Goal: Task Accomplishment & Management: Complete application form

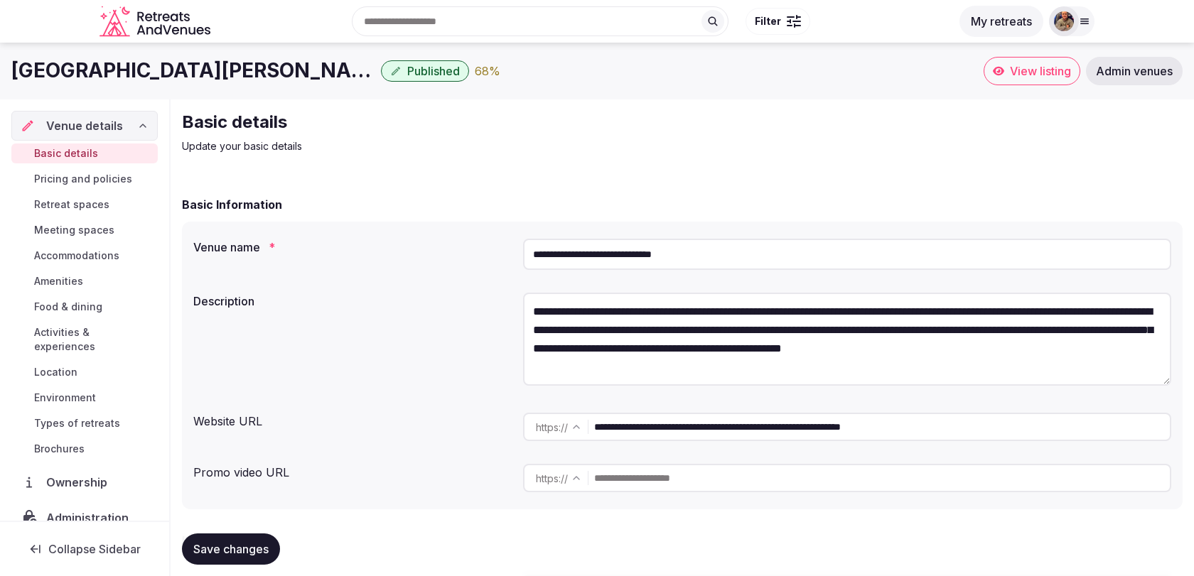
scroll to position [76, 0]
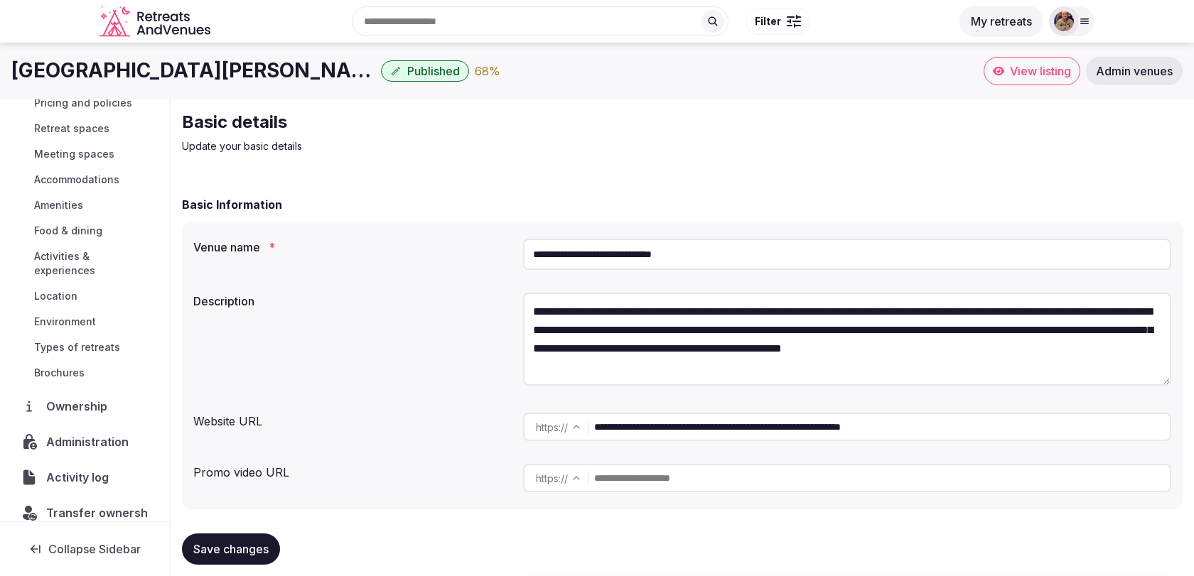
click at [1093, 16] on div at bounding box center [1084, 21] width 20 height 11
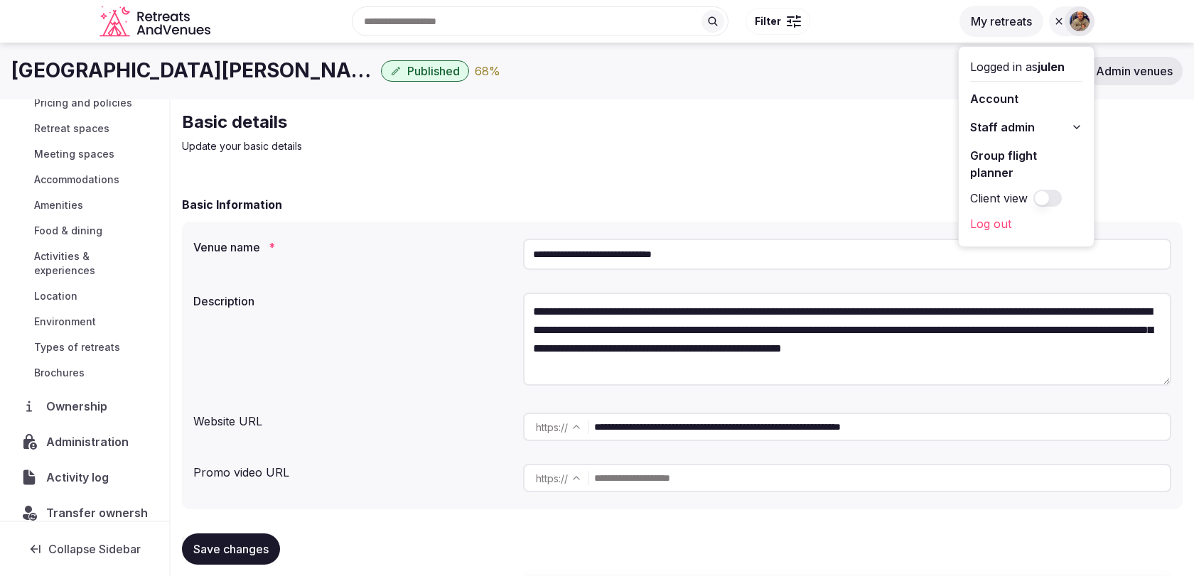
click at [1016, 126] on span "Staff admin" at bounding box center [1002, 127] width 65 height 17
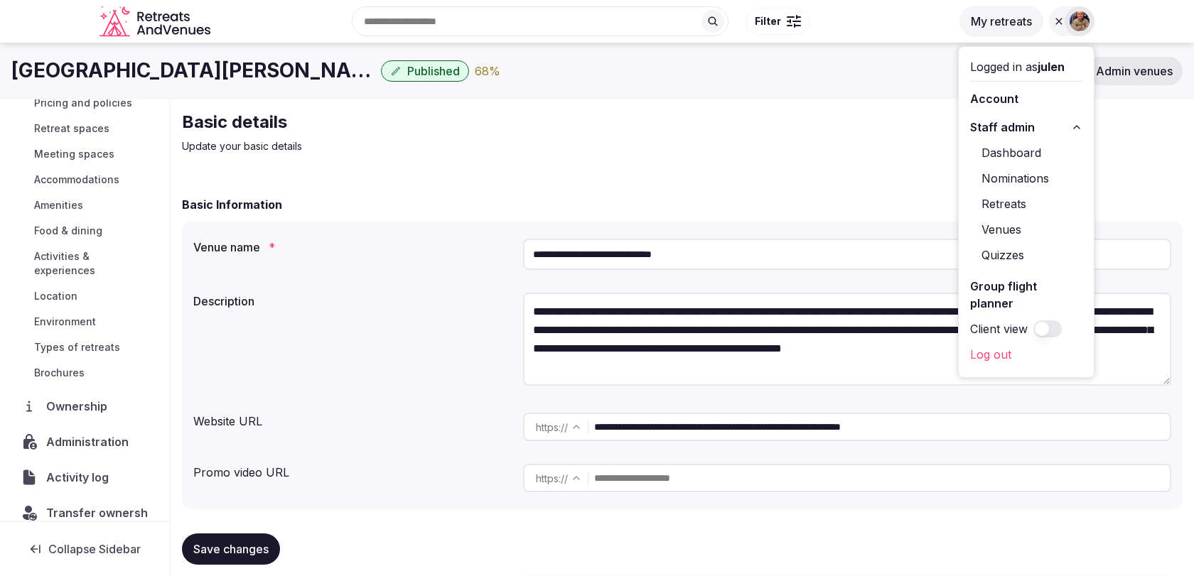
click at [1003, 171] on link "Nominations" at bounding box center [1026, 178] width 112 height 23
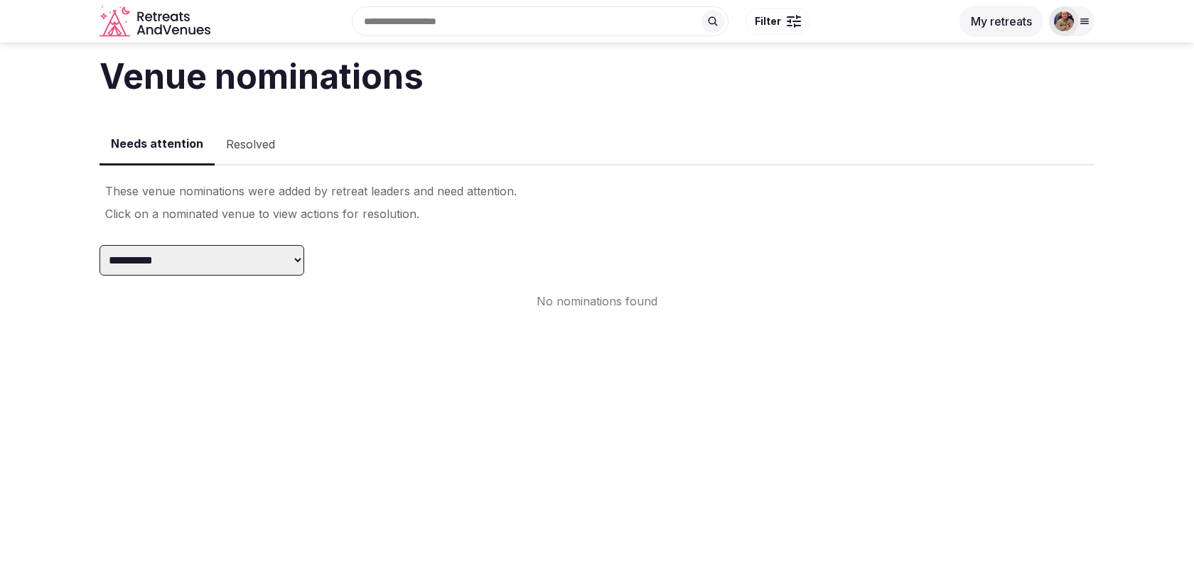
click at [264, 268] on select "**********" at bounding box center [201, 260] width 205 height 31
click at [277, 247] on select "**********" at bounding box center [201, 260] width 205 height 31
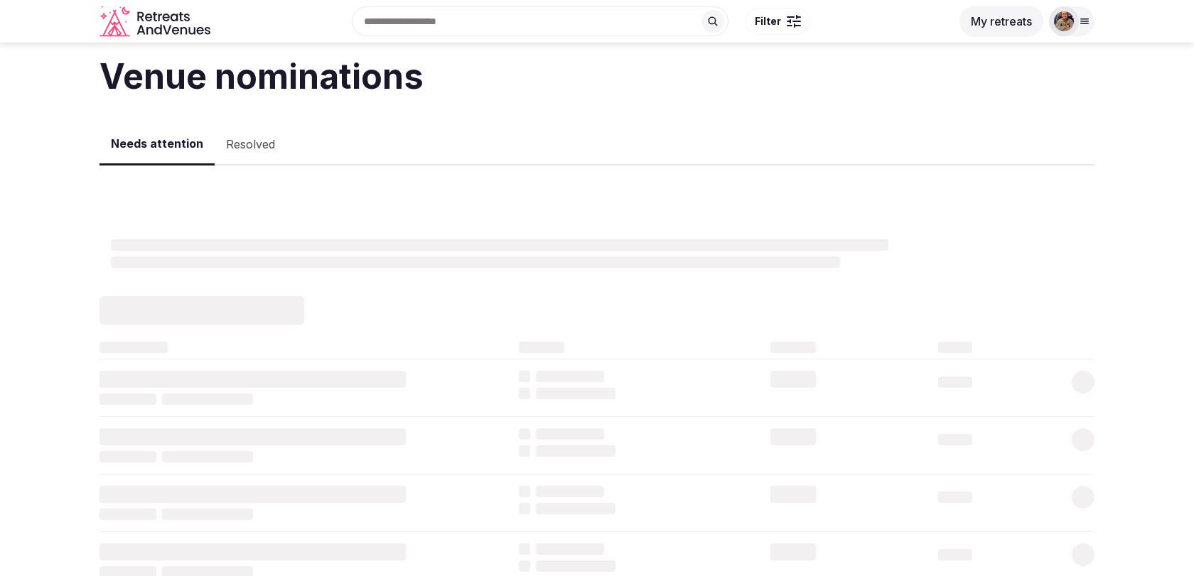
select select "*******"
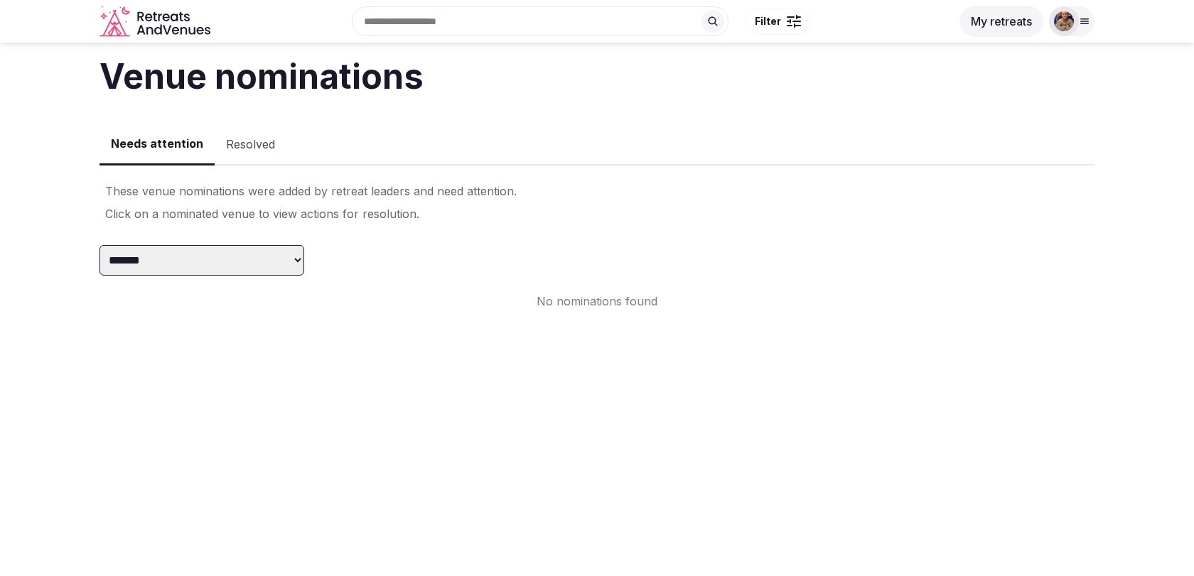
click at [269, 266] on select "**********" at bounding box center [201, 260] width 205 height 31
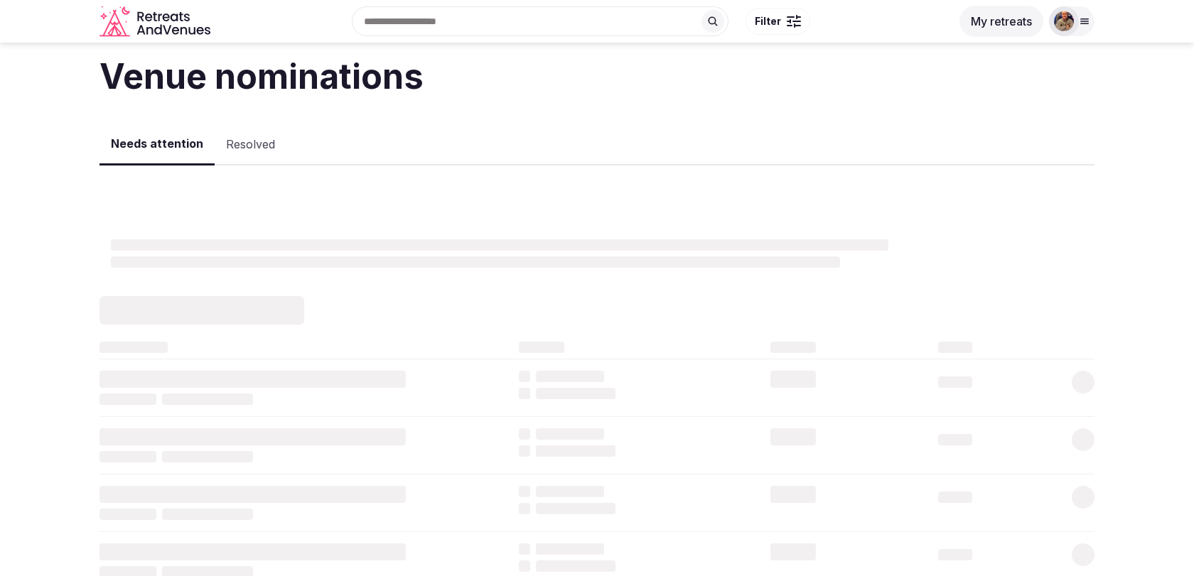
select select "**********"
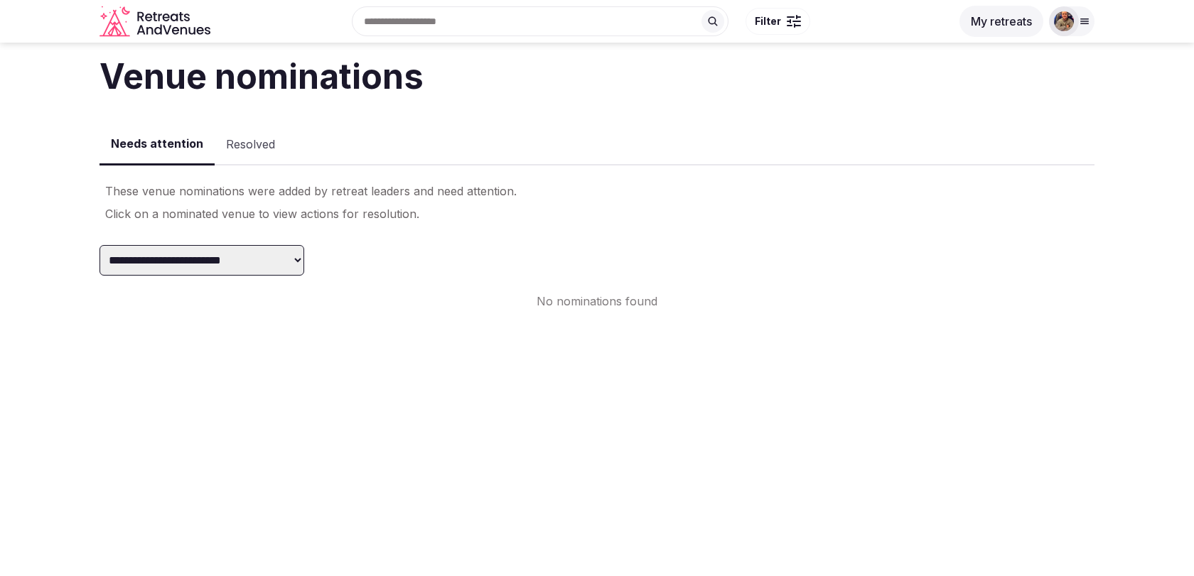
click at [1076, 18] on div at bounding box center [1064, 21] width 30 height 30
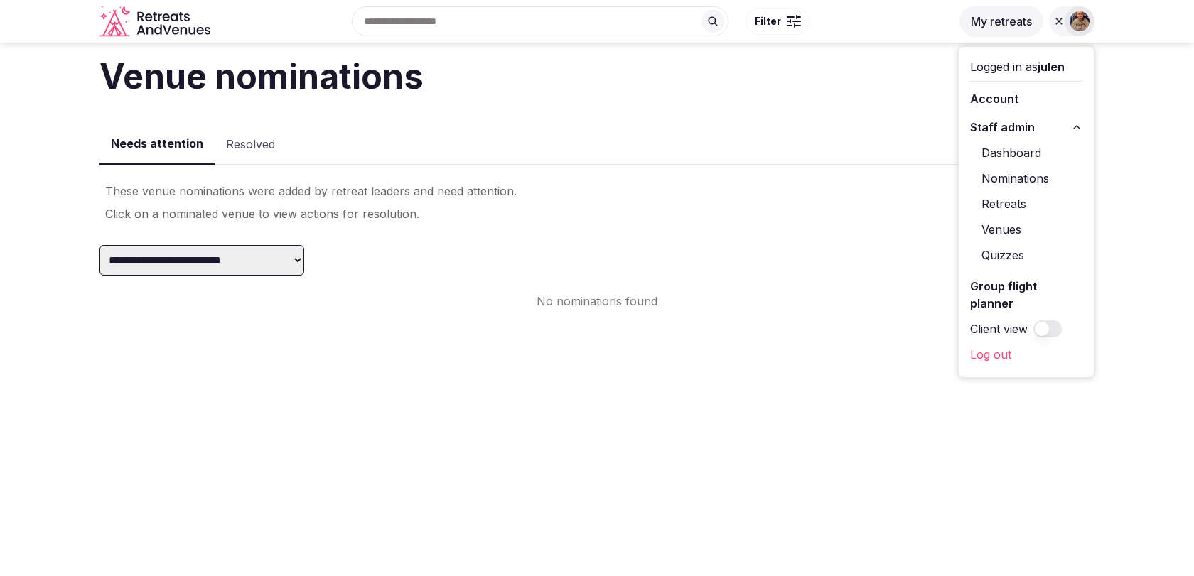
click at [1012, 207] on link "Retreats" at bounding box center [1026, 204] width 112 height 23
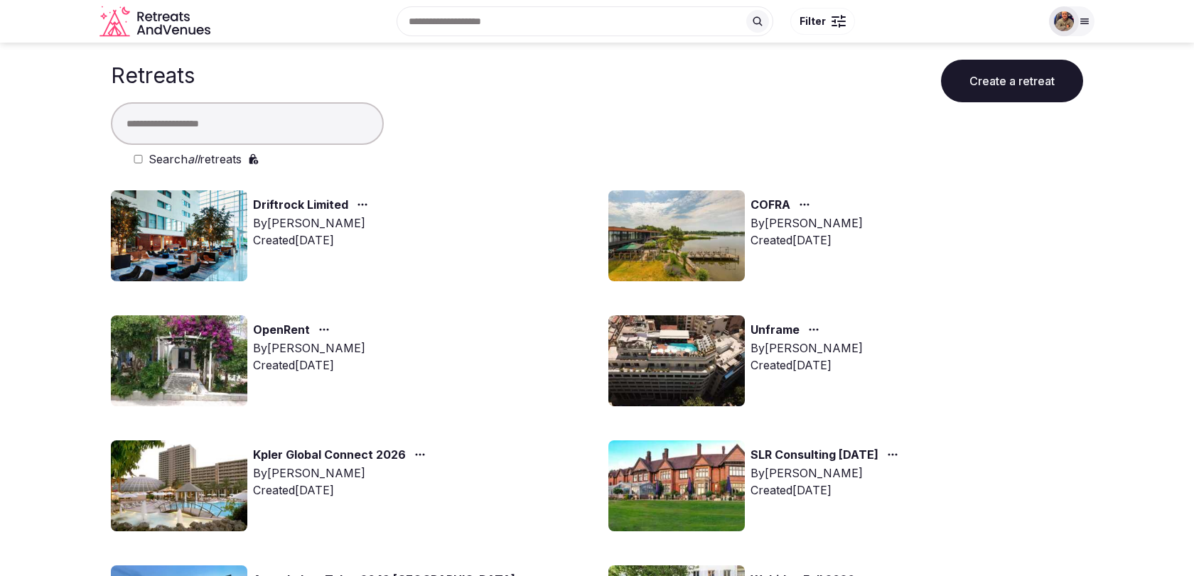
click at [1091, 21] on div at bounding box center [1084, 21] width 20 height 11
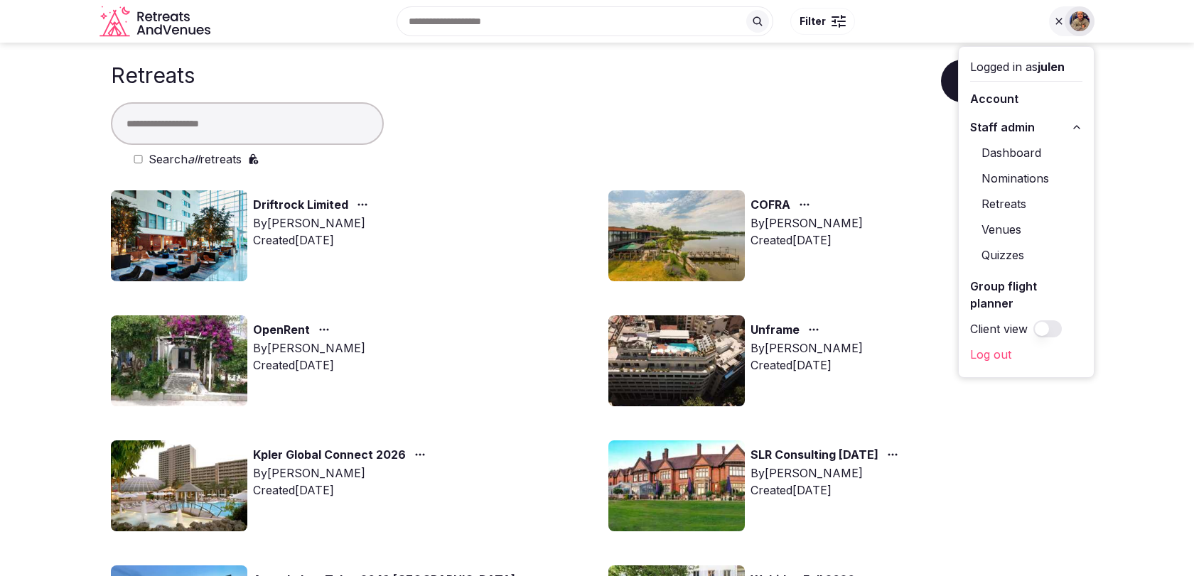
click at [1015, 235] on link "Venues" at bounding box center [1026, 229] width 112 height 23
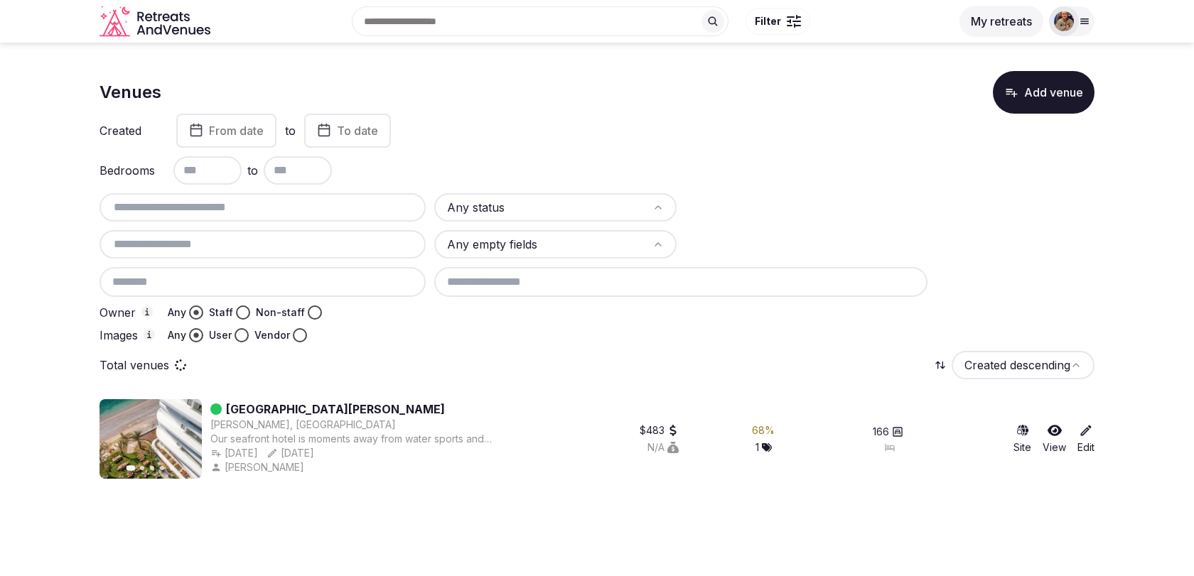
click at [276, 210] on input "text" at bounding box center [262, 207] width 315 height 17
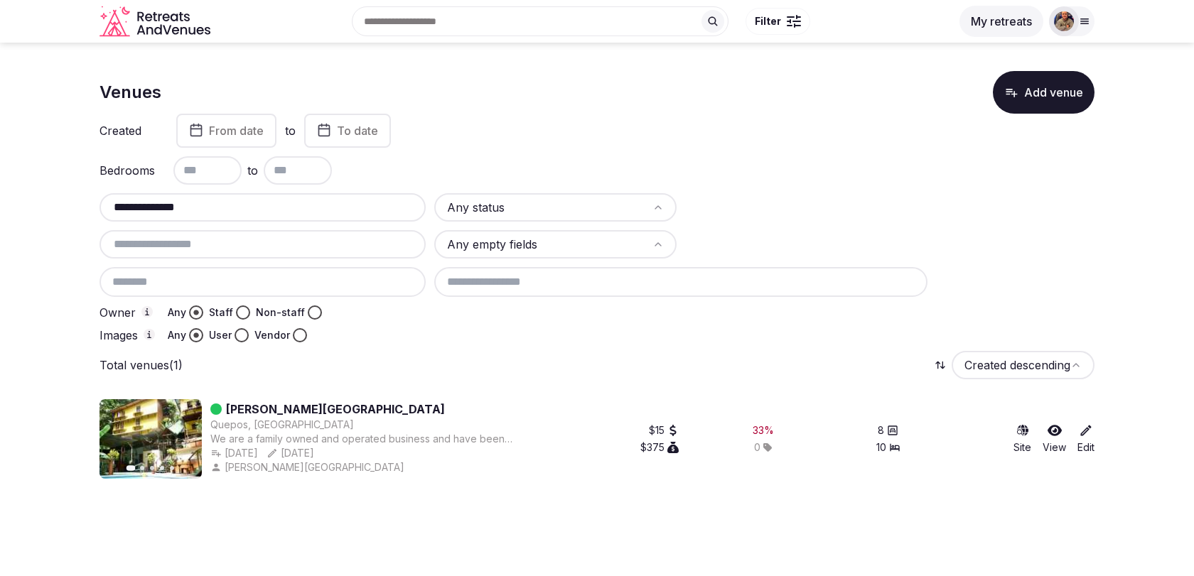
click at [256, 207] on input "**********" at bounding box center [262, 207] width 315 height 17
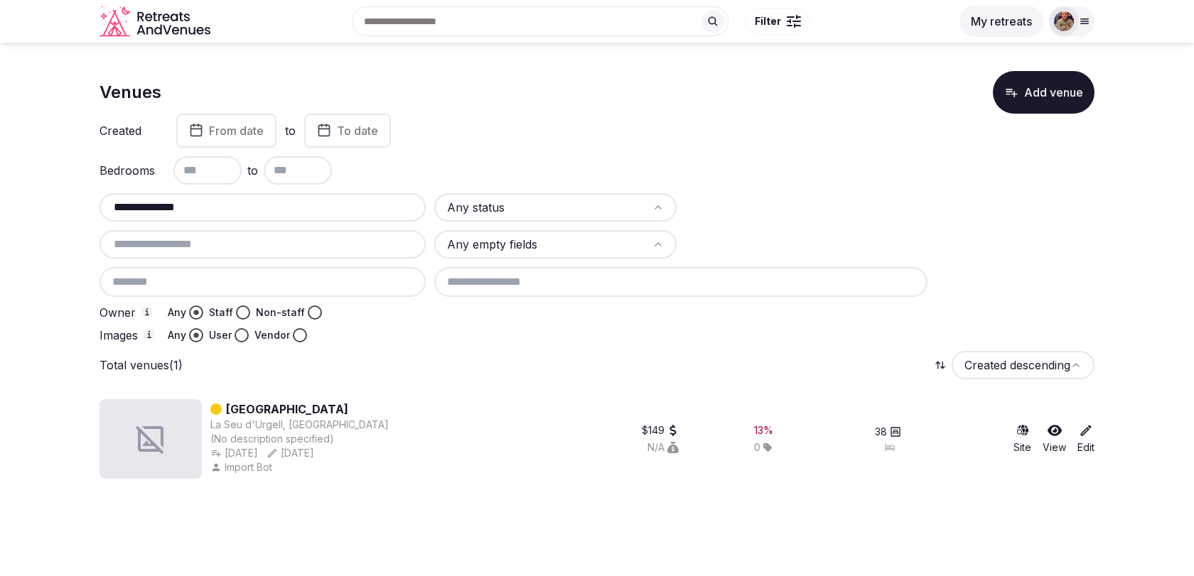
type input "**********"
click at [307, 408] on link "[GEOGRAPHIC_DATA]" at bounding box center [287, 409] width 122 height 17
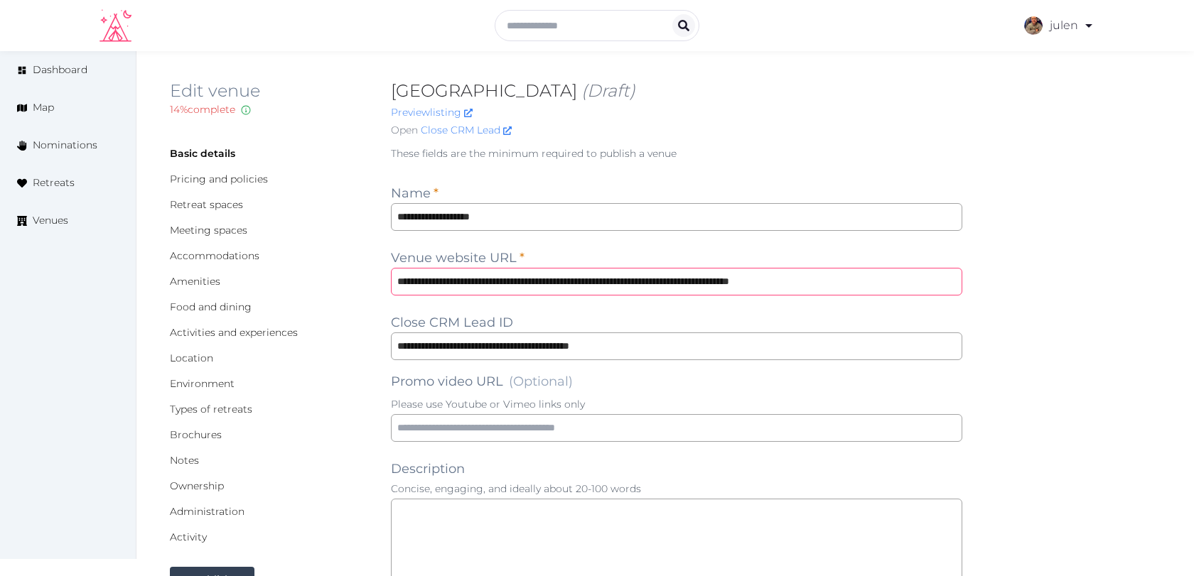
drag, startPoint x: 547, startPoint y: 281, endPoint x: 938, endPoint y: 290, distance: 390.8
click at [938, 290] on input "**********" at bounding box center [676, 282] width 571 height 28
type input "**********"
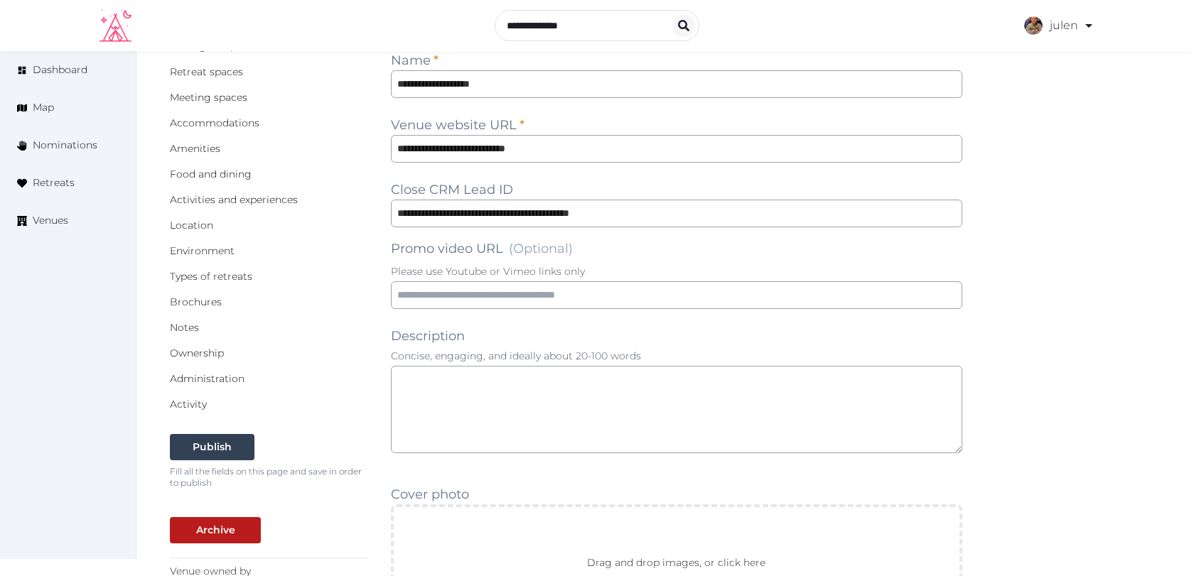
scroll to position [148, 0]
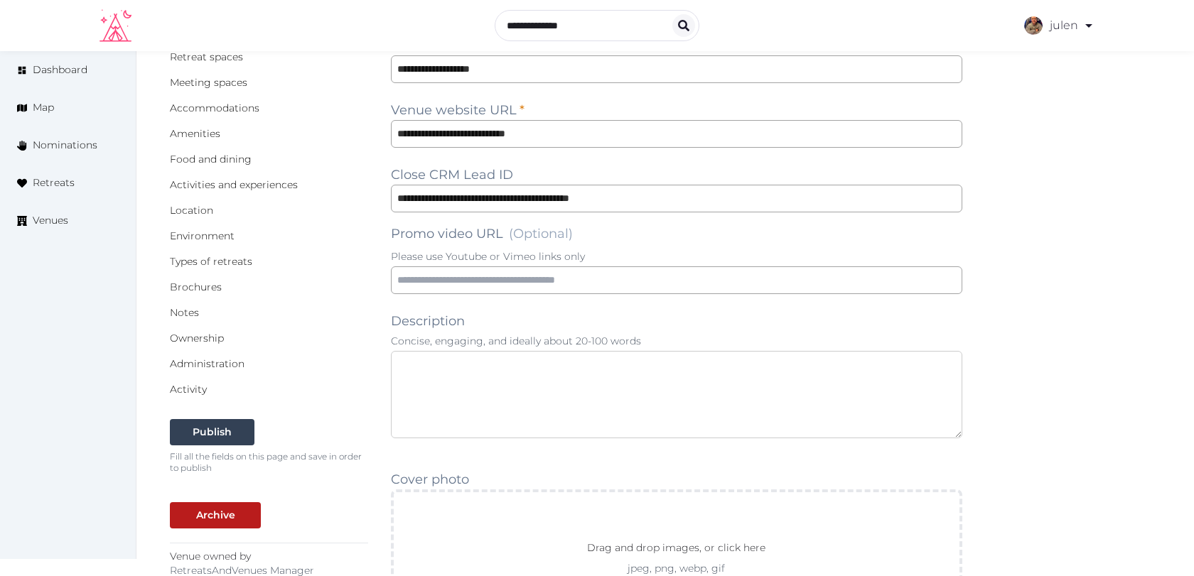
click at [453, 382] on textarea at bounding box center [676, 394] width 571 height 87
paste textarea "**********"
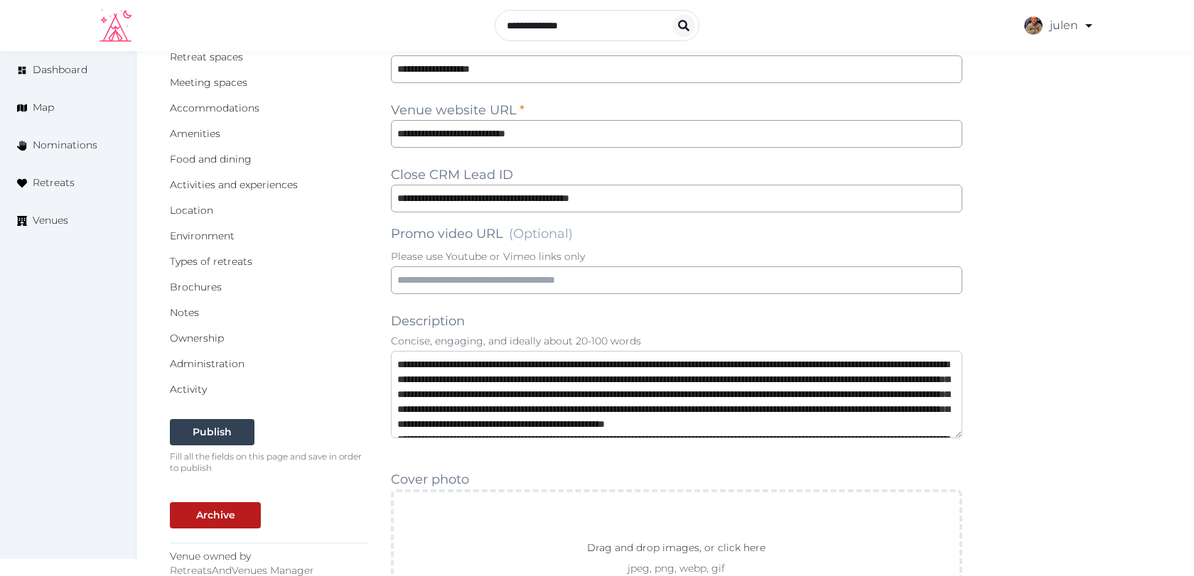
scroll to position [112, 0]
type textarea "**********"
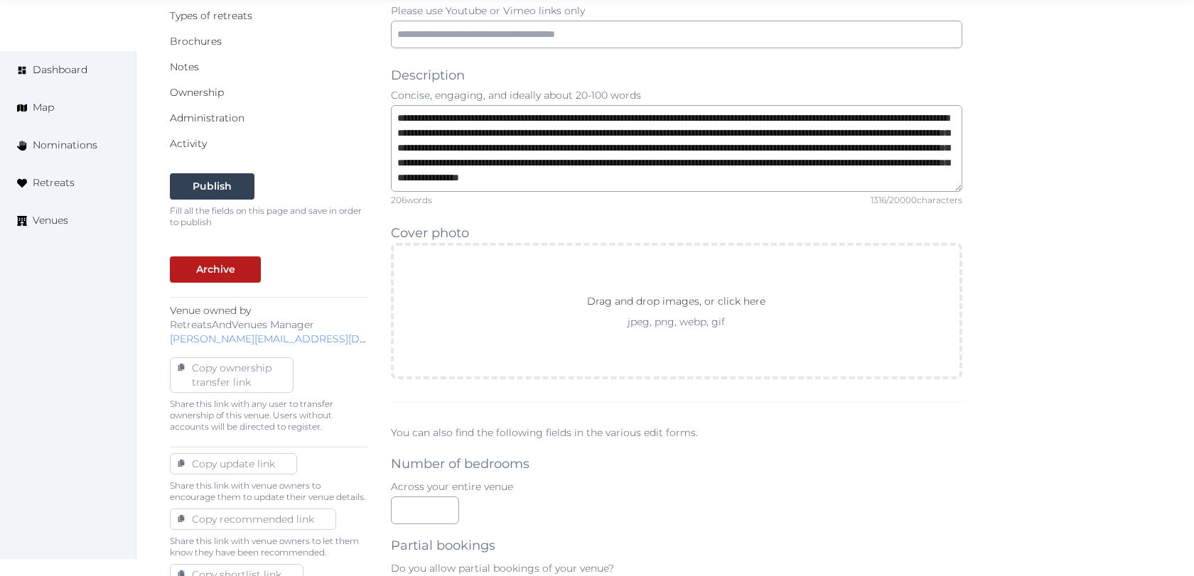
scroll to position [404, 0]
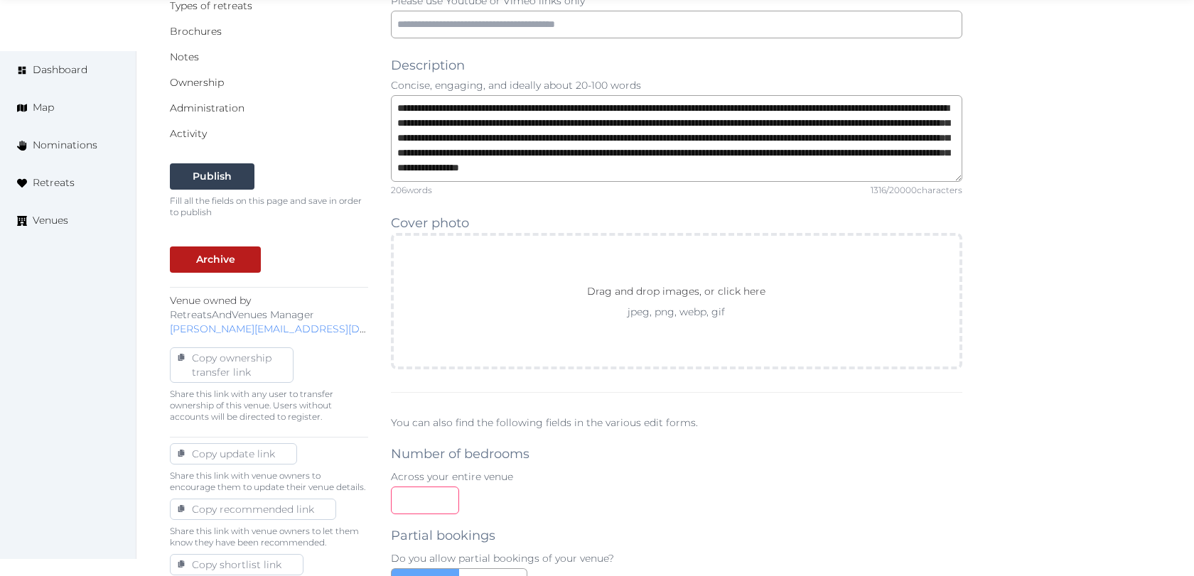
click at [545, 487] on div "**" at bounding box center [676, 501] width 571 height 28
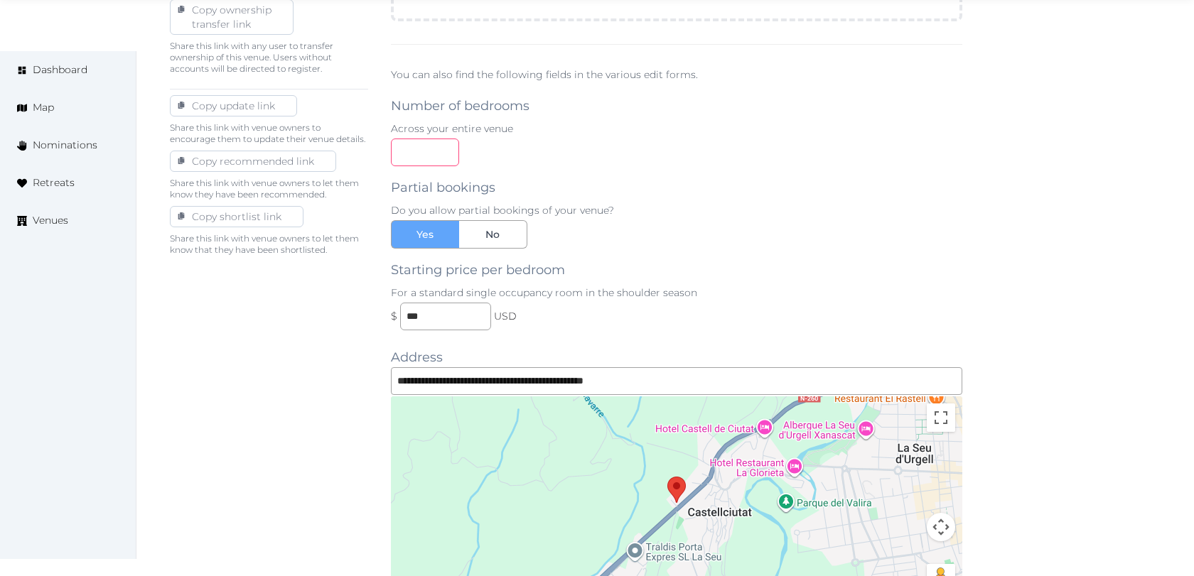
scroll to position [764, 0]
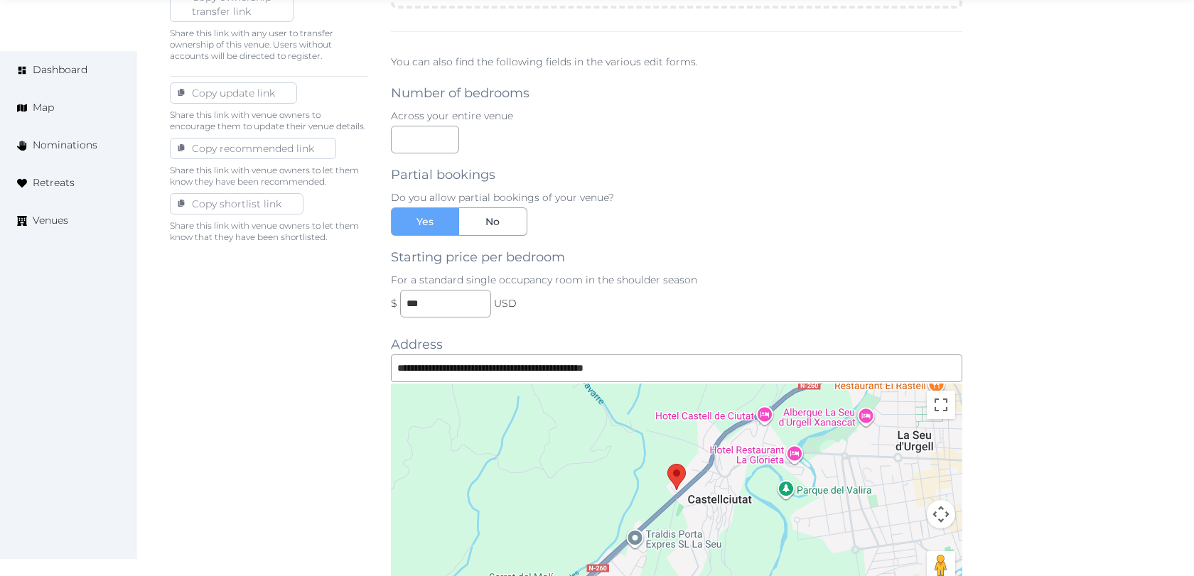
click at [711, 250] on div "Starting price per bedroom For a standard single occupancy room in the shoulder…" at bounding box center [676, 277] width 571 height 82
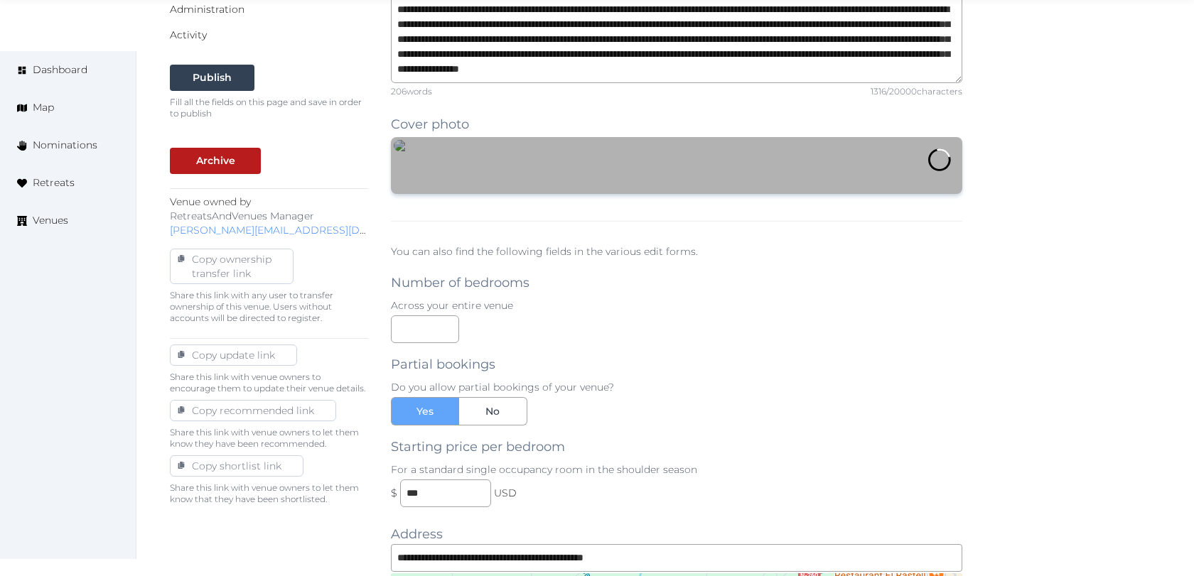
scroll to position [507, 0]
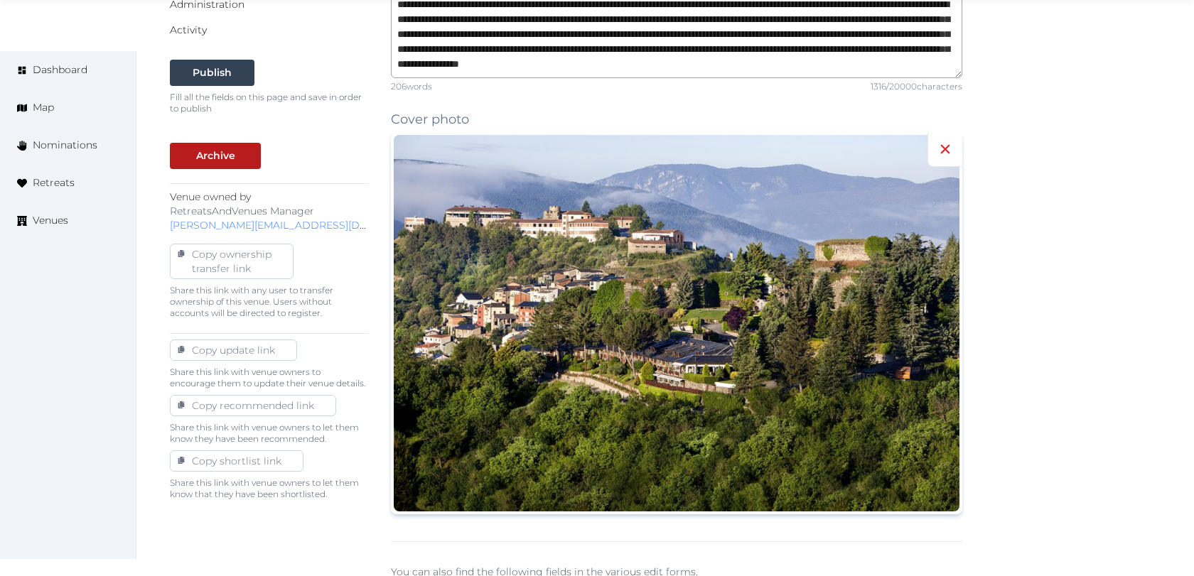
click at [944, 144] on icon at bounding box center [944, 149] width 17 height 17
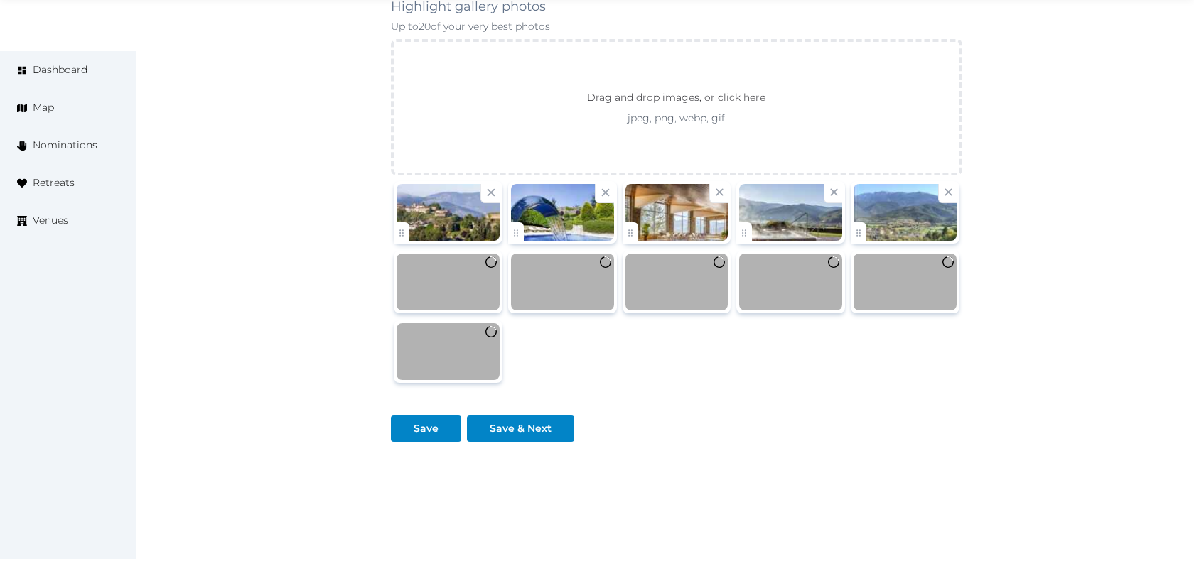
scroll to position [1732, 0]
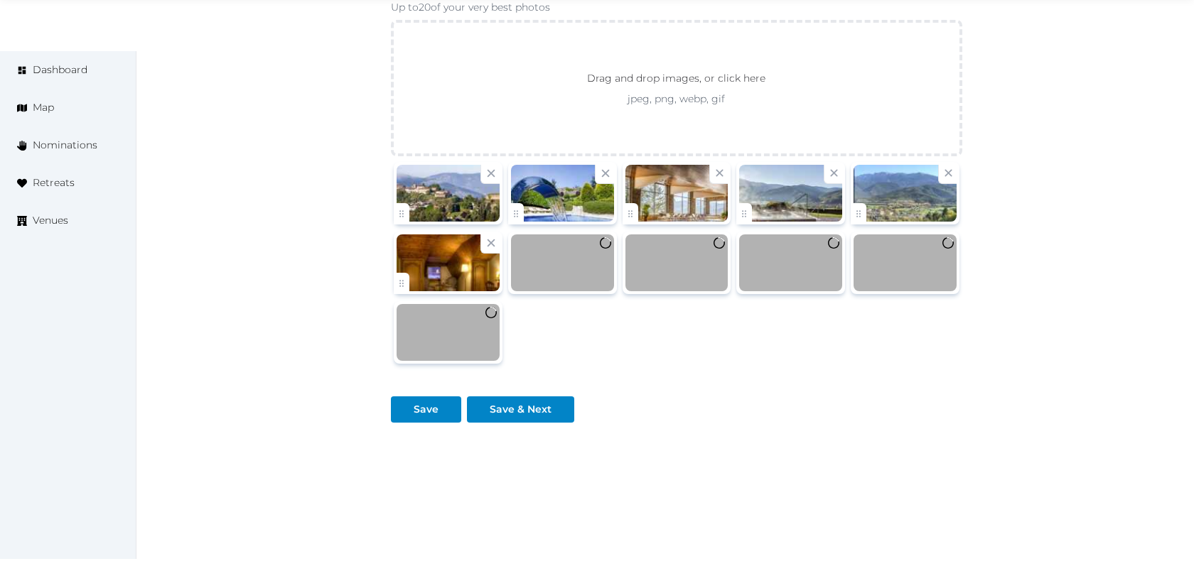
click at [431, 409] on div "Save" at bounding box center [425, 409] width 25 height 15
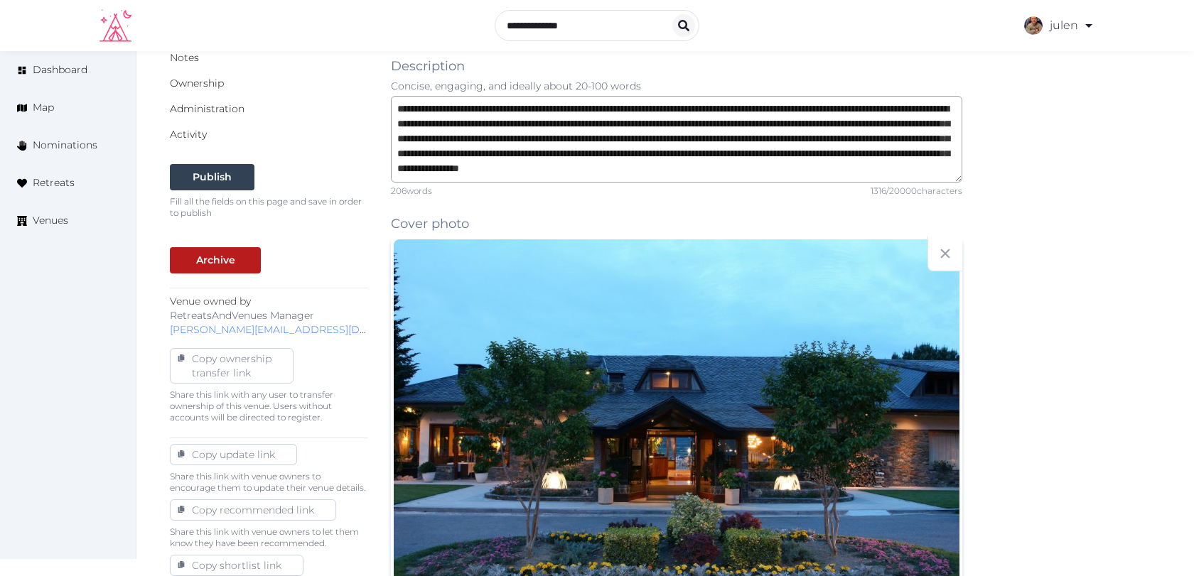
scroll to position [0, 0]
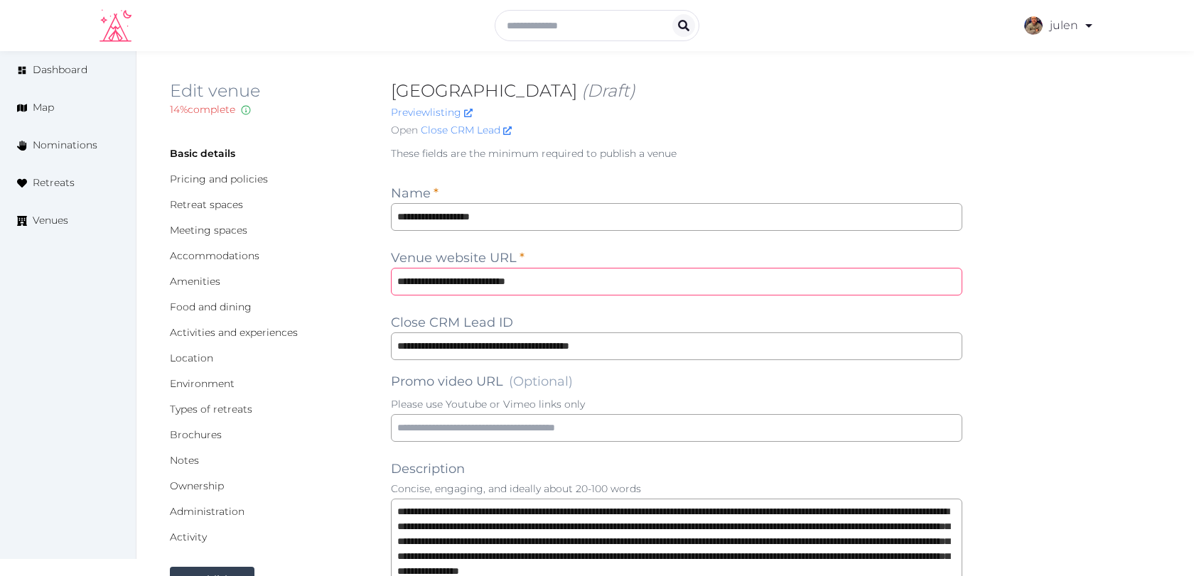
click at [416, 278] on input "**********" at bounding box center [676, 282] width 571 height 28
type input "**********"
click at [362, 347] on div "Basic details Pricing and policies Retreat spaces Meeting spaces Accommodations…" at bounding box center [269, 345] width 198 height 398
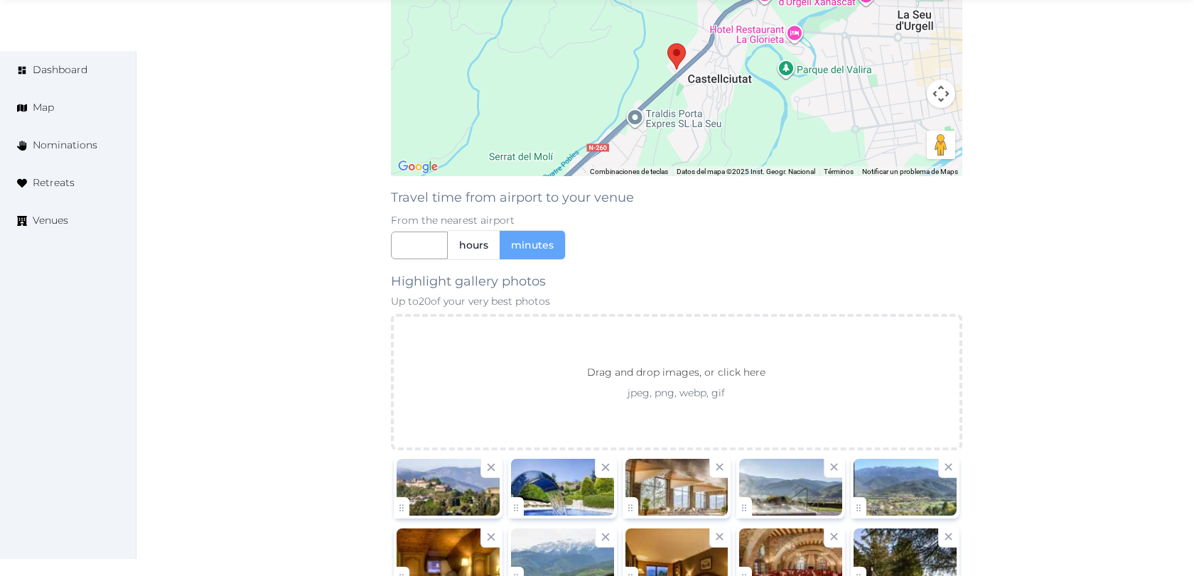
scroll to position [1758, 0]
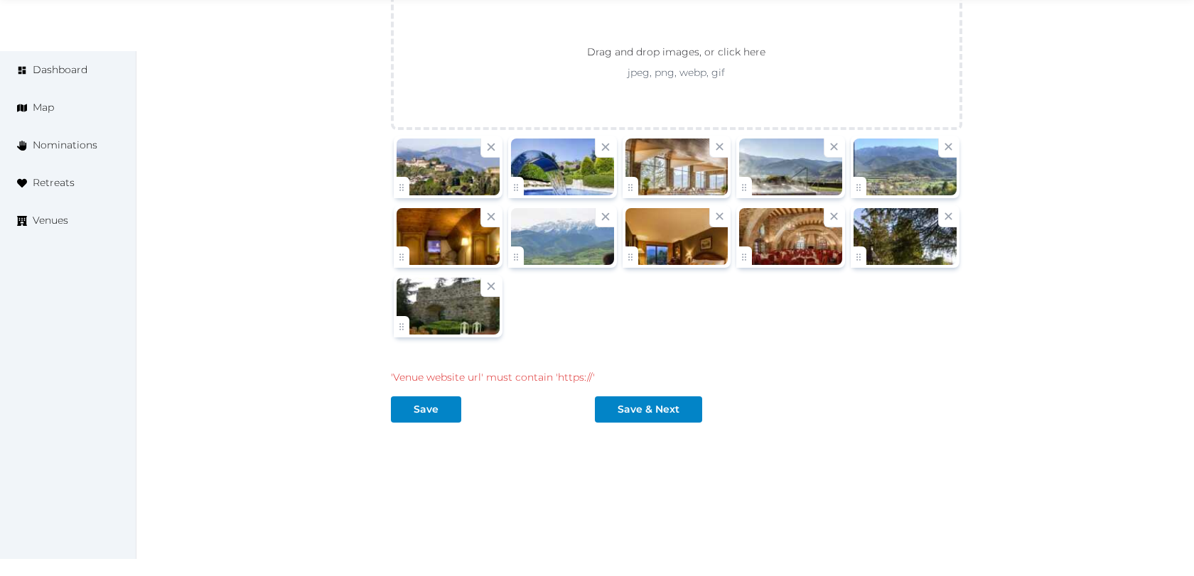
click at [431, 383] on div "'Venue website url' must contain 'https://' Save" at bounding box center [493, 391] width 204 height 64
click at [432, 396] on button "Save" at bounding box center [426, 409] width 70 height 26
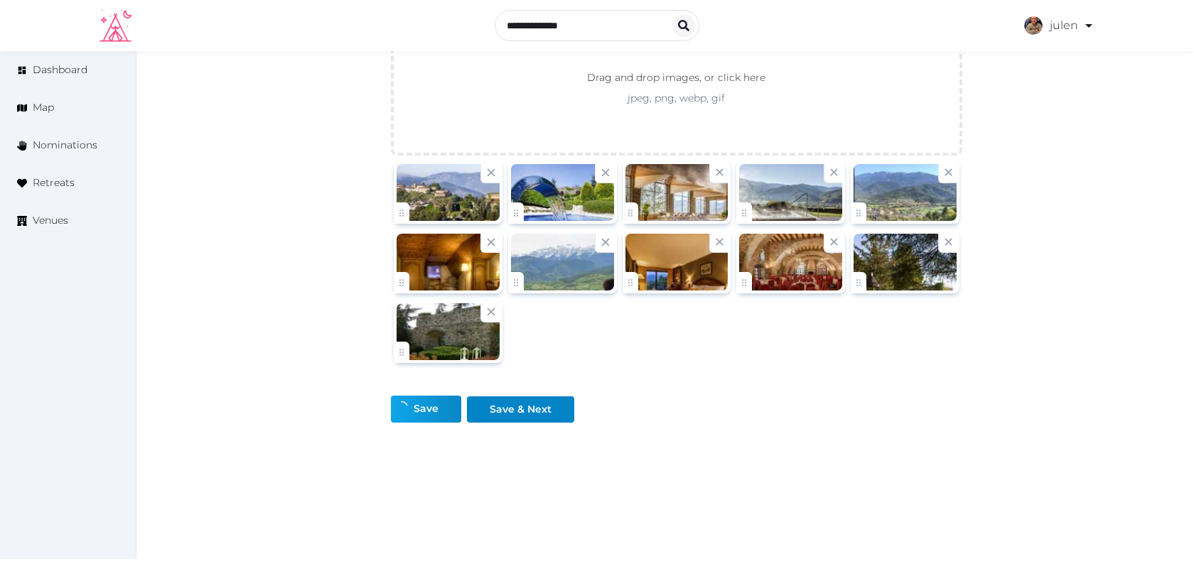
scroll to position [1732, 0]
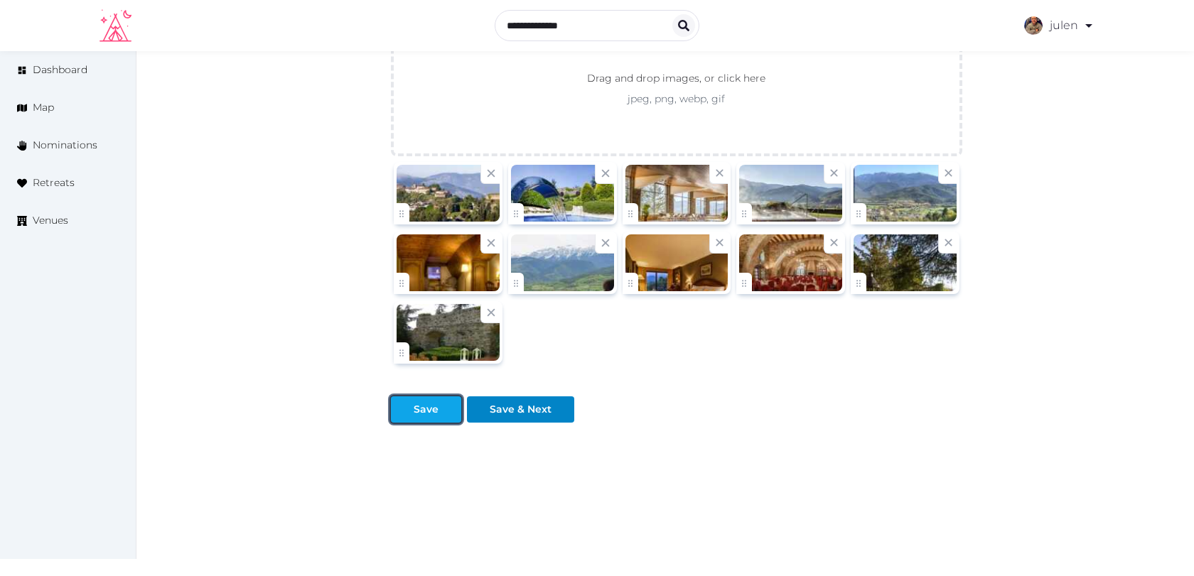
click at [443, 402] on div at bounding box center [449, 409] width 17 height 15
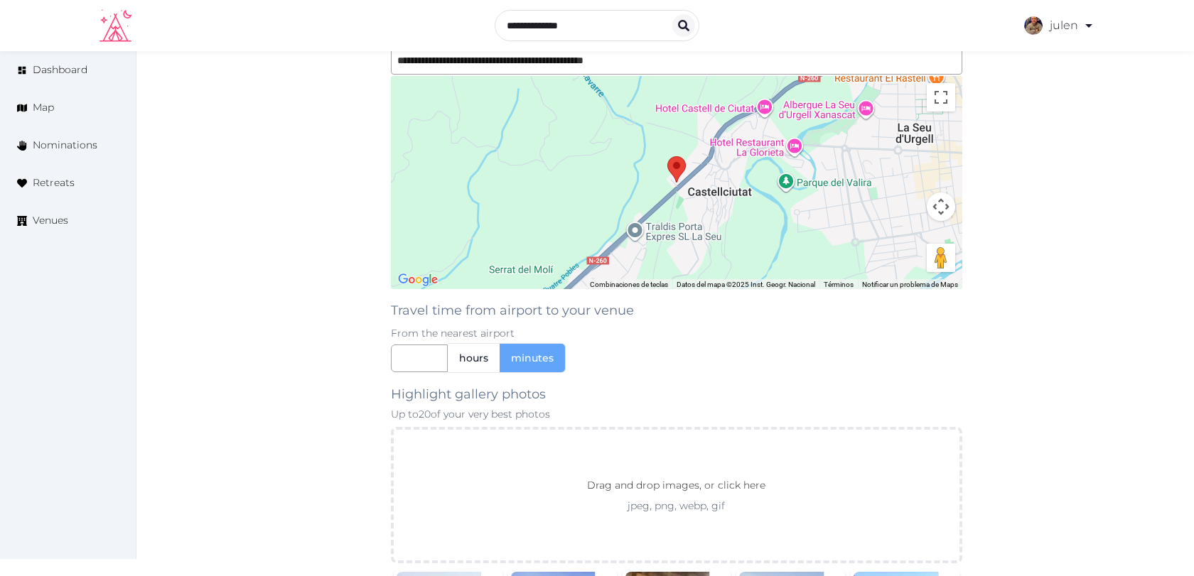
scroll to position [1314, 0]
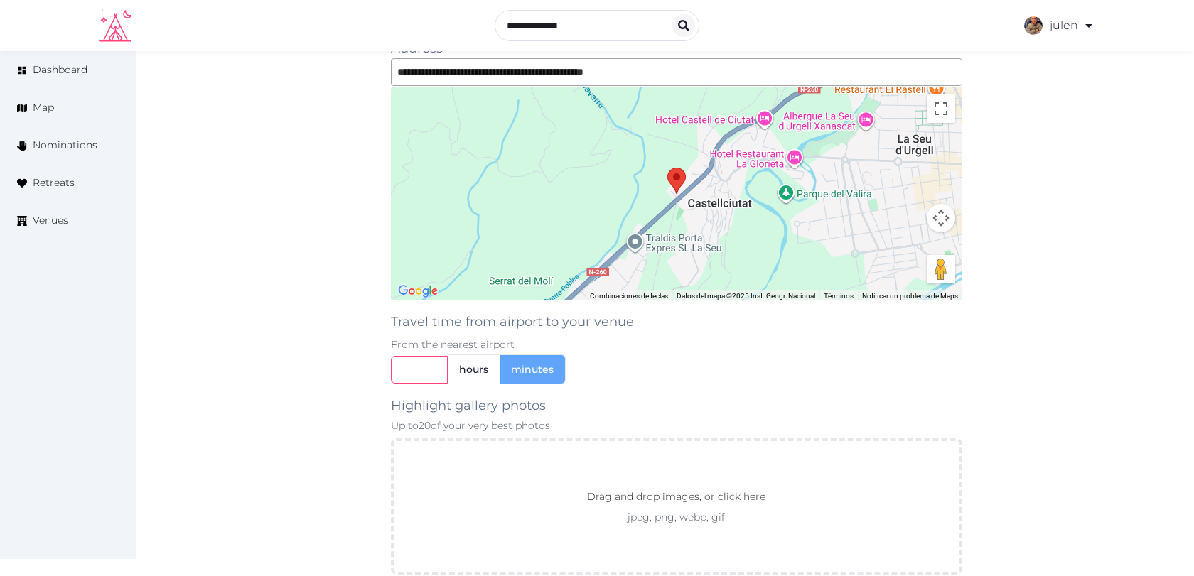
click at [417, 372] on input "text" at bounding box center [419, 370] width 57 height 28
click at [471, 363] on span "hours" at bounding box center [473, 369] width 29 height 14
click at [401, 363] on input "text" at bounding box center [419, 370] width 57 height 28
type input "*"
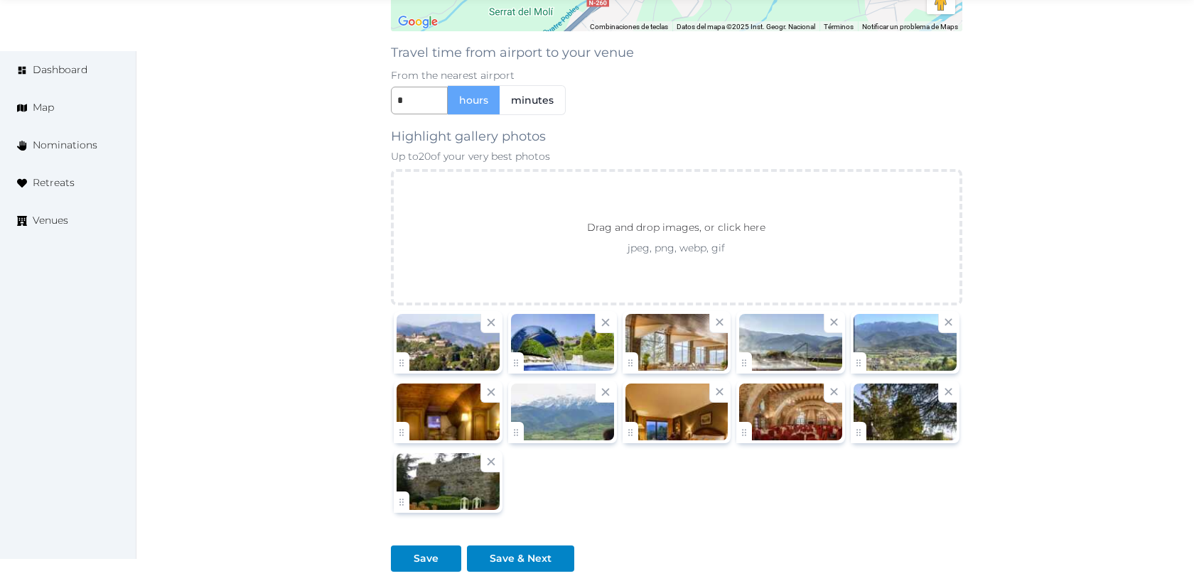
scroll to position [1661, 0]
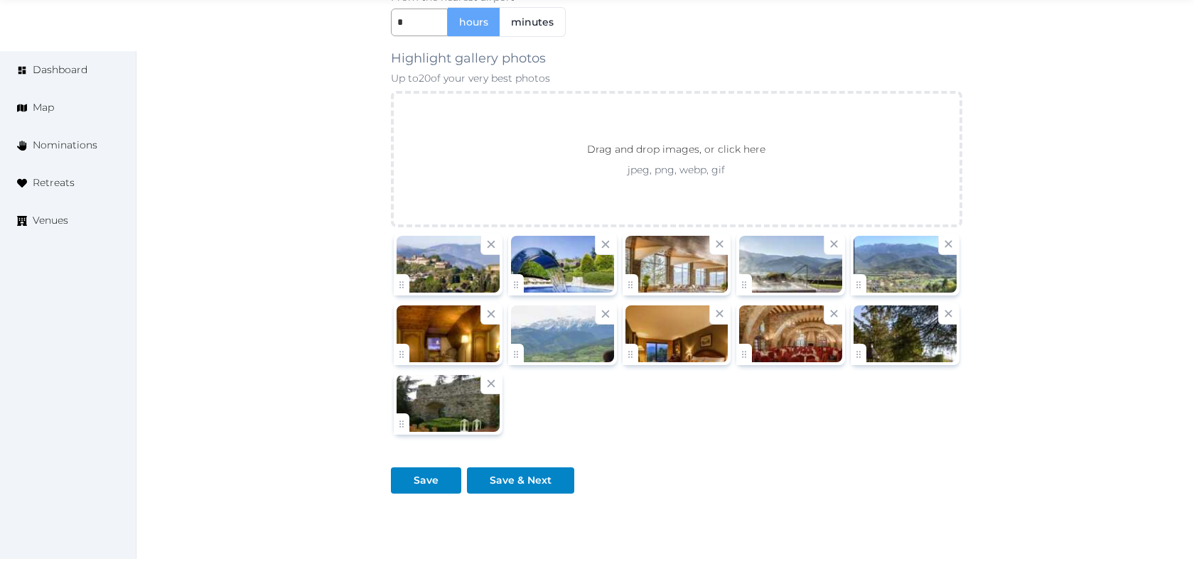
click at [428, 478] on div "Save" at bounding box center [425, 480] width 25 height 15
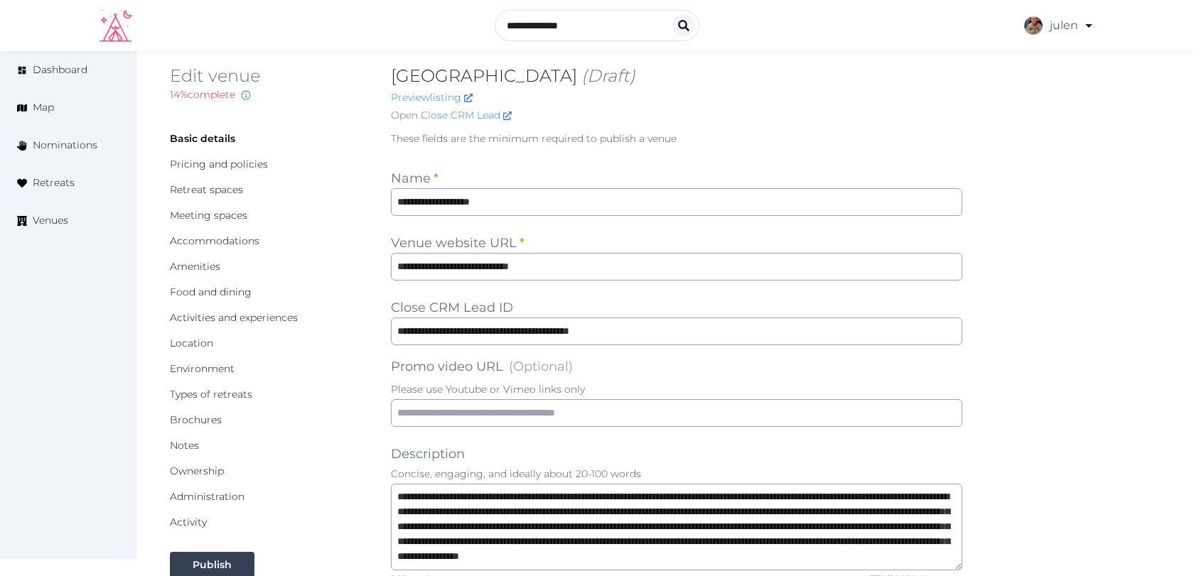
scroll to position [11, 0]
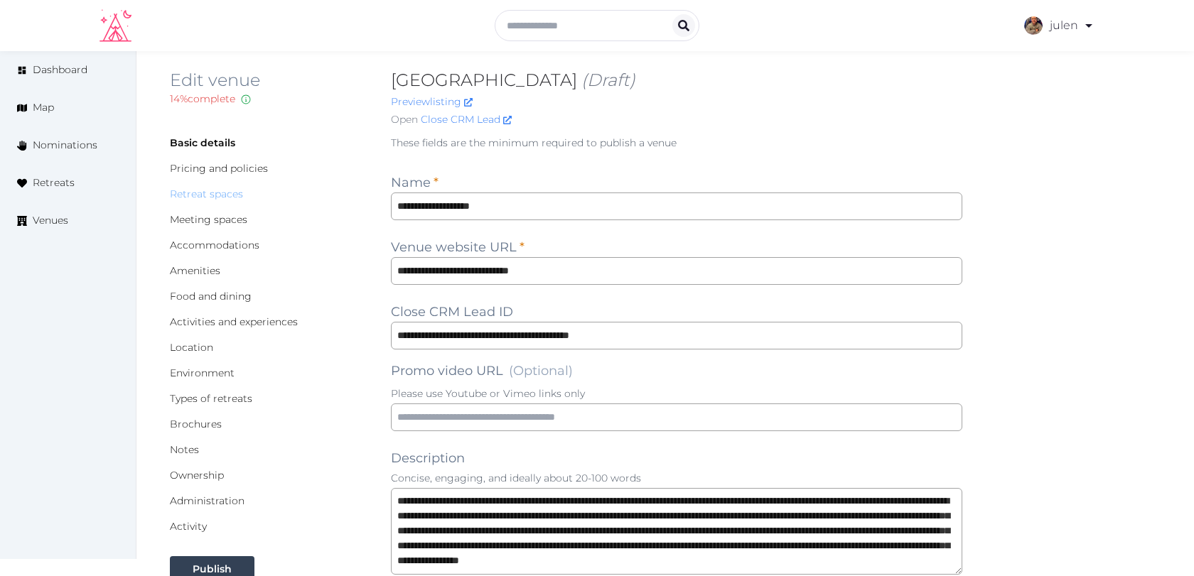
click at [237, 190] on link "Retreat spaces" at bounding box center [206, 194] width 73 height 13
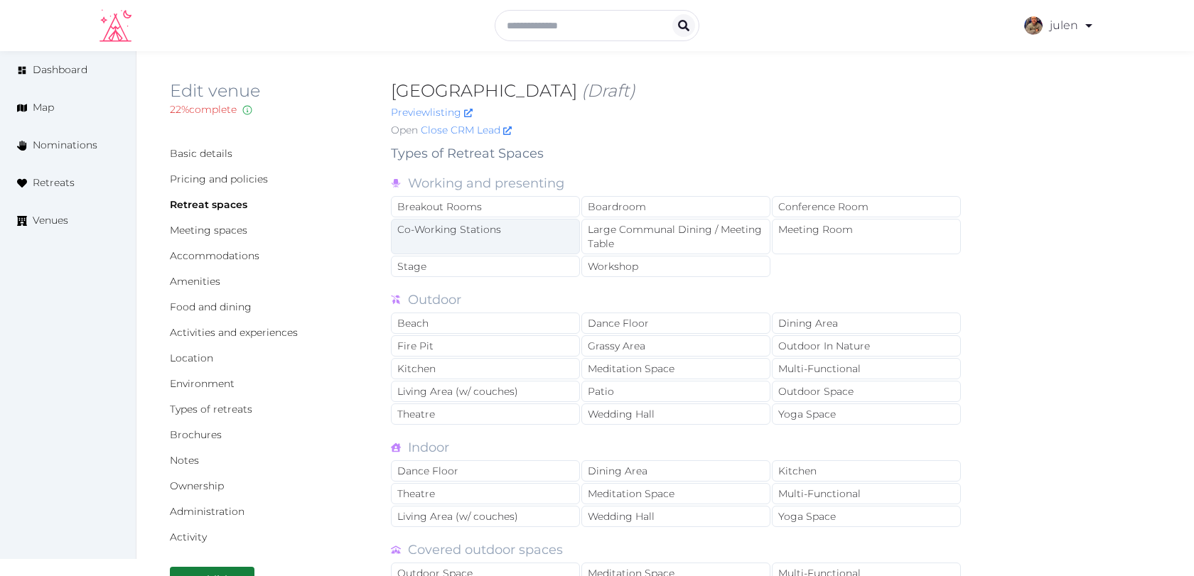
click at [509, 229] on div "Co-Working Stations" at bounding box center [485, 237] width 189 height 36
click at [808, 244] on div "Meeting Room" at bounding box center [866, 237] width 189 height 36
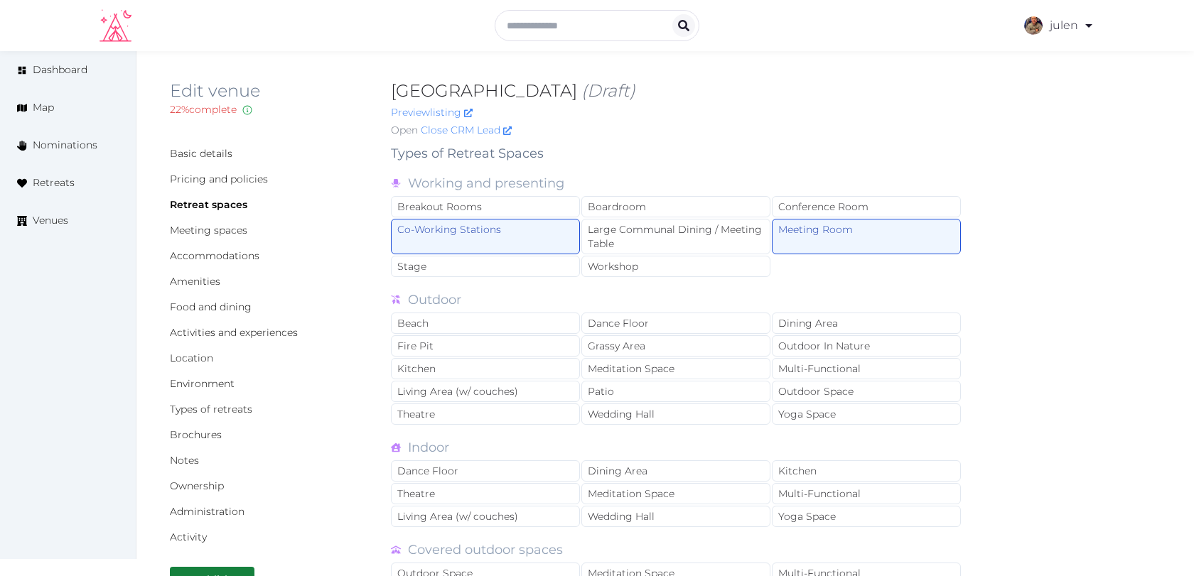
click at [808, 190] on div "Working and presenting" at bounding box center [676, 183] width 571 height 20
click at [808, 207] on div "Conference Room" at bounding box center [866, 206] width 189 height 21
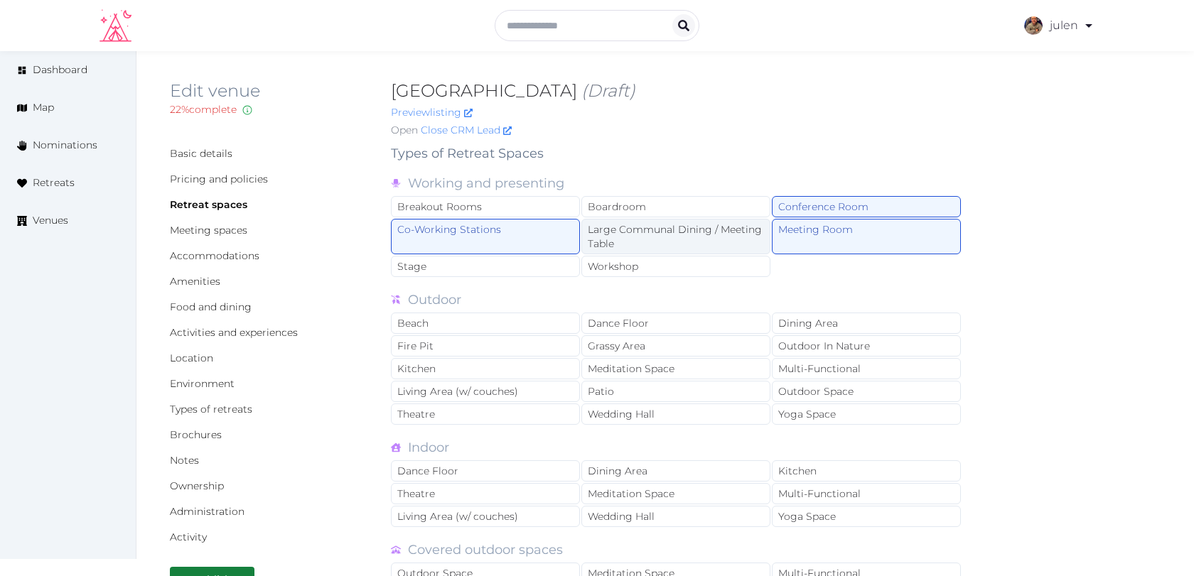
click at [608, 236] on div "Large Communal Dining / Meeting Table" at bounding box center [675, 237] width 189 height 36
click at [560, 211] on div "Breakout Rooms" at bounding box center [485, 206] width 189 height 21
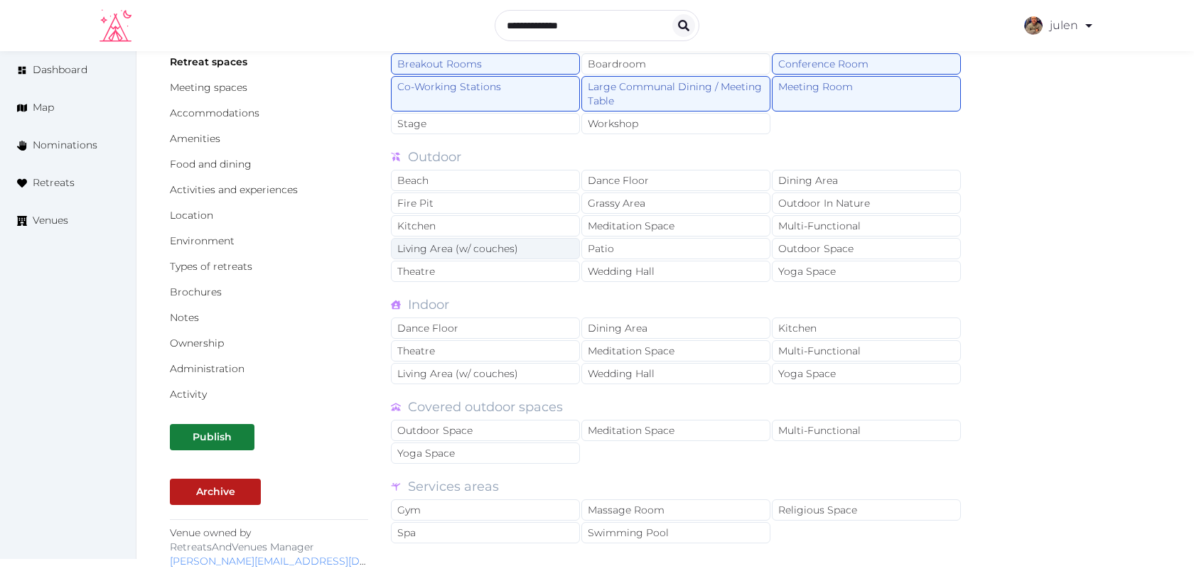
scroll to position [155, 0]
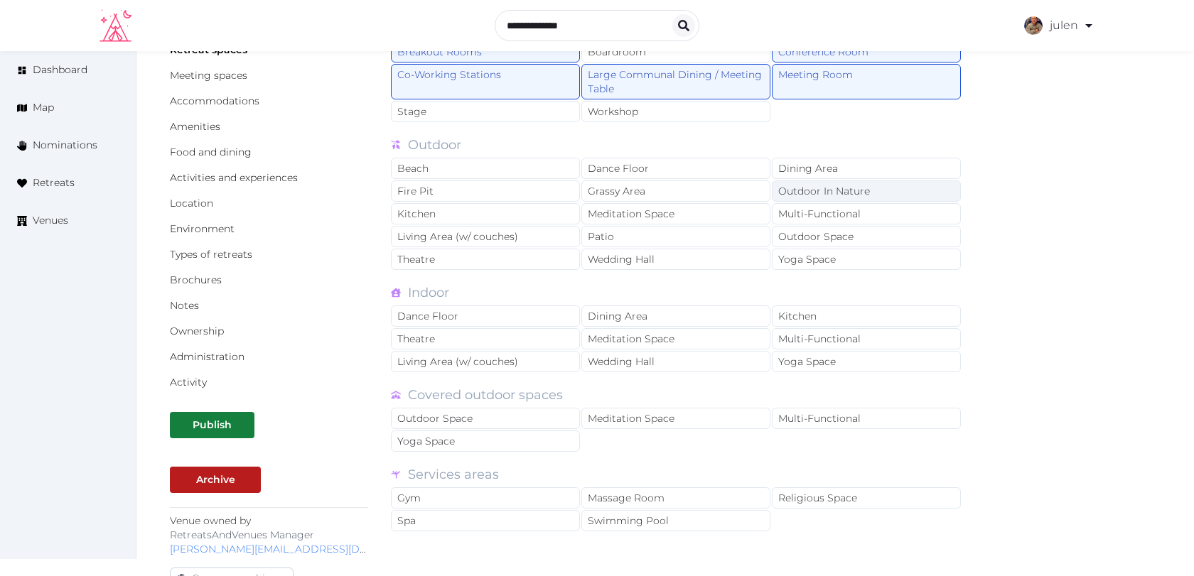
click at [787, 185] on div "Outdoor In Nature" at bounding box center [866, 190] width 189 height 21
click at [747, 185] on div "Grassy Area" at bounding box center [675, 190] width 189 height 21
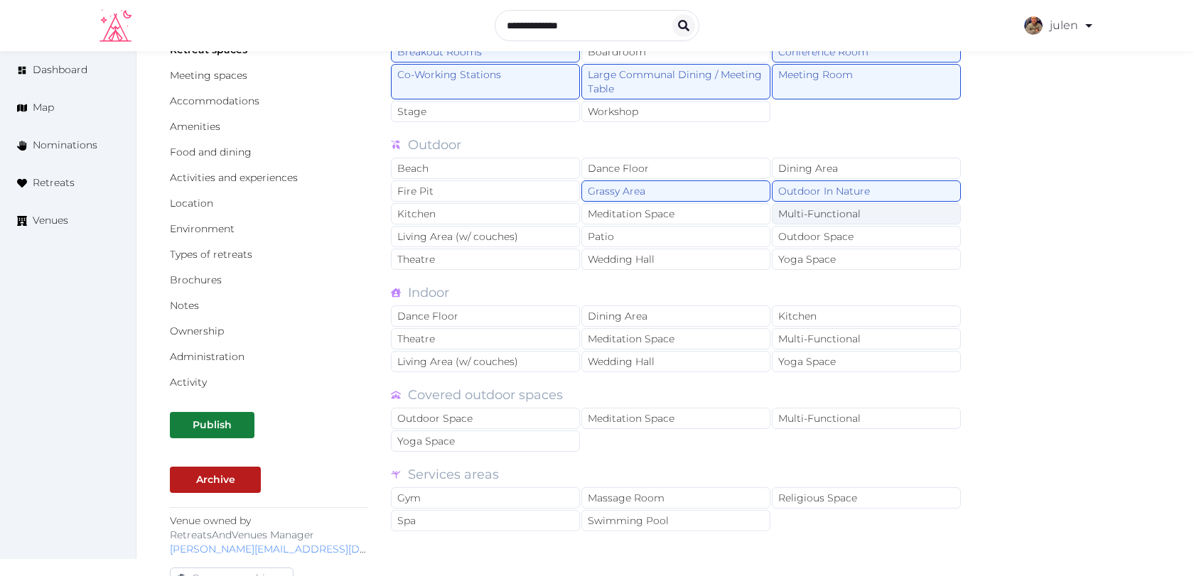
click at [791, 212] on div "Multi-Functional" at bounding box center [866, 213] width 189 height 21
click at [792, 171] on div "Dining Area" at bounding box center [866, 168] width 189 height 21
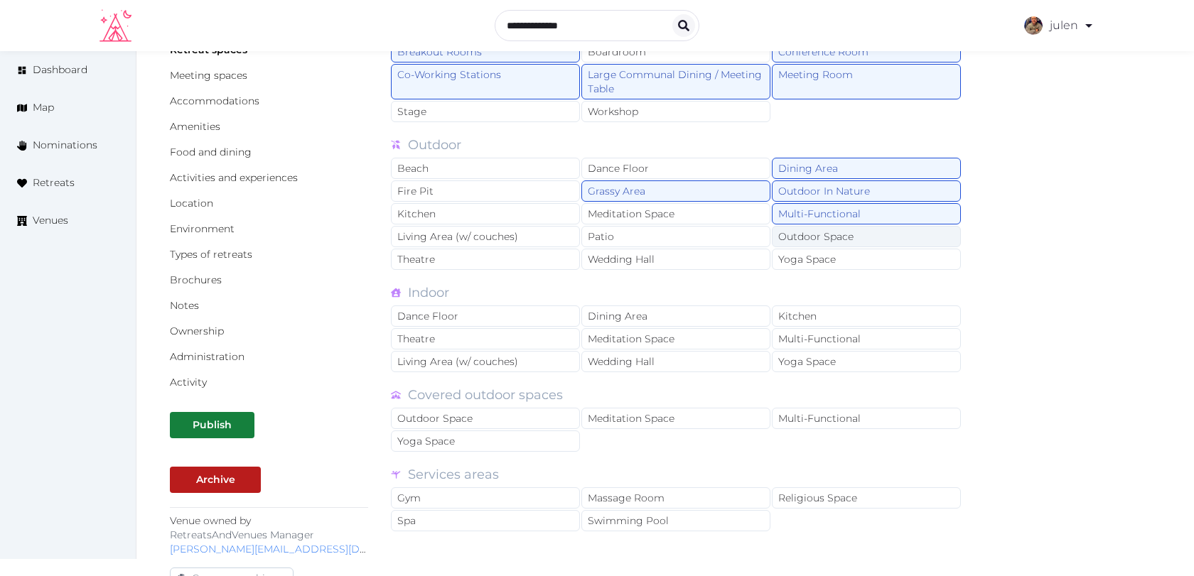
click at [793, 238] on div "Outdoor Space" at bounding box center [866, 236] width 189 height 21
click at [497, 232] on div "Living Area (w/ couches)" at bounding box center [485, 236] width 189 height 21
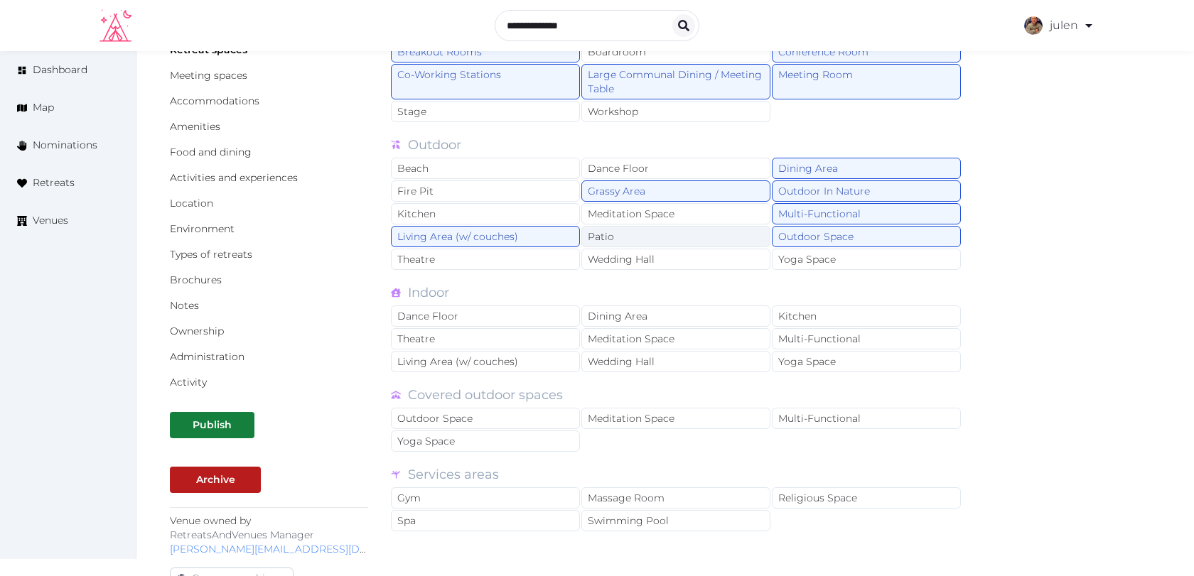
click at [632, 232] on div "Patio" at bounding box center [675, 236] width 189 height 21
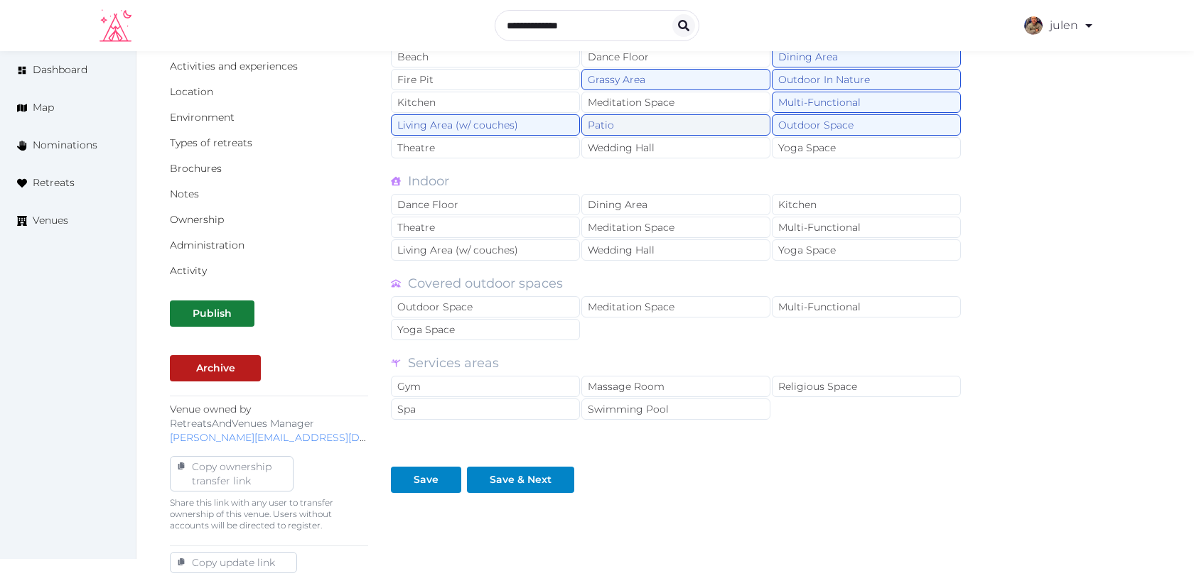
scroll to position [272, 0]
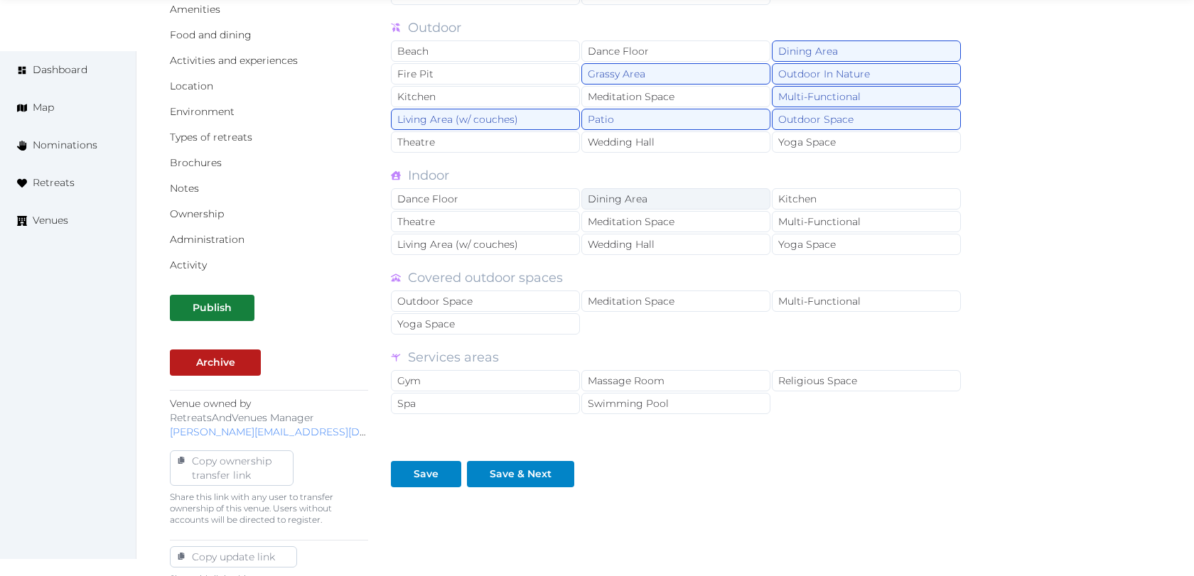
click at [644, 193] on div "Dining Area" at bounding box center [675, 198] width 189 height 21
click at [784, 221] on div "Multi-Functional" at bounding box center [866, 221] width 189 height 21
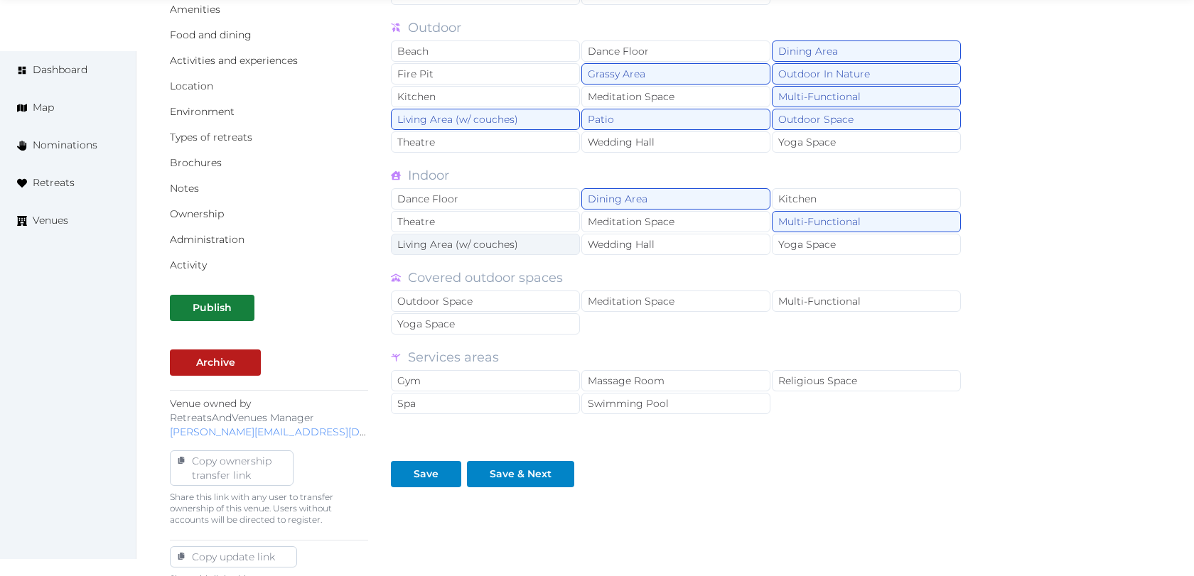
click at [513, 239] on div "Living Area (w/ couches)" at bounding box center [485, 244] width 189 height 21
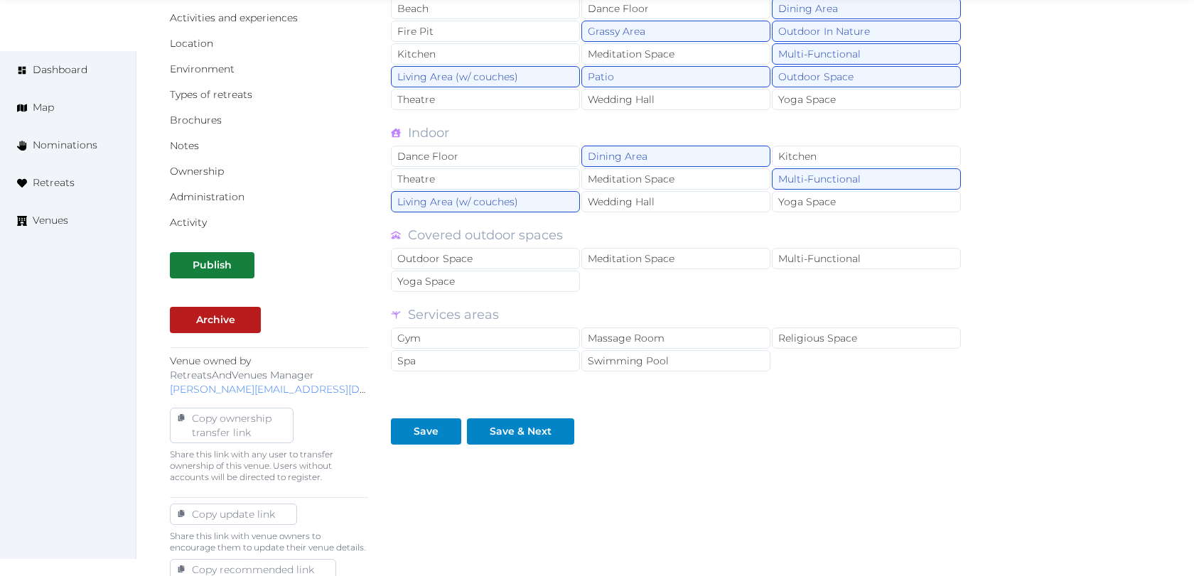
scroll to position [334, 0]
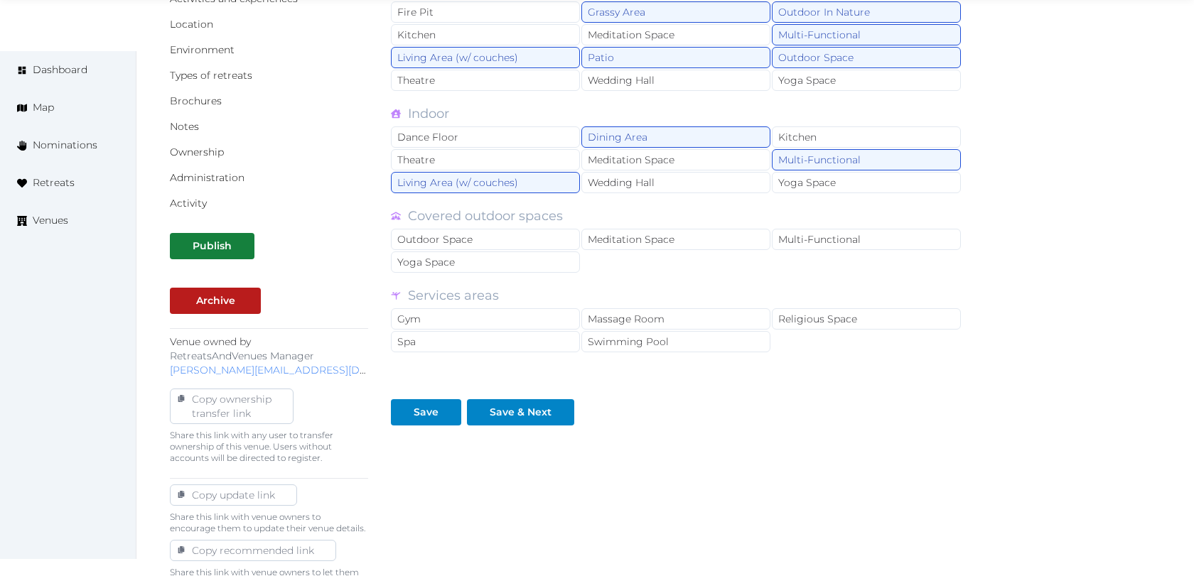
click at [632, 258] on div "Outdoor Space Meditation Space Multi-Functional Yoga Space" at bounding box center [676, 251] width 571 height 45
click at [540, 230] on div "Outdoor Space" at bounding box center [485, 239] width 189 height 21
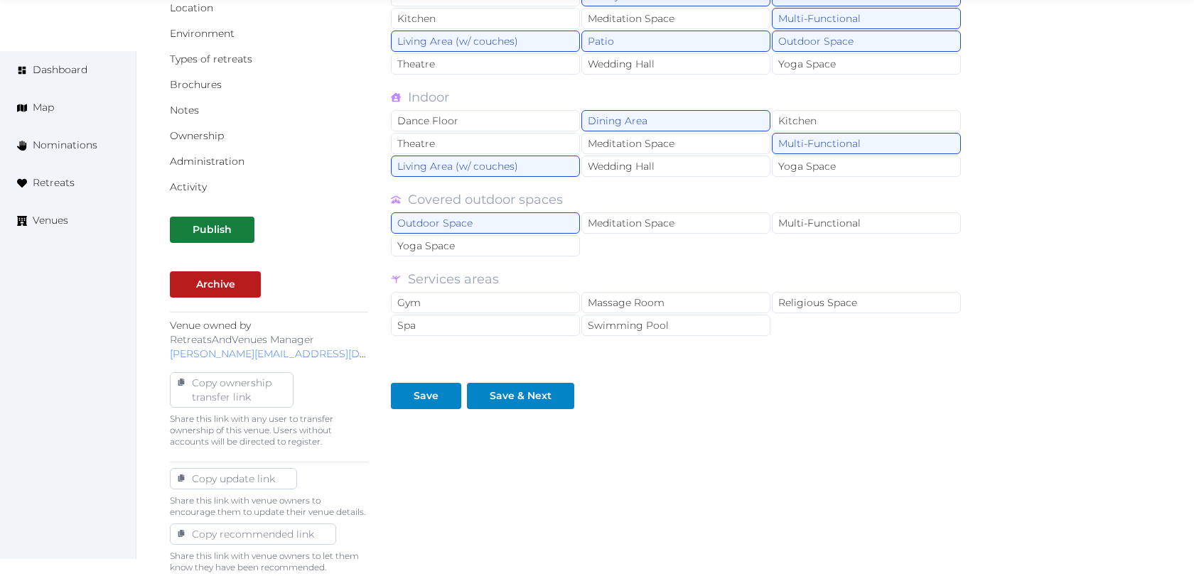
scroll to position [356, 0]
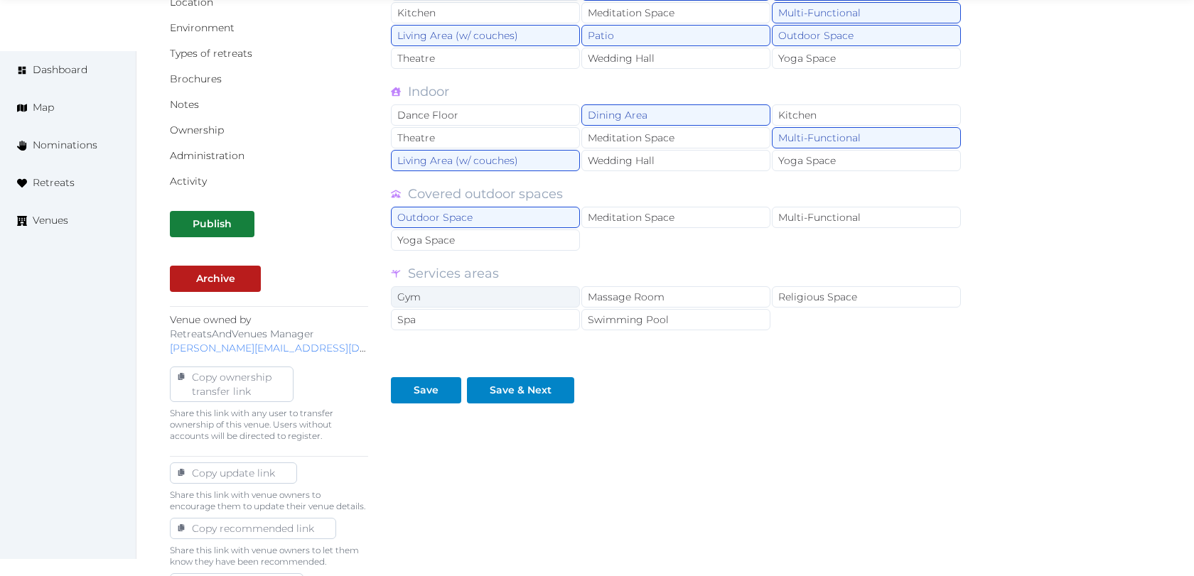
click at [535, 296] on div "Gym" at bounding box center [485, 296] width 189 height 21
click at [535, 309] on div "Spa" at bounding box center [485, 319] width 189 height 21
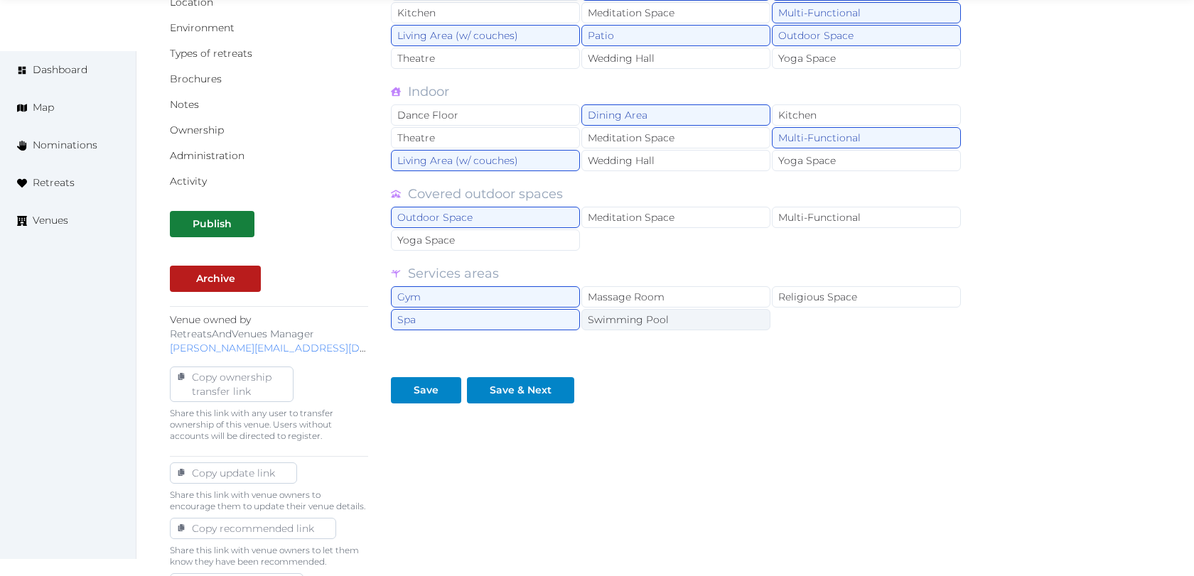
click at [631, 309] on div "Swimming Pool" at bounding box center [675, 319] width 189 height 21
click at [646, 294] on div "Massage Room" at bounding box center [675, 296] width 189 height 21
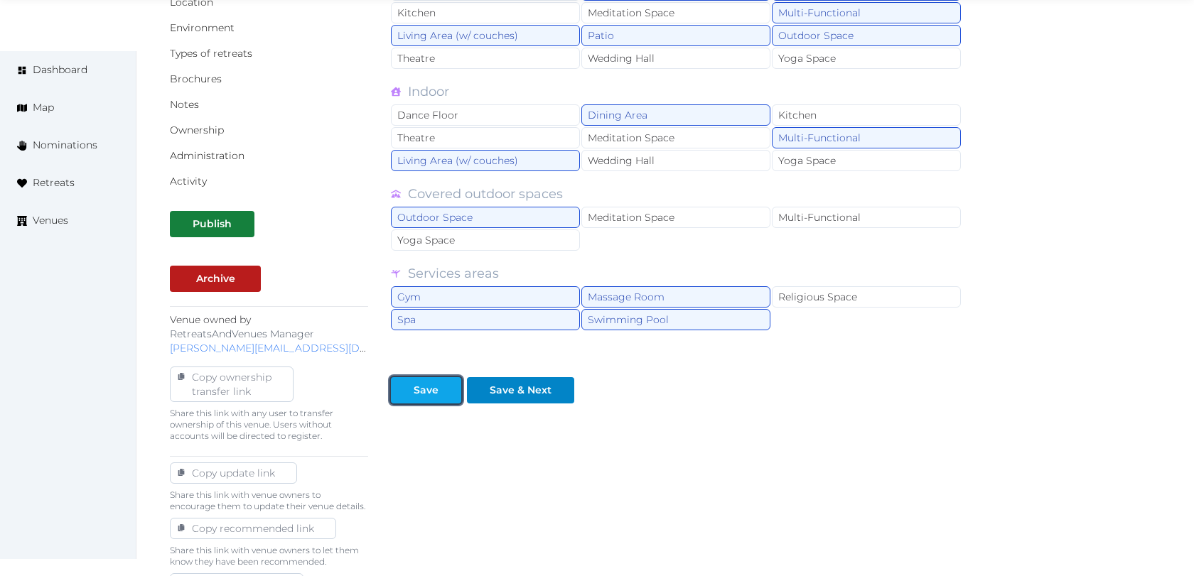
click at [435, 383] on div "Save" at bounding box center [425, 390] width 25 height 15
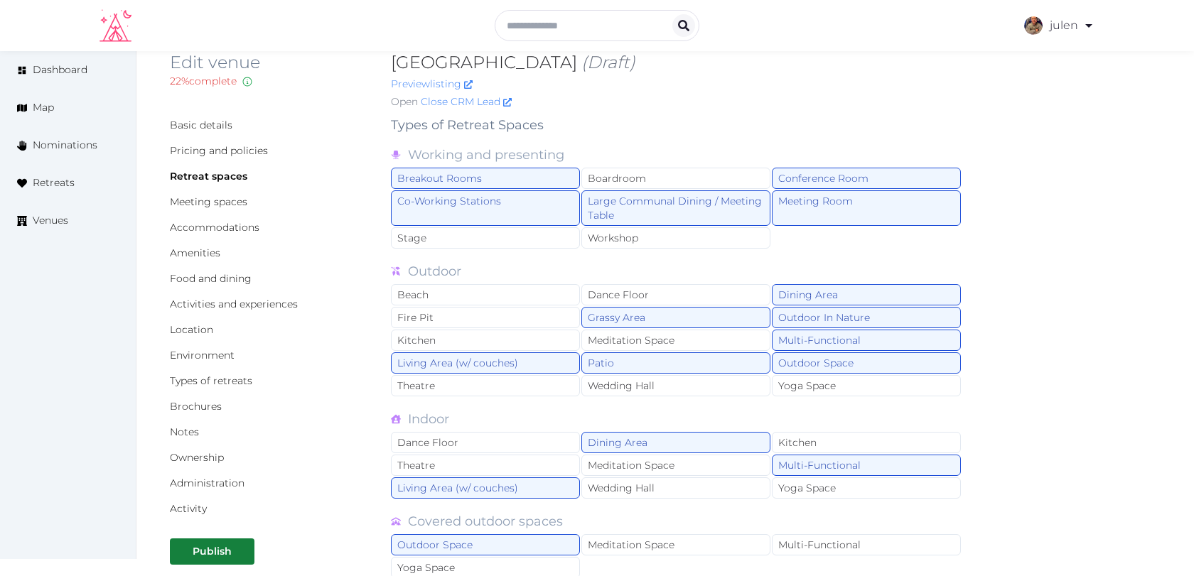
scroll to position [54, 0]
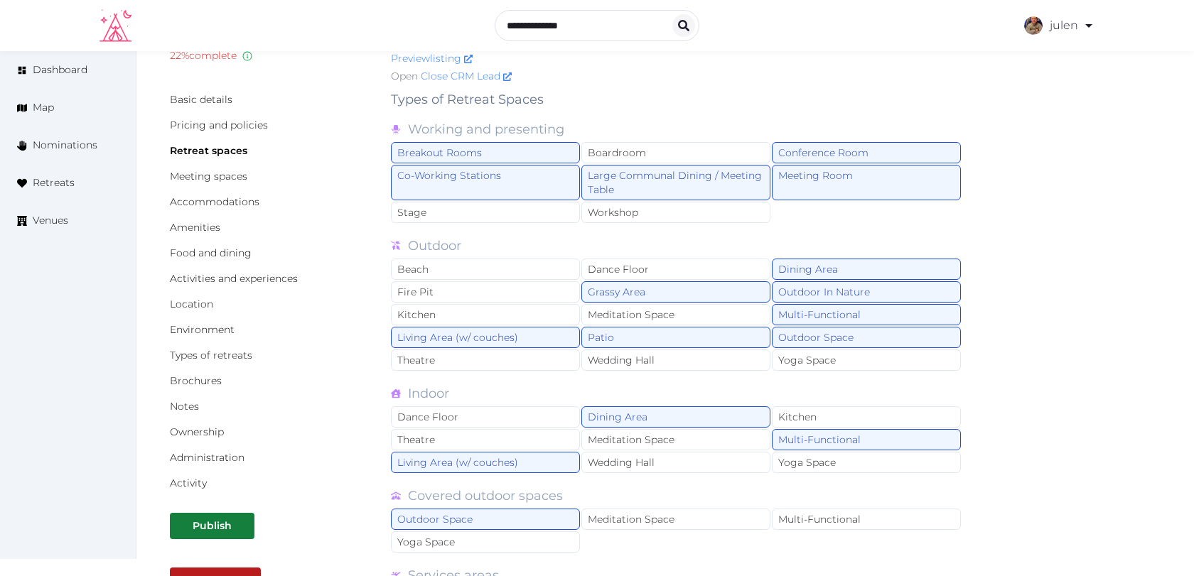
click at [206, 312] on div "Basic details Pricing and policies Retreat spaces Meeting spaces Accommodations…" at bounding box center [269, 291] width 198 height 398
click at [206, 301] on link "Location" at bounding box center [191, 304] width 43 height 13
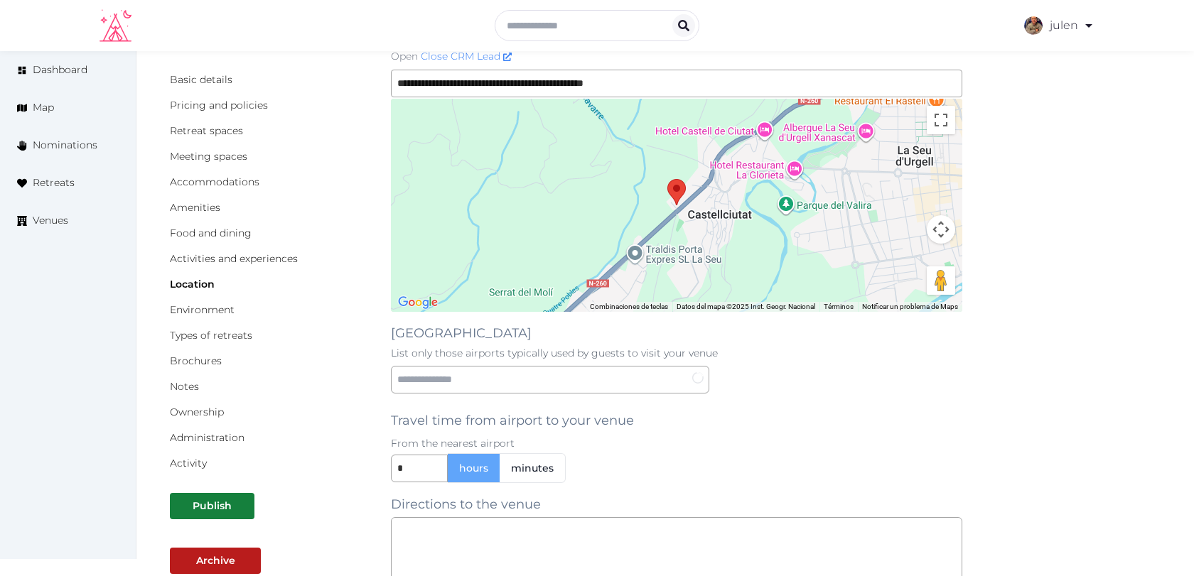
scroll to position [97, 0]
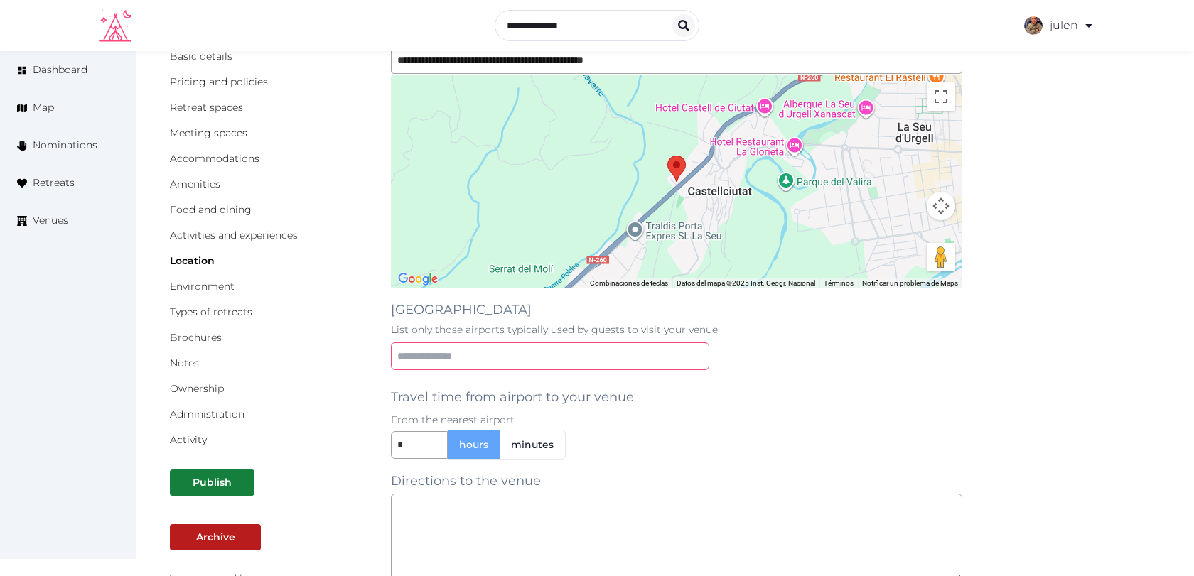
click at [475, 354] on input "text" at bounding box center [550, 356] width 318 height 28
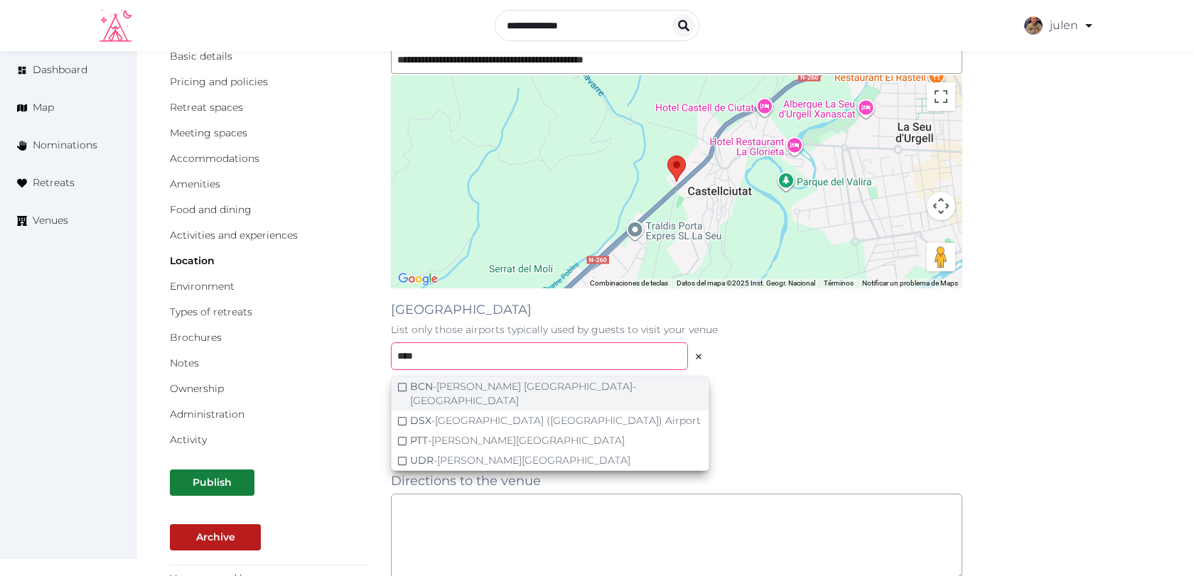
type input "****"
click at [512, 386] on div "BCN - Josep Tarradellas Barcelona-El Prat Airport" at bounding box center [556, 393] width 293 height 28
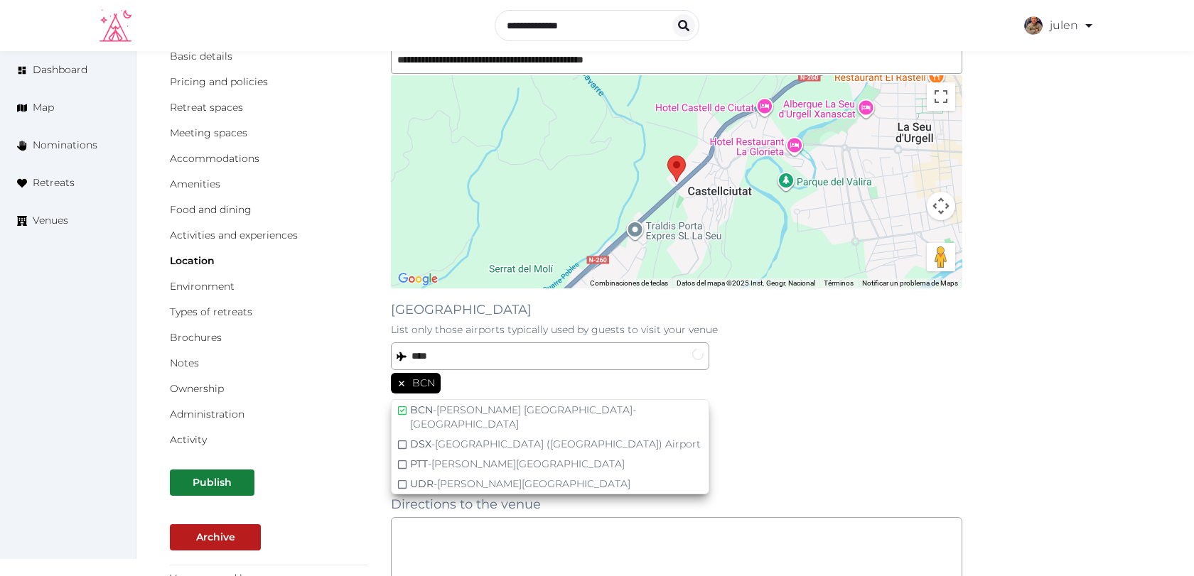
click at [764, 424] on div "Travel time from airport to your venue From the nearest airport * hours minutes" at bounding box center [676, 441] width 571 height 84
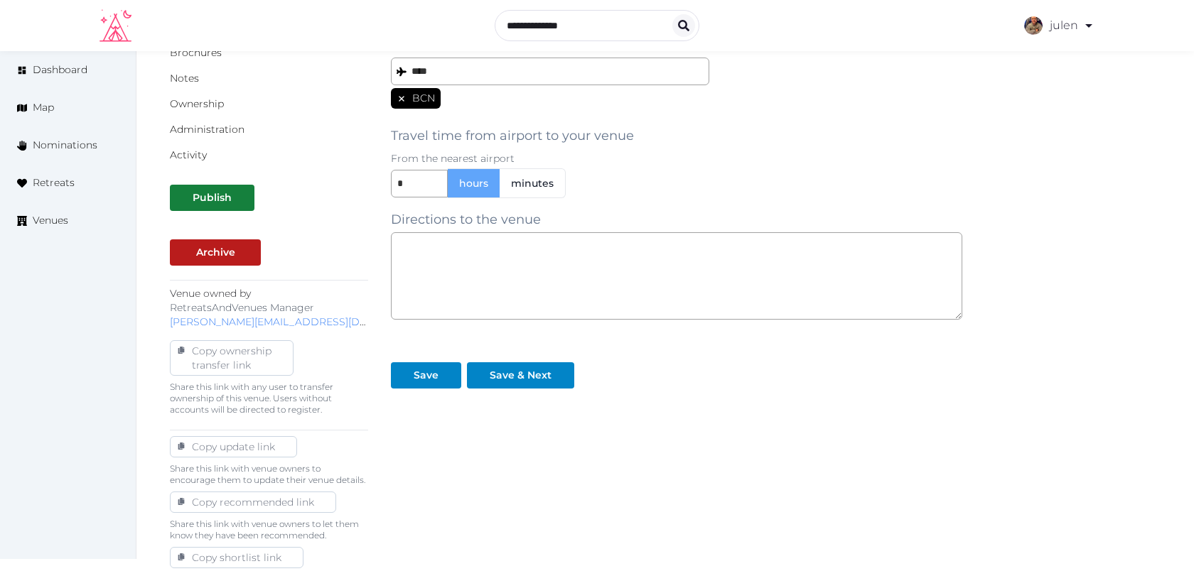
scroll to position [422, 0]
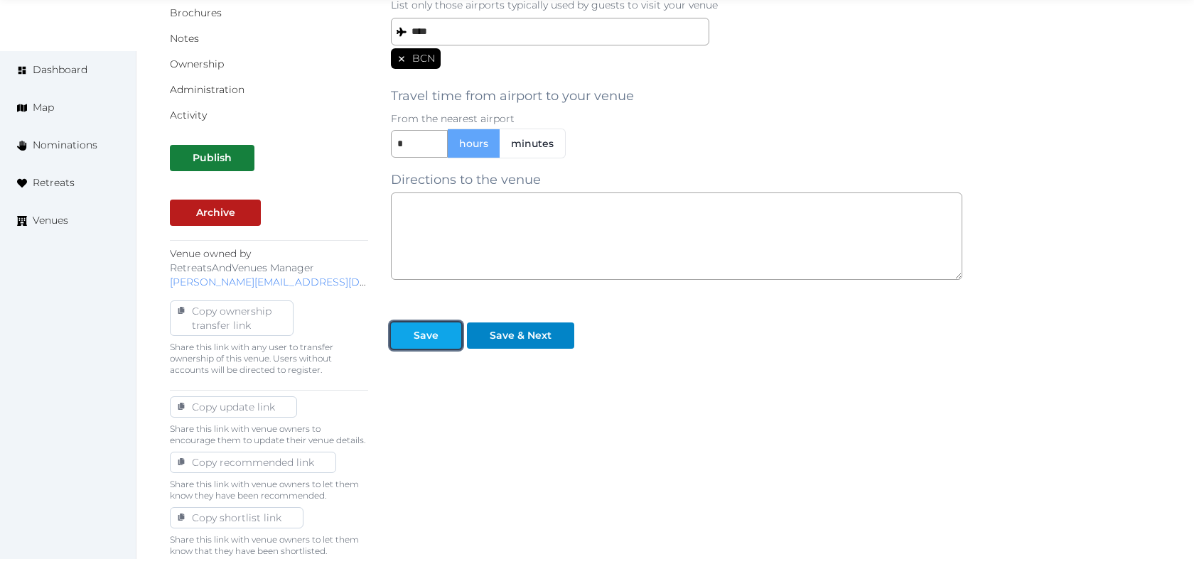
click at [439, 338] on div "Save" at bounding box center [426, 335] width 65 height 15
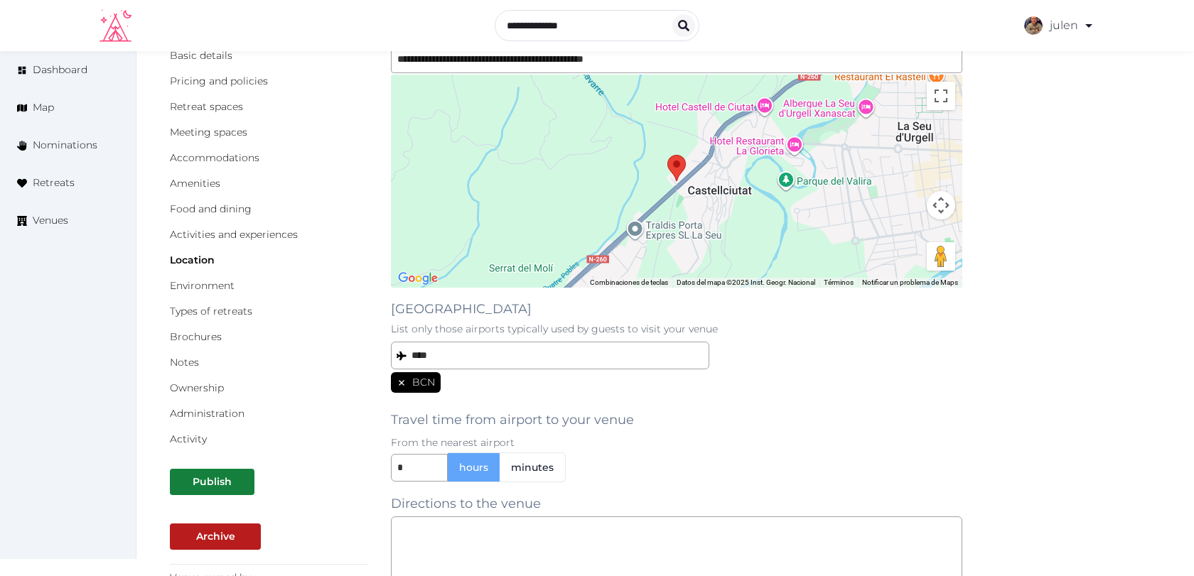
scroll to position [97, 0]
click at [250, 310] on link "Types of retreats" at bounding box center [211, 312] width 82 height 13
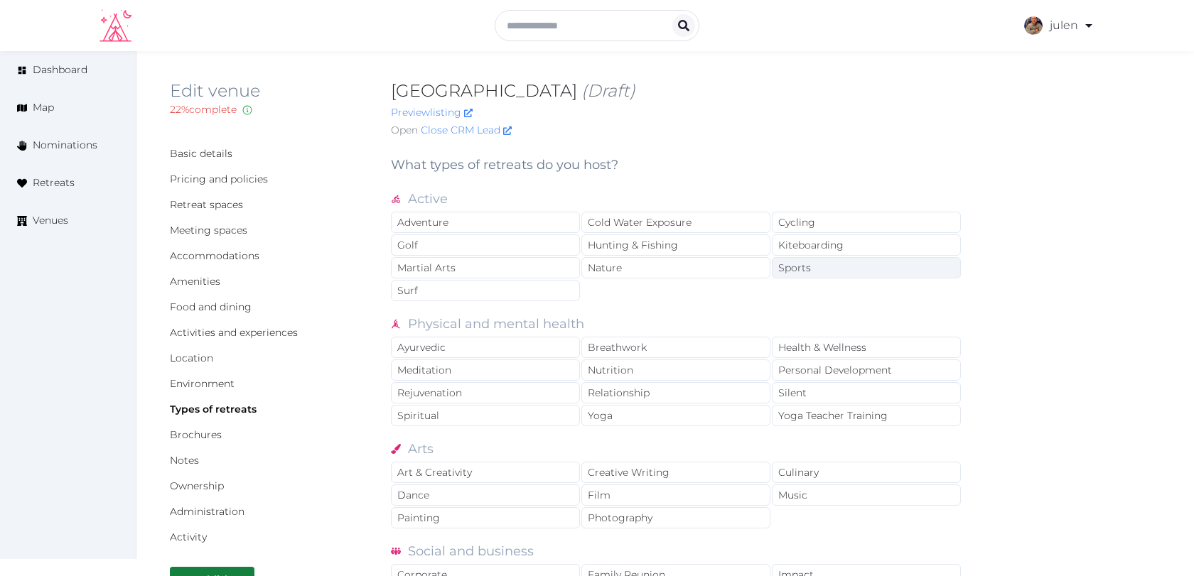
click at [798, 266] on div "Sports" at bounding box center [866, 267] width 189 height 21
click at [698, 266] on div "Nature" at bounding box center [675, 267] width 189 height 21
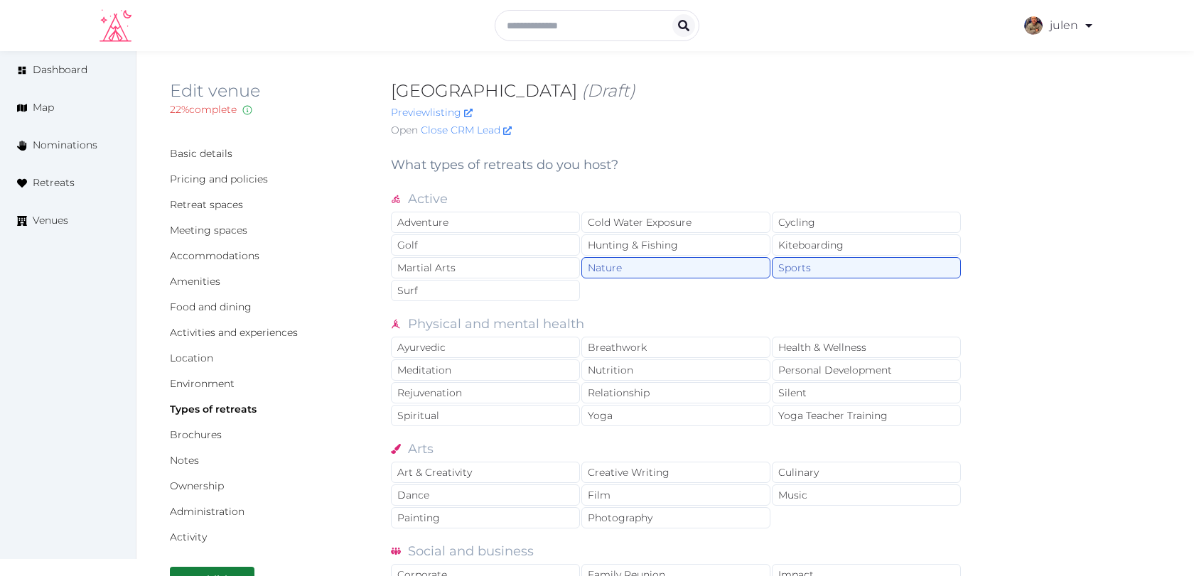
scroll to position [18, 0]
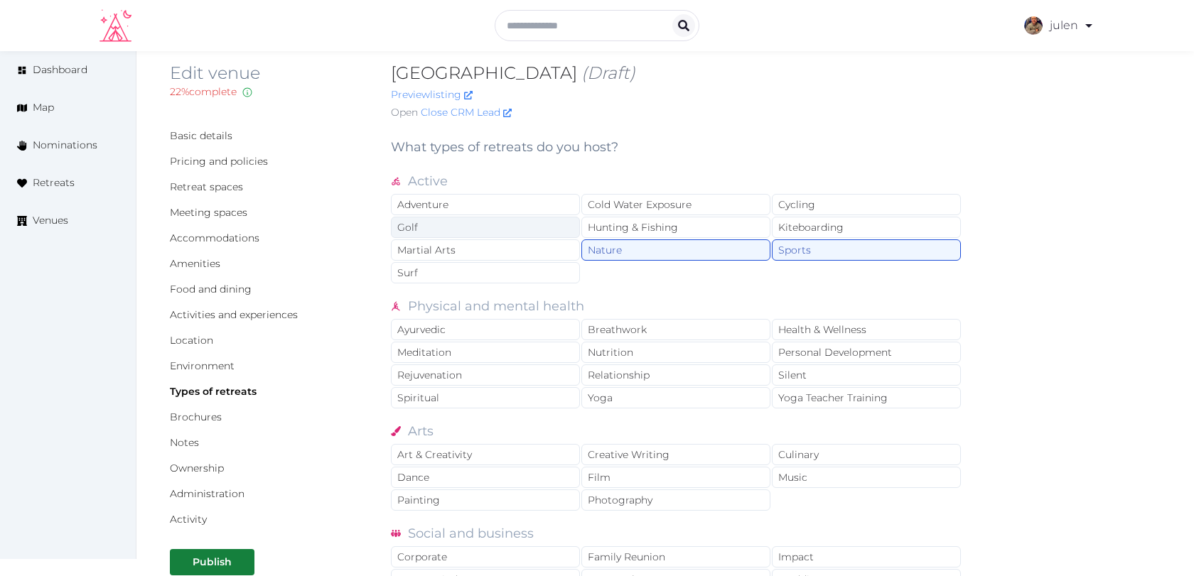
click at [527, 232] on div "Golf" at bounding box center [485, 227] width 189 height 21
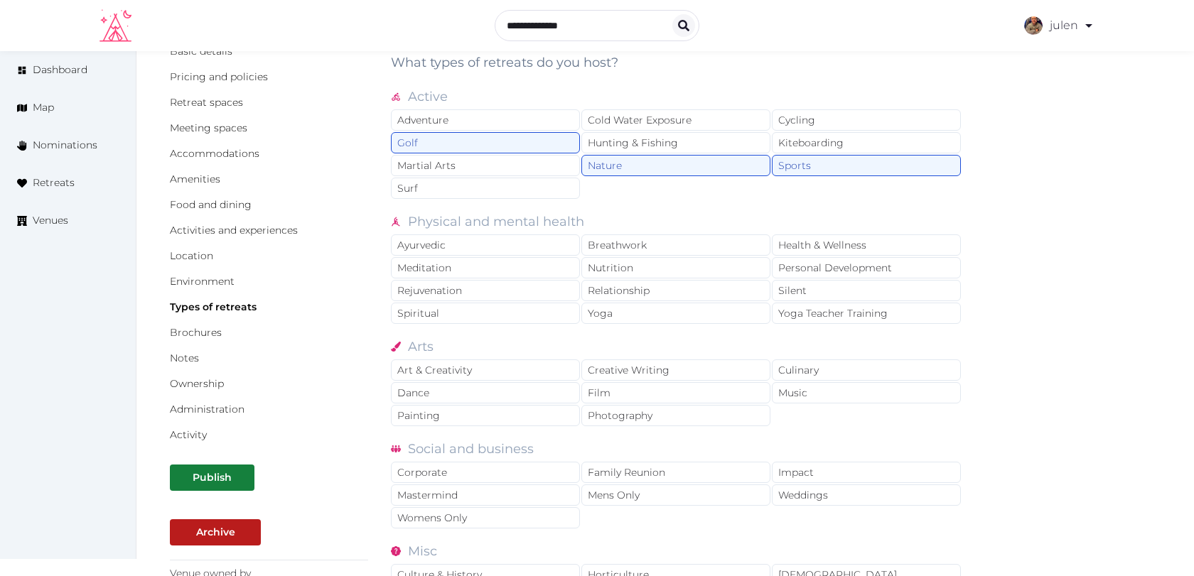
scroll to position [112, 0]
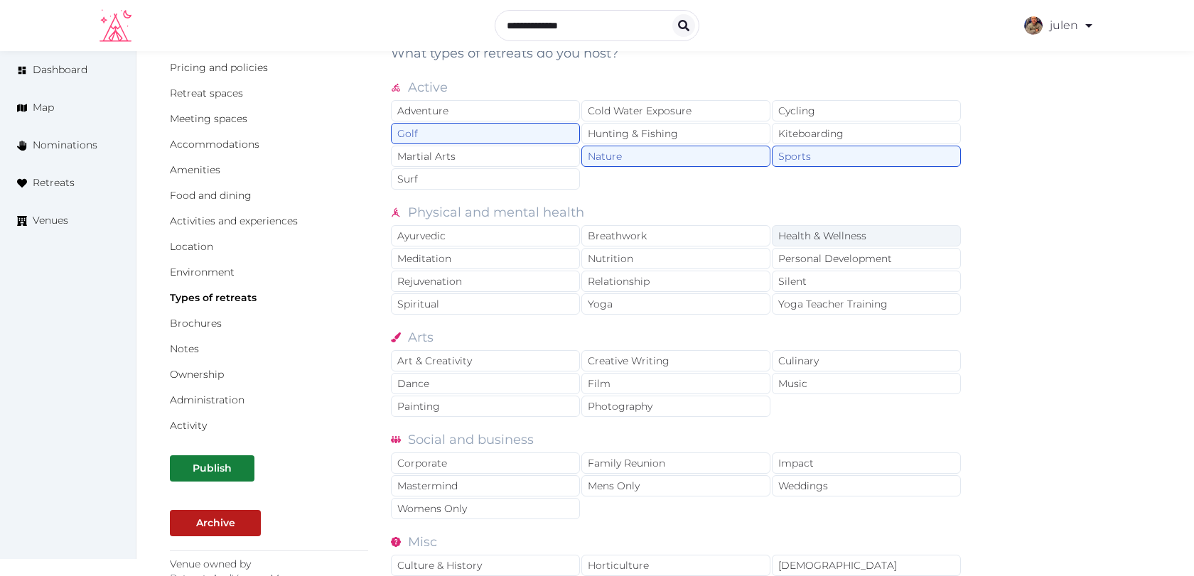
click at [786, 236] on div "Health & Wellness" at bounding box center [866, 235] width 189 height 21
click at [801, 274] on div "Silent" at bounding box center [866, 281] width 189 height 21
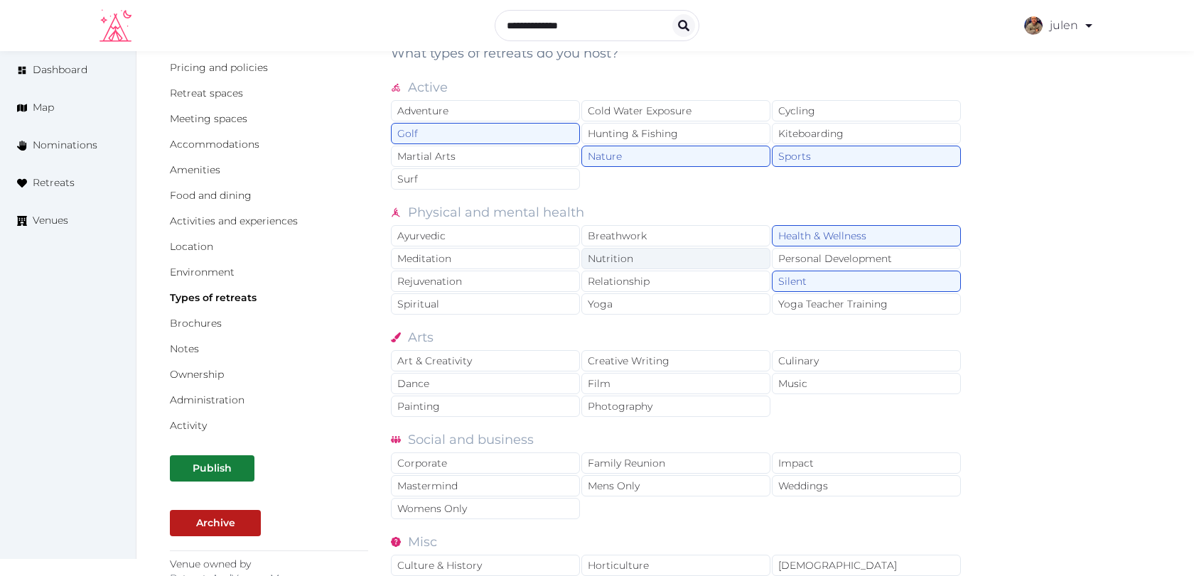
click at [715, 253] on div "Nutrition" at bounding box center [675, 258] width 189 height 21
click at [693, 300] on div "Yoga" at bounding box center [675, 303] width 189 height 21
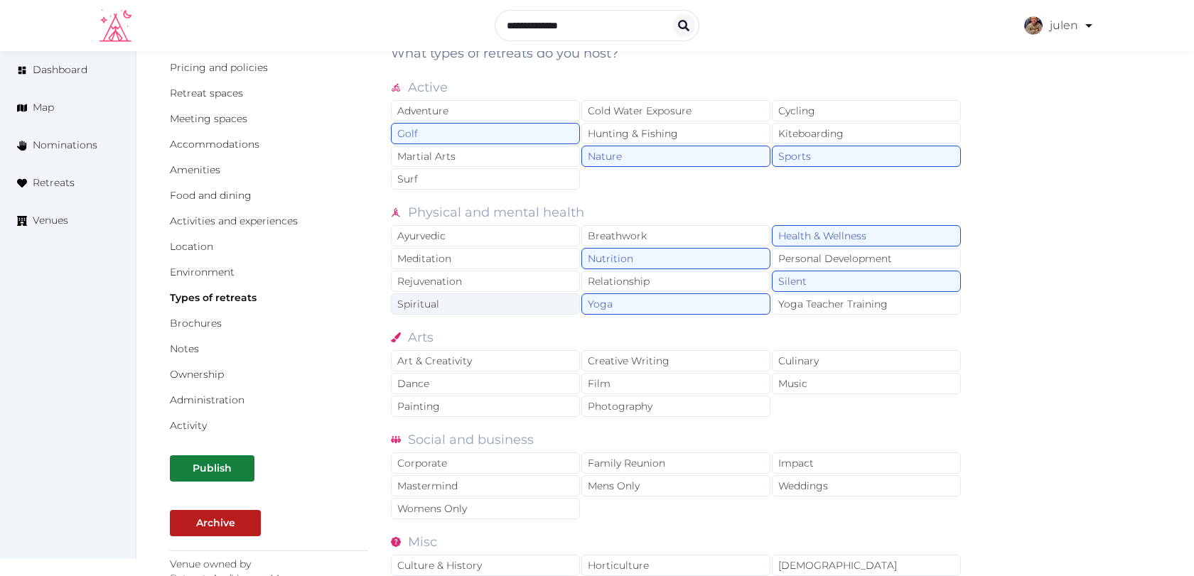
click at [539, 294] on div "Spiritual" at bounding box center [485, 303] width 189 height 21
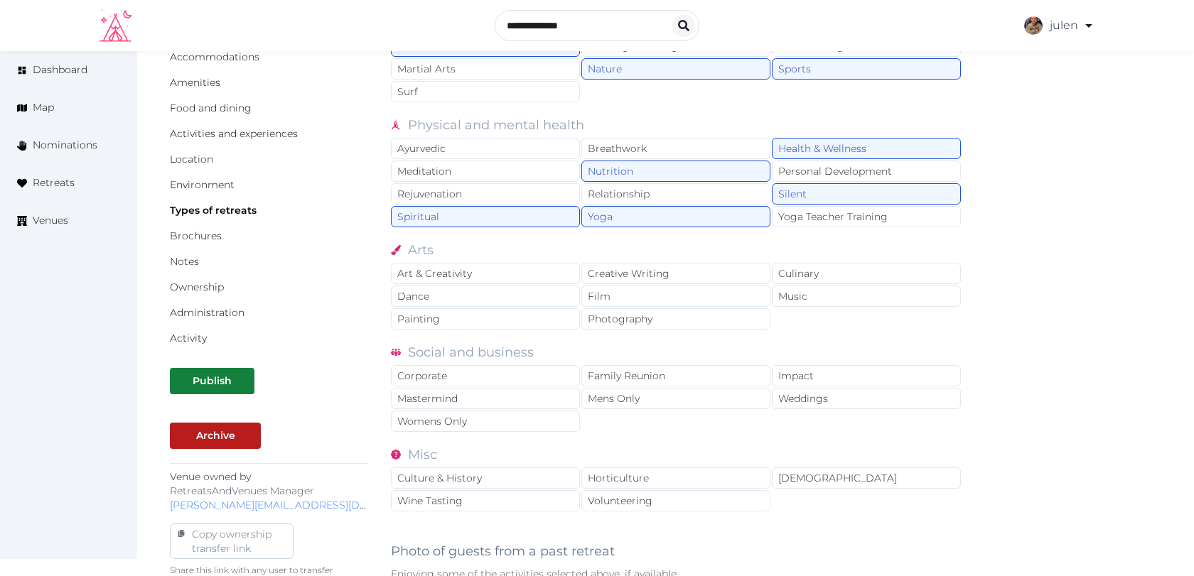
scroll to position [219, 0]
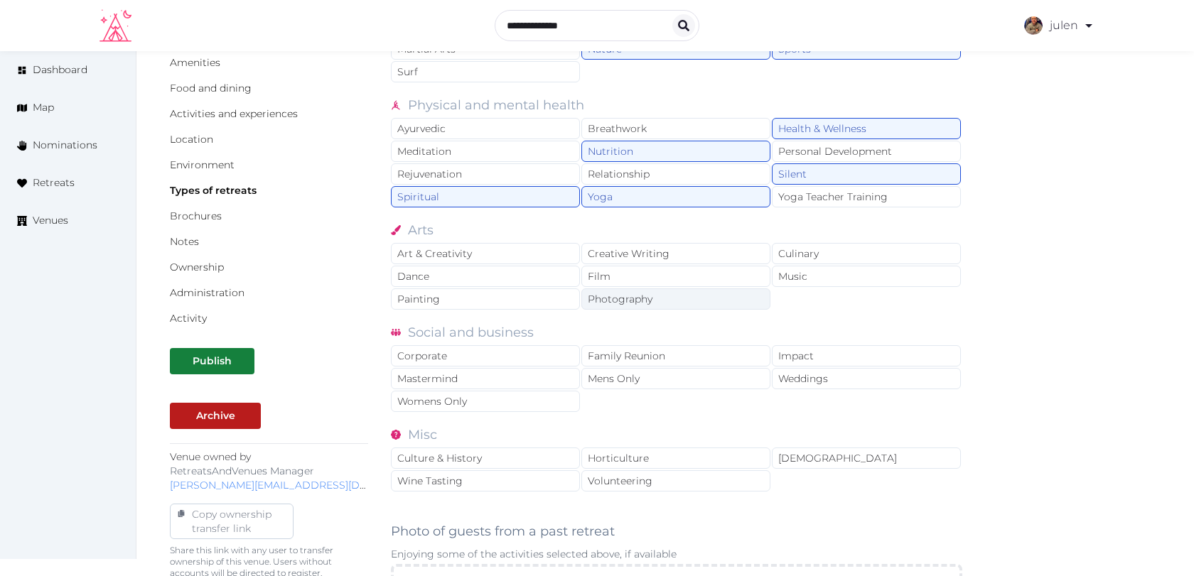
click at [691, 296] on div "Photography" at bounding box center [675, 298] width 189 height 21
click at [735, 271] on div "Film" at bounding box center [675, 276] width 189 height 21
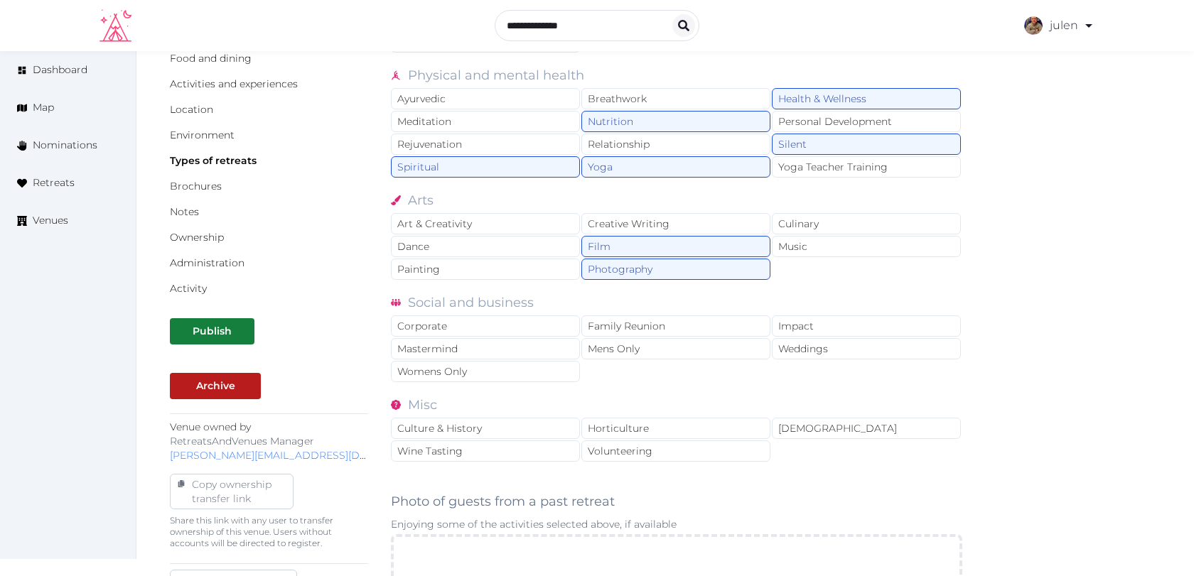
scroll to position [250, 0]
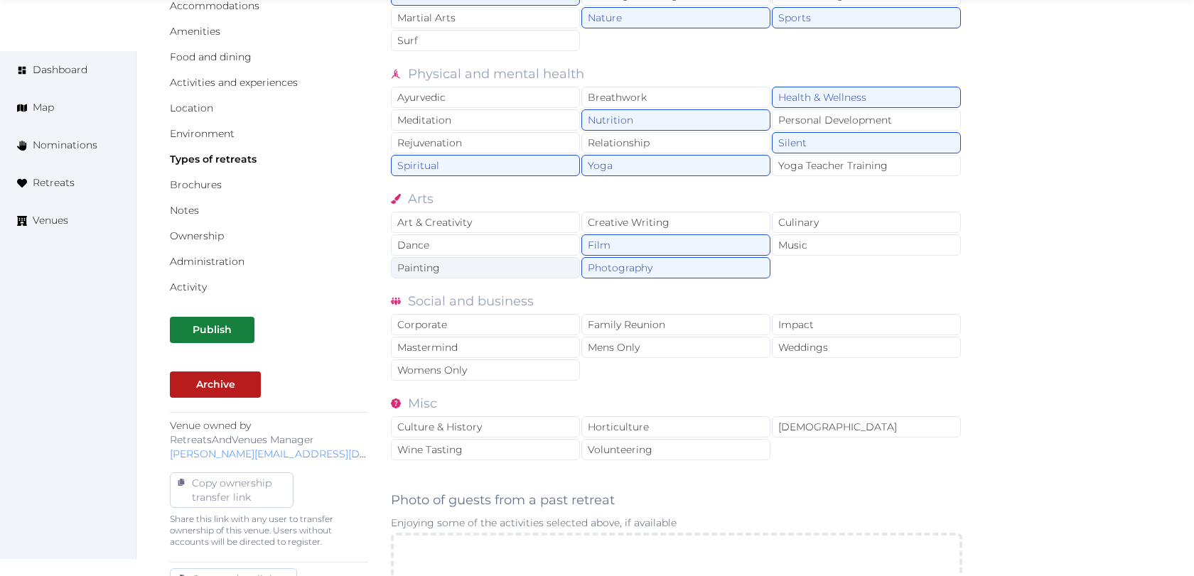
click at [522, 261] on div "Painting" at bounding box center [485, 267] width 189 height 21
click at [526, 244] on div "Dance" at bounding box center [485, 244] width 189 height 21
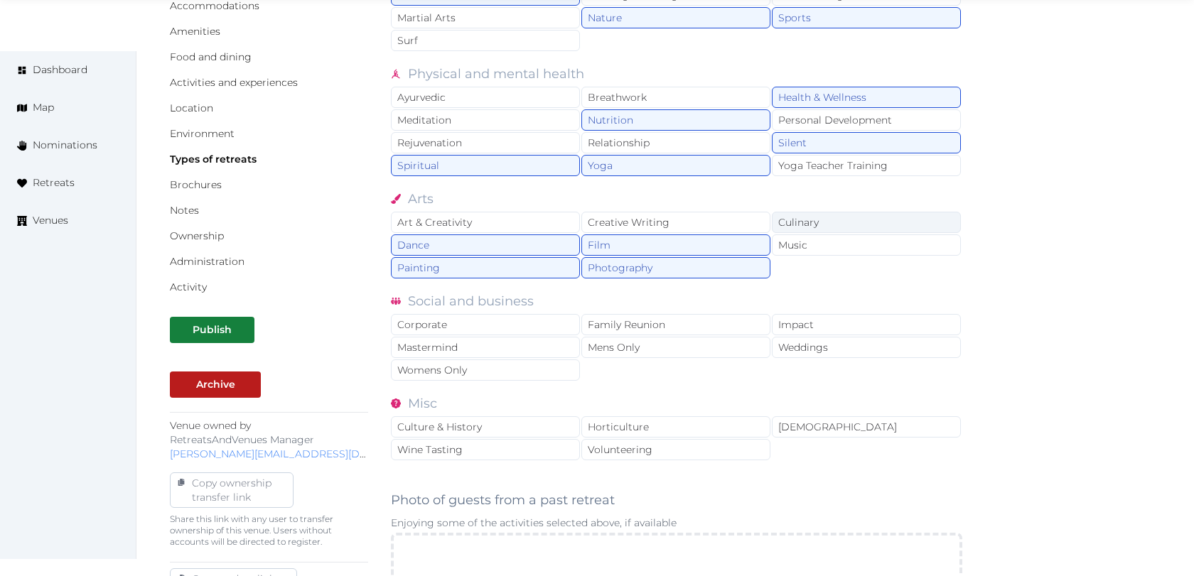
click at [802, 220] on div "Culinary" at bounding box center [866, 222] width 189 height 21
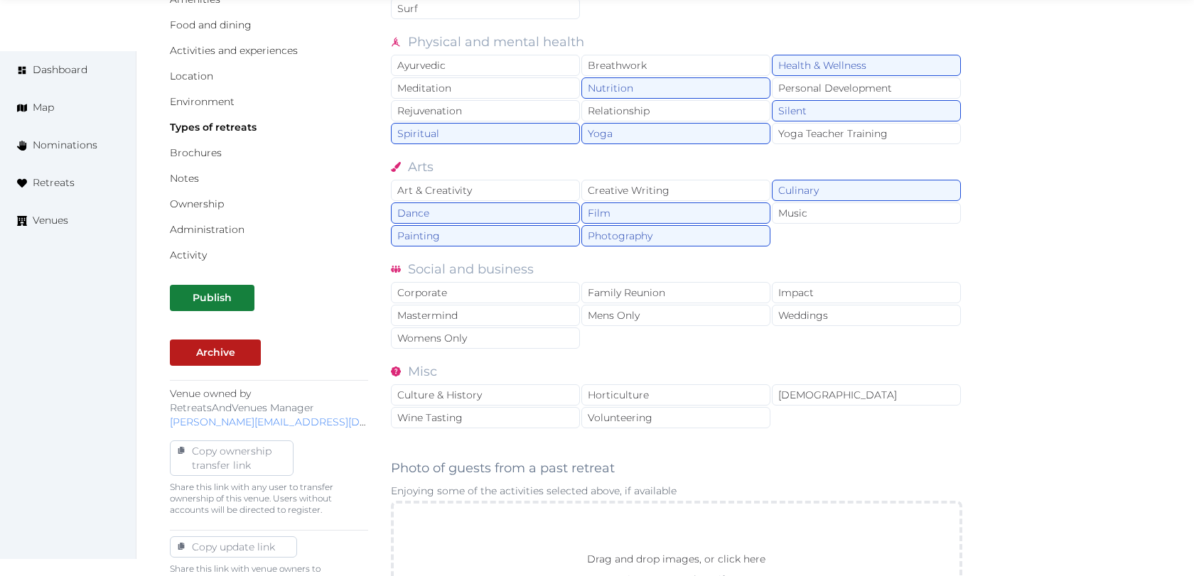
scroll to position [288, 0]
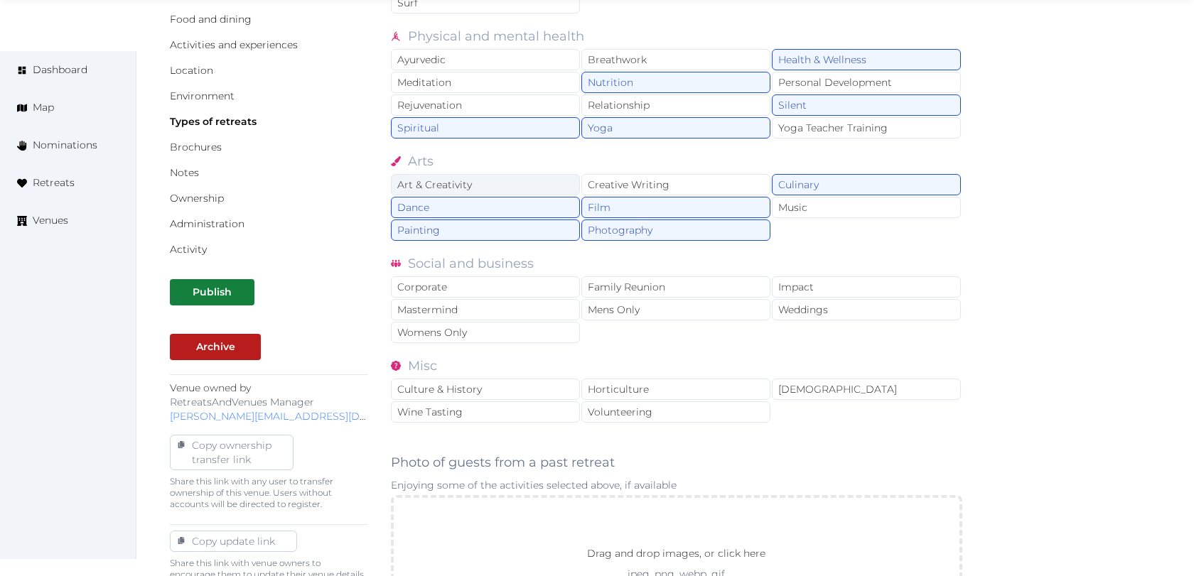
click at [536, 182] on div "Art & Creativity" at bounding box center [485, 184] width 189 height 21
click at [646, 278] on div "Family Reunion" at bounding box center [675, 286] width 189 height 21
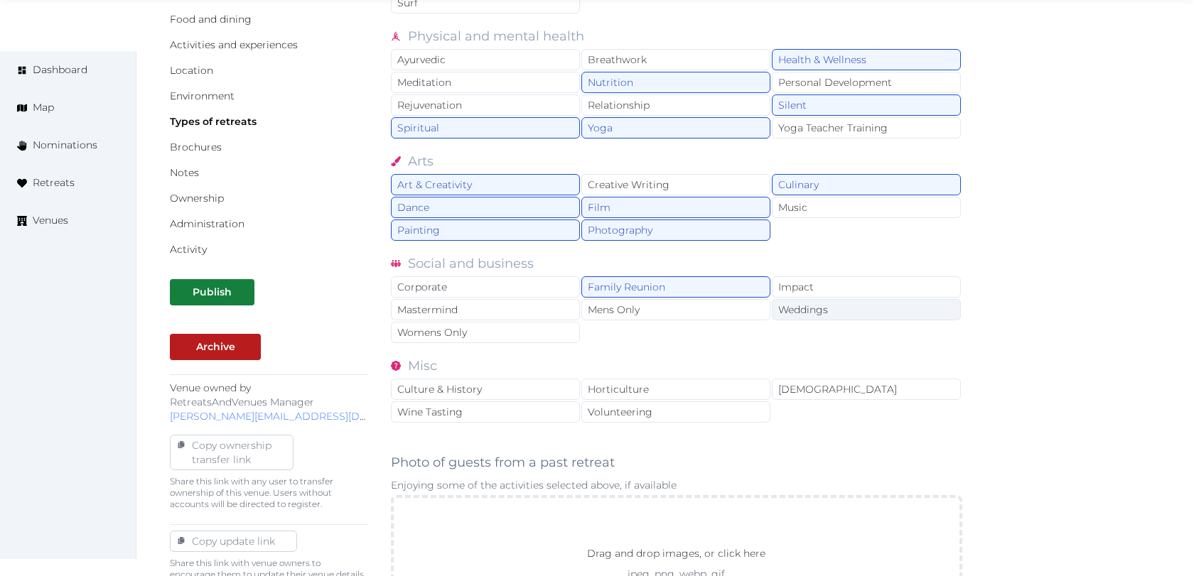
click at [808, 301] on div "Weddings" at bounding box center [866, 309] width 189 height 21
click at [538, 322] on div "Womens Only" at bounding box center [485, 332] width 189 height 21
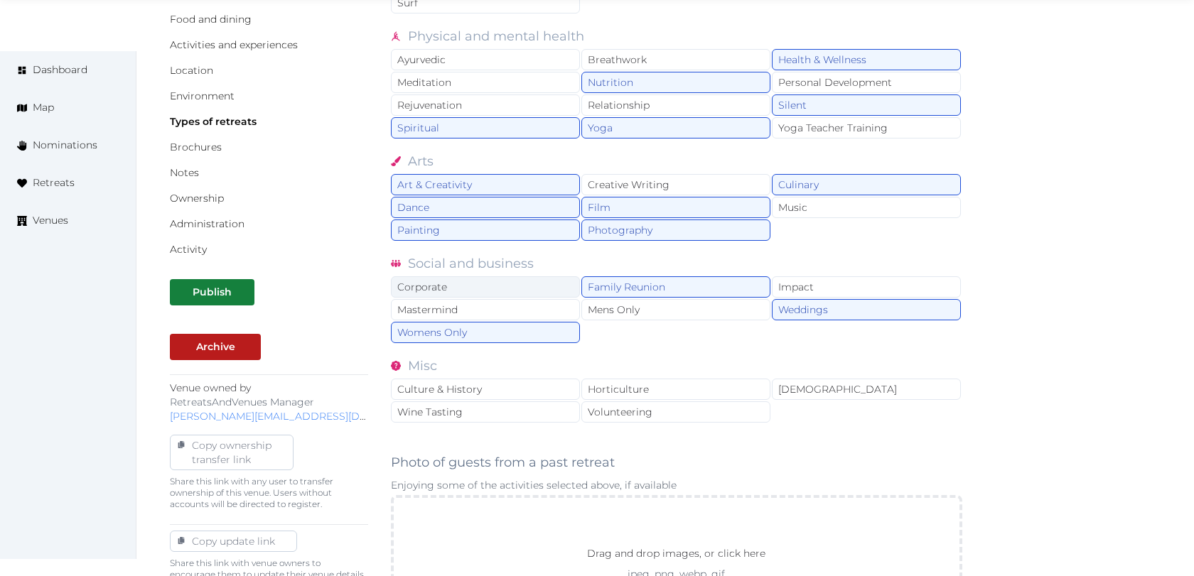
click at [543, 288] on div "Corporate" at bounding box center [485, 286] width 189 height 21
click at [866, 279] on div "Impact" at bounding box center [866, 286] width 189 height 21
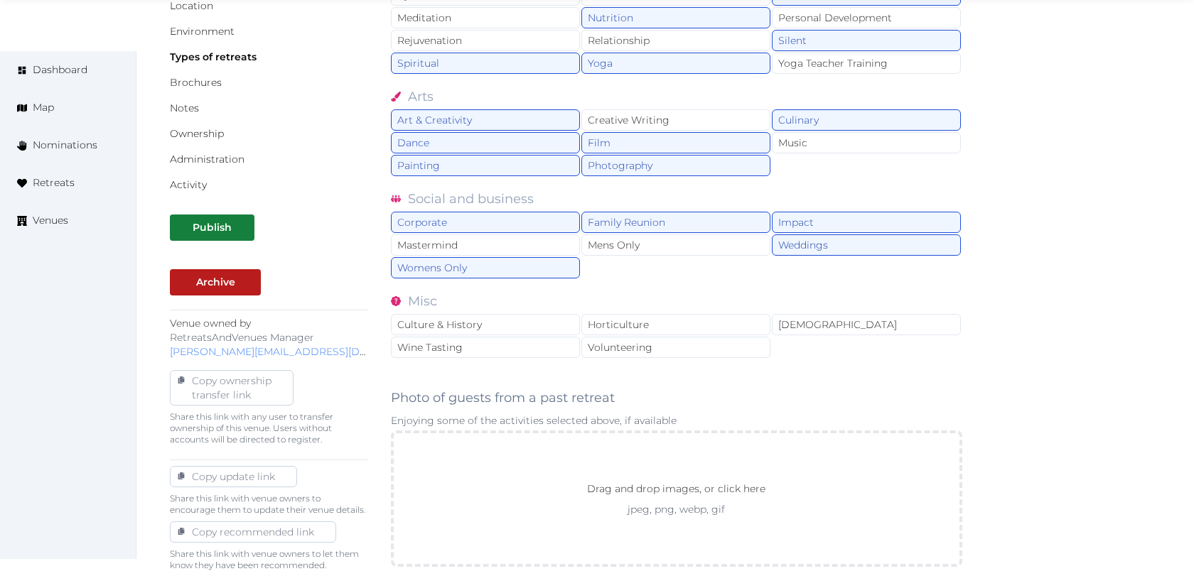
scroll to position [358, 0]
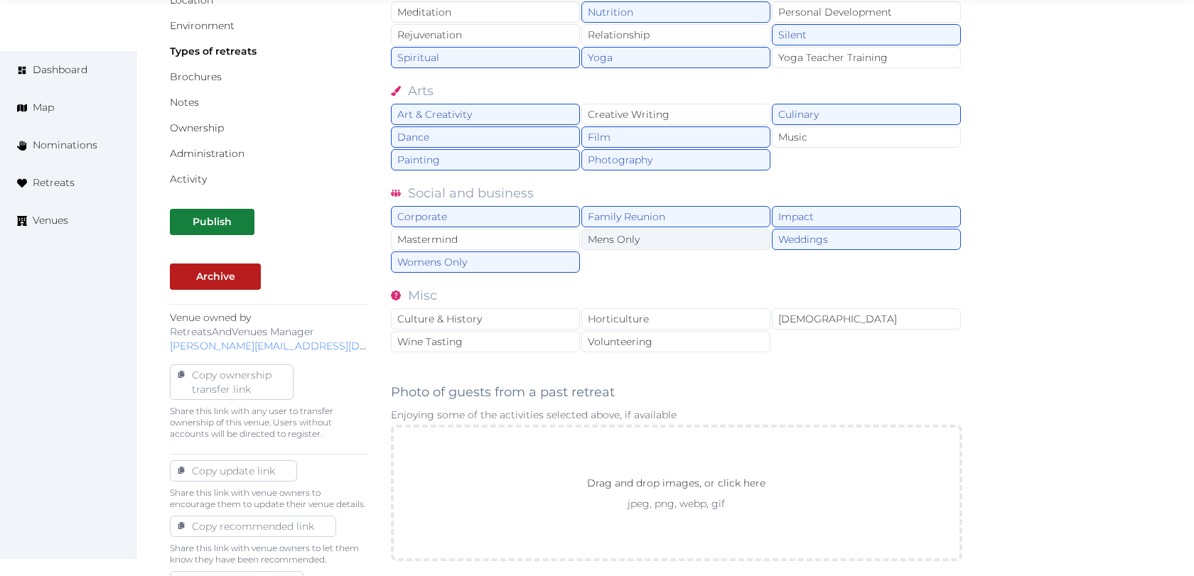
click at [638, 235] on div "Mens Only" at bounding box center [675, 239] width 189 height 21
click at [552, 312] on div "Culture & History" at bounding box center [485, 318] width 189 height 21
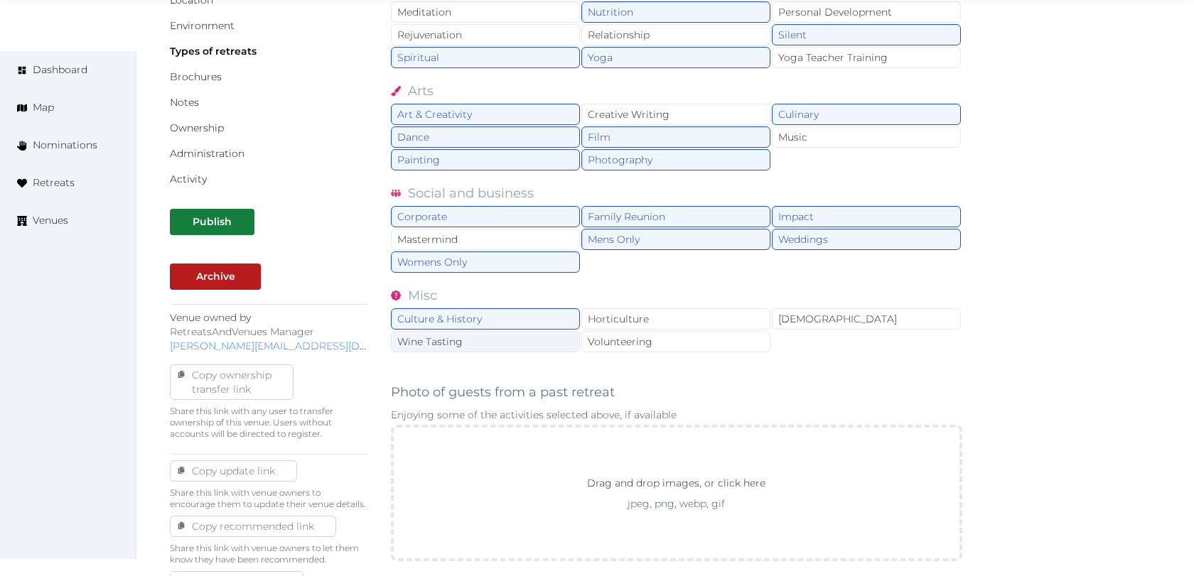
click at [558, 331] on div "Wine Tasting" at bounding box center [485, 341] width 189 height 21
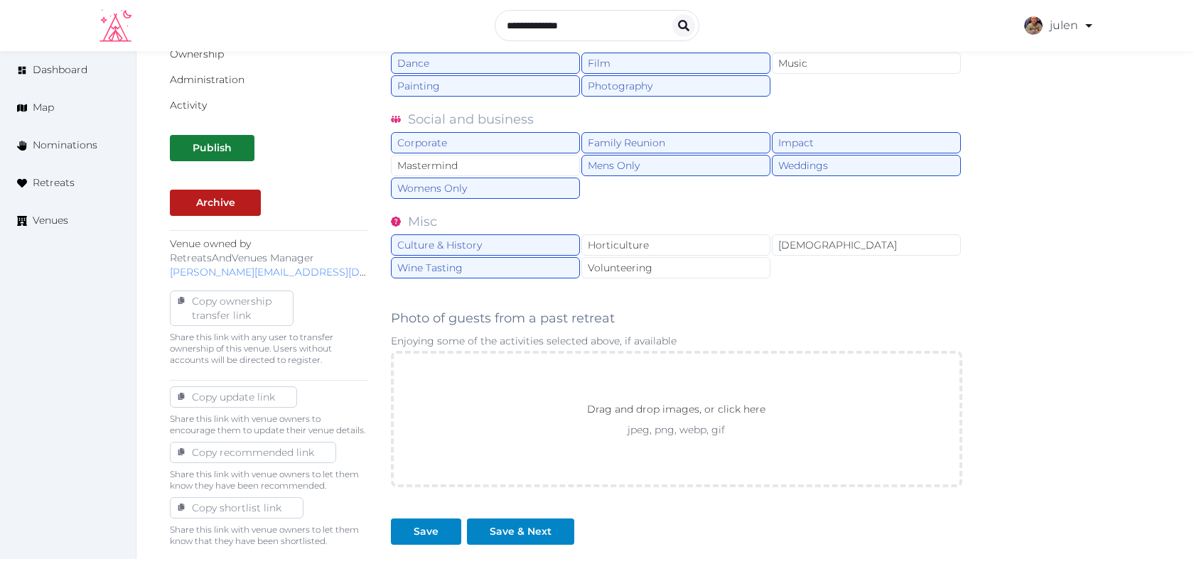
scroll to position [420, 0]
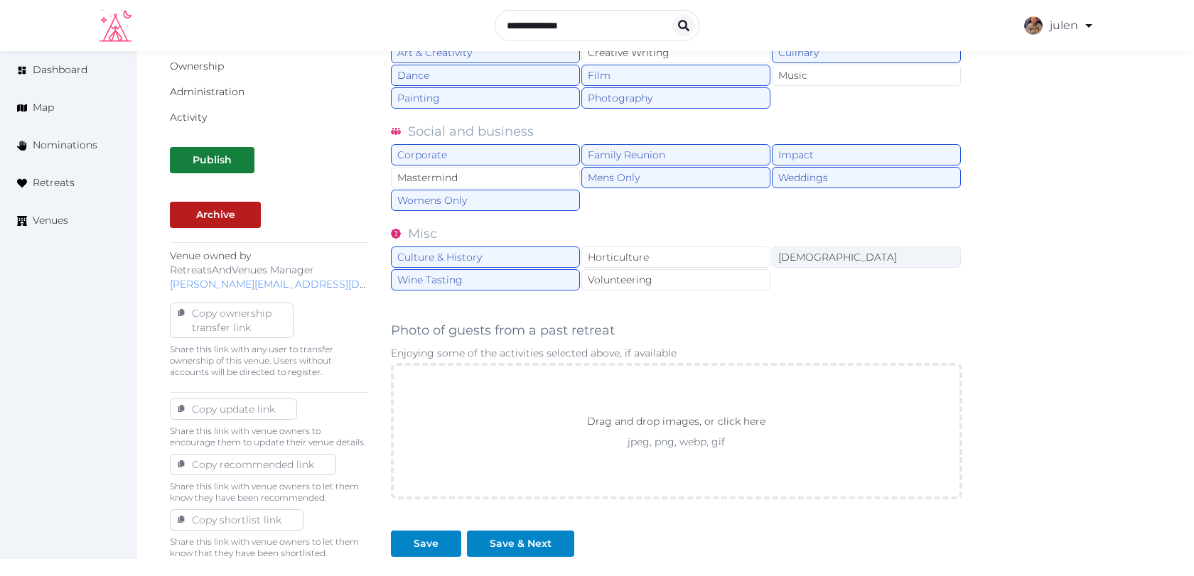
click at [794, 247] on div "LGBTQ" at bounding box center [866, 257] width 189 height 21
click at [435, 536] on div "Save" at bounding box center [425, 543] width 25 height 15
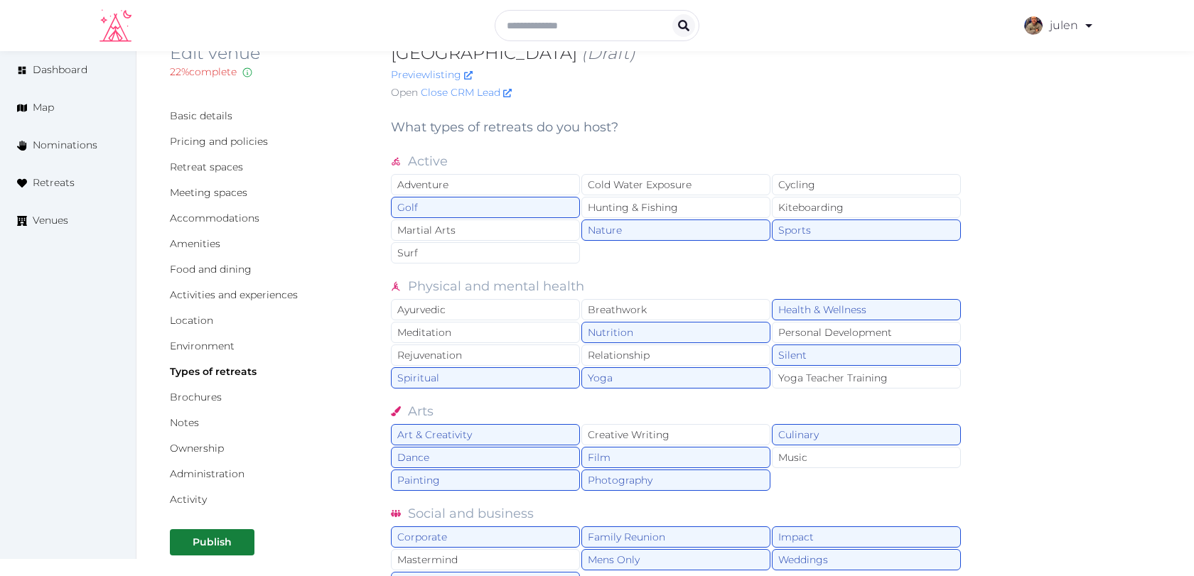
scroll to position [36, 0]
click at [210, 321] on link "Location" at bounding box center [191, 322] width 43 height 13
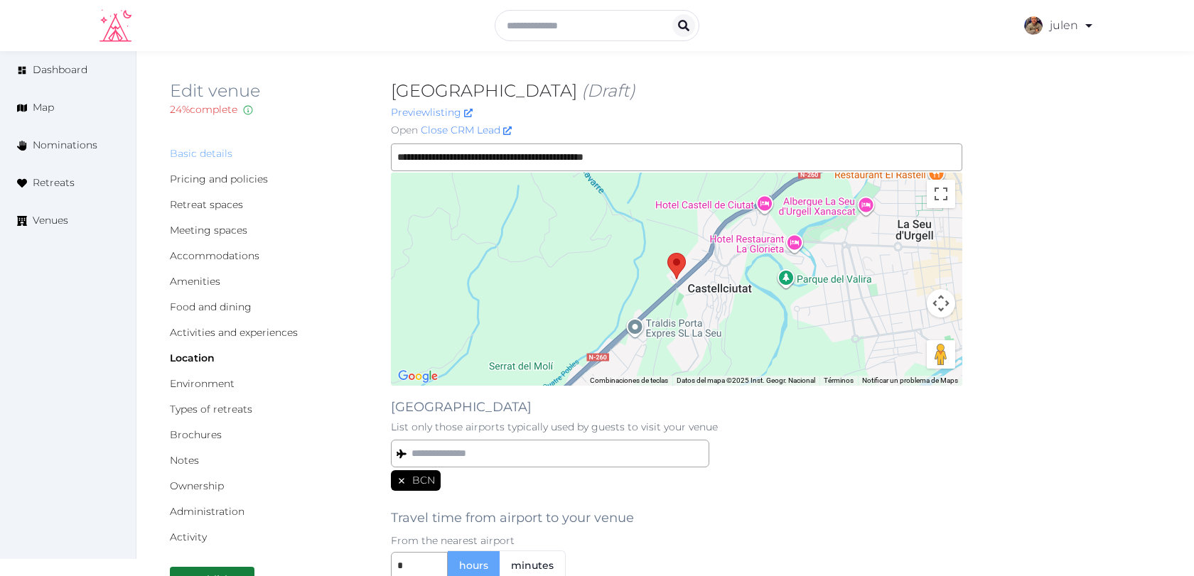
click at [218, 159] on link "Basic details" at bounding box center [201, 153] width 63 height 13
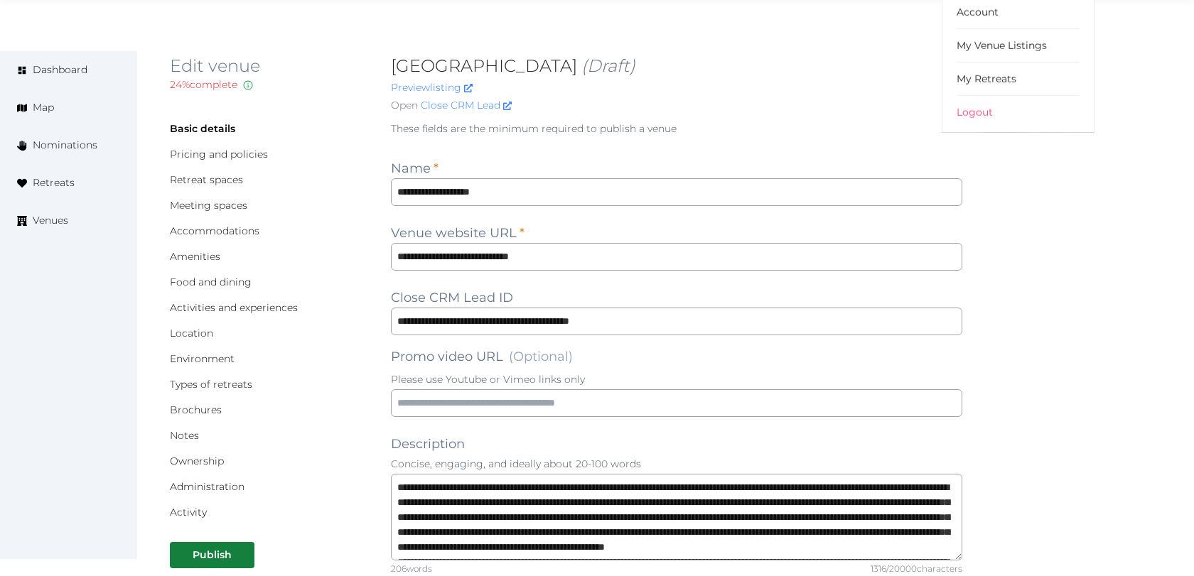
scroll to position [18, 0]
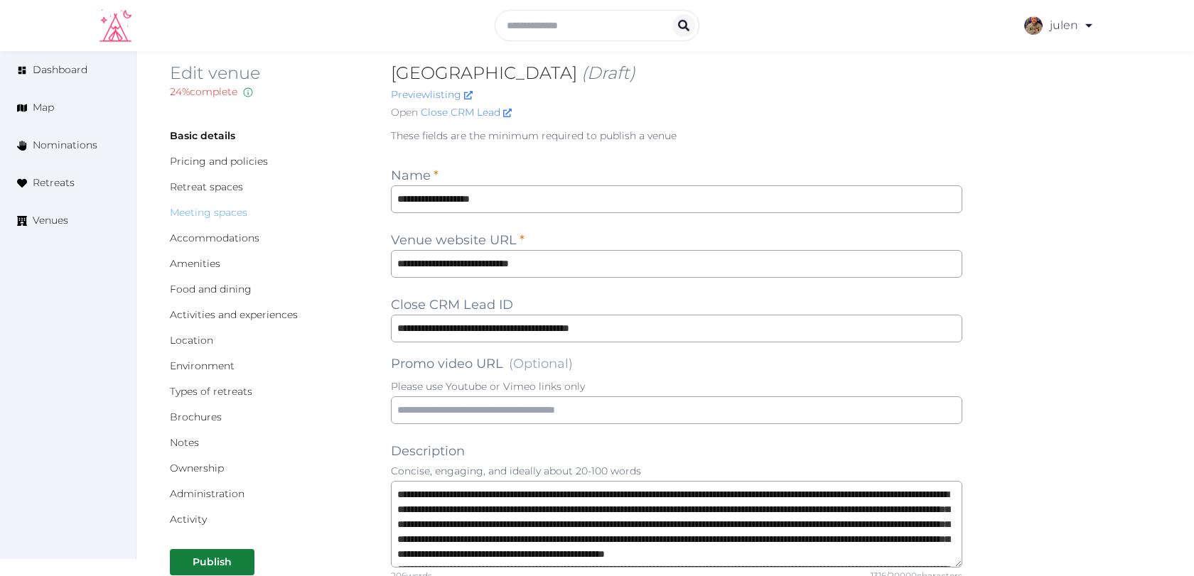
click at [229, 216] on link "Meeting spaces" at bounding box center [208, 212] width 77 height 13
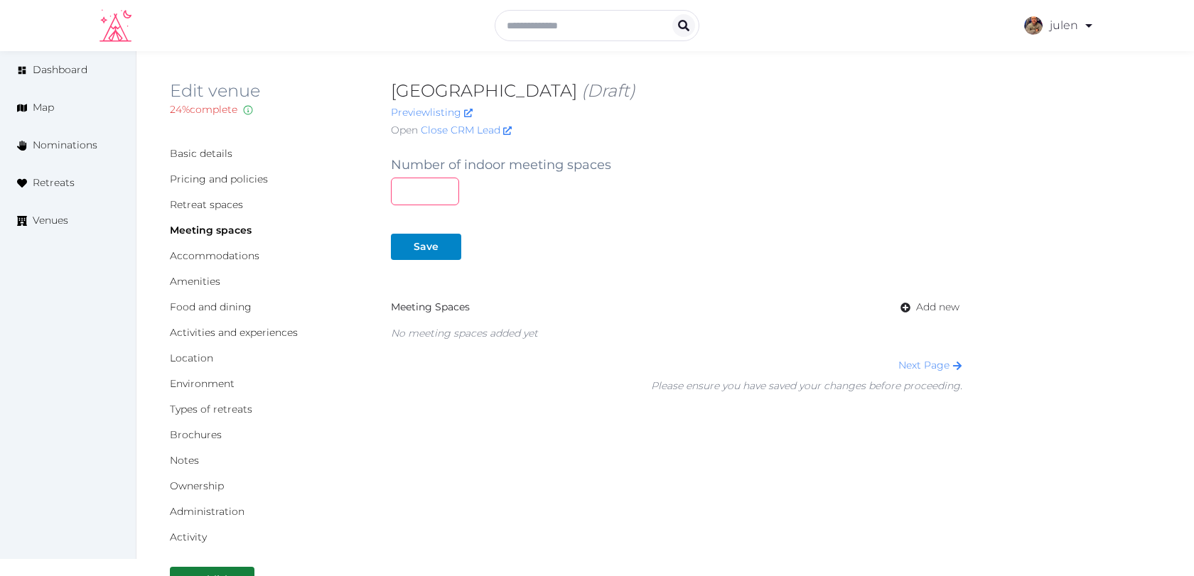
click at [432, 195] on input "number" at bounding box center [425, 192] width 68 height 28
click at [499, 229] on div "Save" at bounding box center [676, 232] width 571 height 55
click at [443, 191] on input "number" at bounding box center [425, 192] width 68 height 28
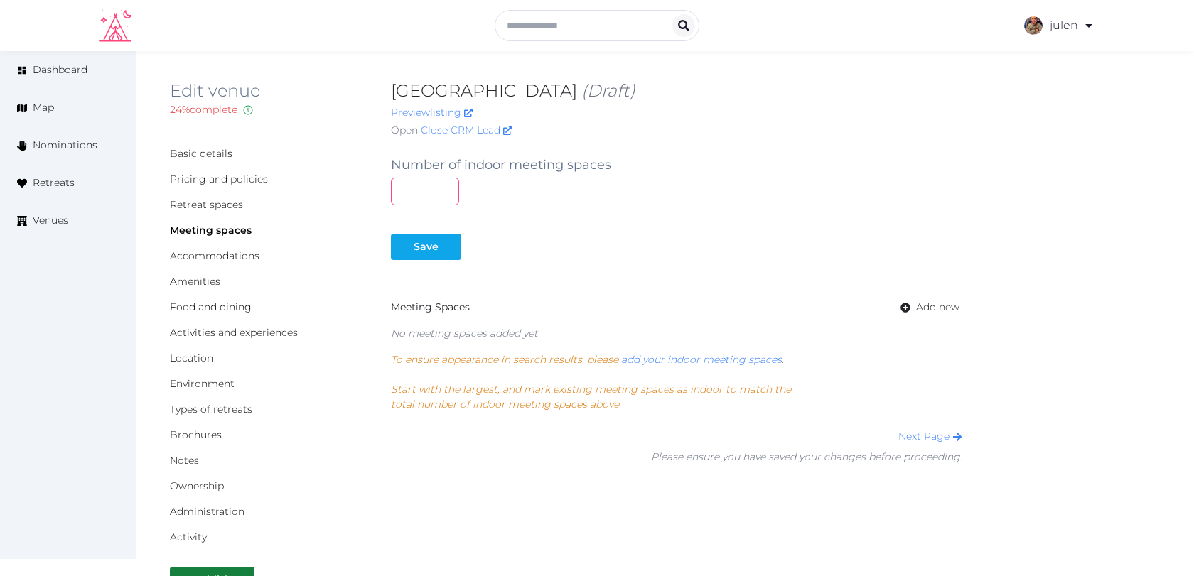
type input "*"
click at [443, 247] on div at bounding box center [449, 246] width 17 height 15
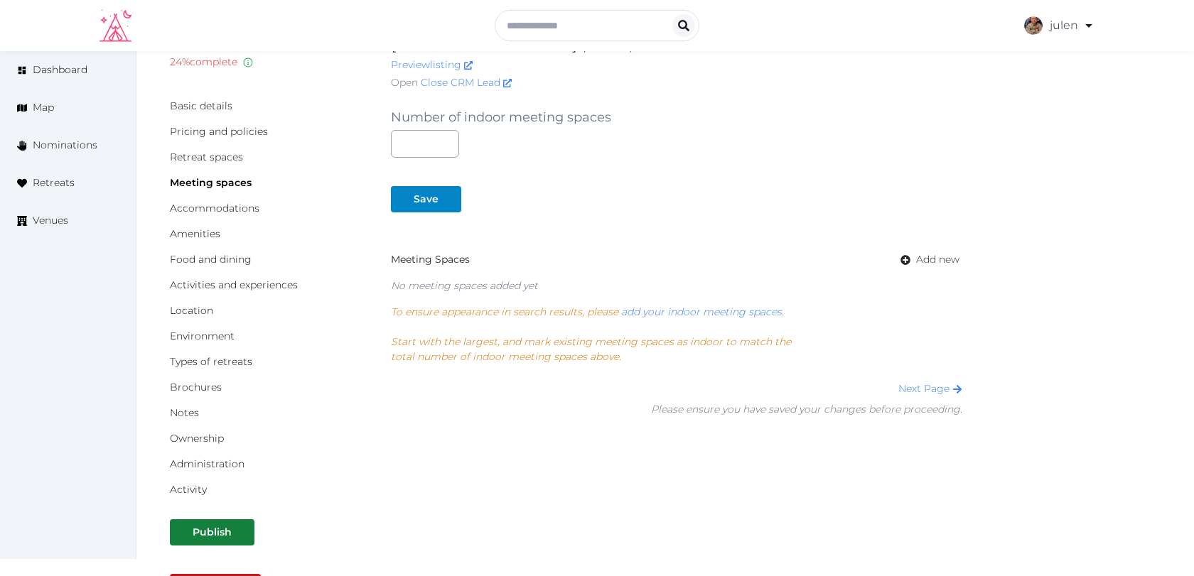
scroll to position [47, 0]
click at [653, 311] on link "add your indoor meeting spaces" at bounding box center [701, 312] width 161 height 13
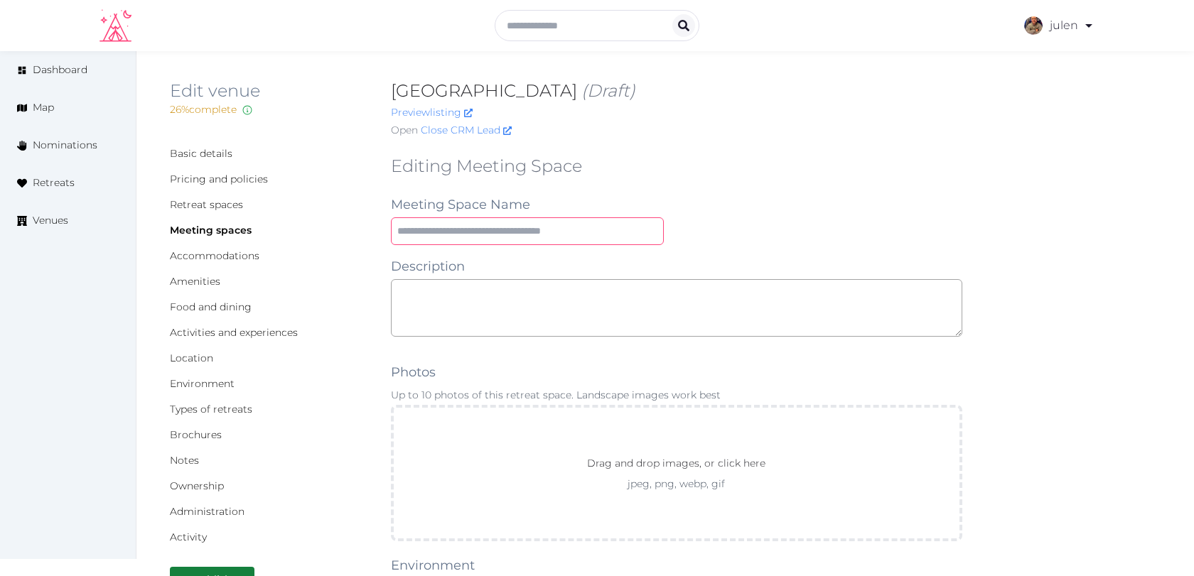
click at [440, 229] on input "text" at bounding box center [527, 231] width 273 height 28
type input "**********"
click at [476, 281] on textarea at bounding box center [676, 308] width 571 height 58
click at [221, 154] on link "Basic details" at bounding box center [201, 153] width 63 height 13
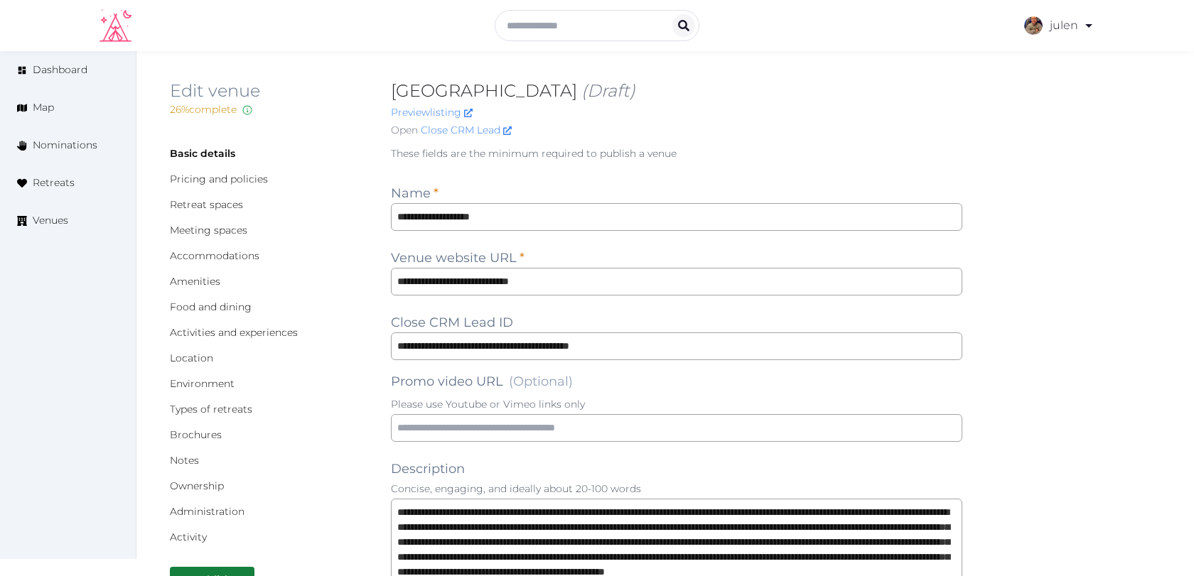
drag, startPoint x: 548, startPoint y: 94, endPoint x: 378, endPoint y: 94, distance: 169.8
click at [378, 94] on div "Edit venue 26 % complete Fill out all the fields in your listing to increase it…" at bounding box center [665, 112] width 990 height 64
click at [481, 102] on div "[GEOGRAPHIC_DATA] (Draft) Preview listing Open Close CRM Lead" at bounding box center [676, 112] width 571 height 64
drag, startPoint x: 551, startPoint y: 95, endPoint x: 390, endPoint y: 92, distance: 161.3
click at [391, 92] on h2 "El Castell de Ciutat (Draft)" at bounding box center [676, 91] width 571 height 23
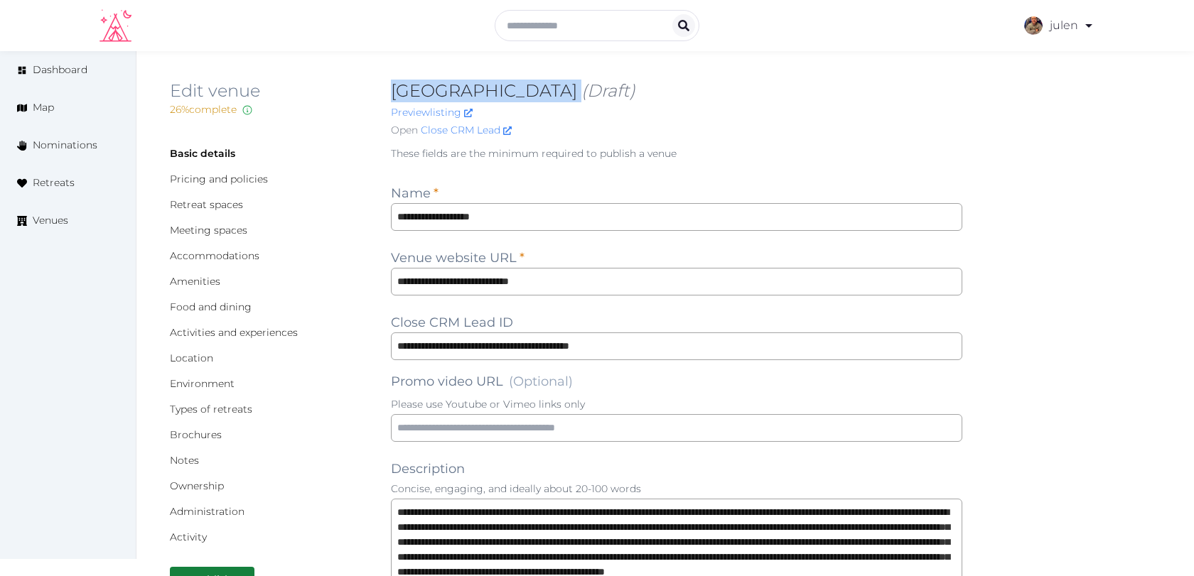
copy h2 "[GEOGRAPHIC_DATA]"
click at [1082, 27] on icon at bounding box center [1088, 25] width 17 height 17
click at [1061, 29] on link "julen" at bounding box center [1059, 26] width 70 height 40
click at [1012, 105] on link "My Venue Listings" at bounding box center [1017, 96] width 123 height 33
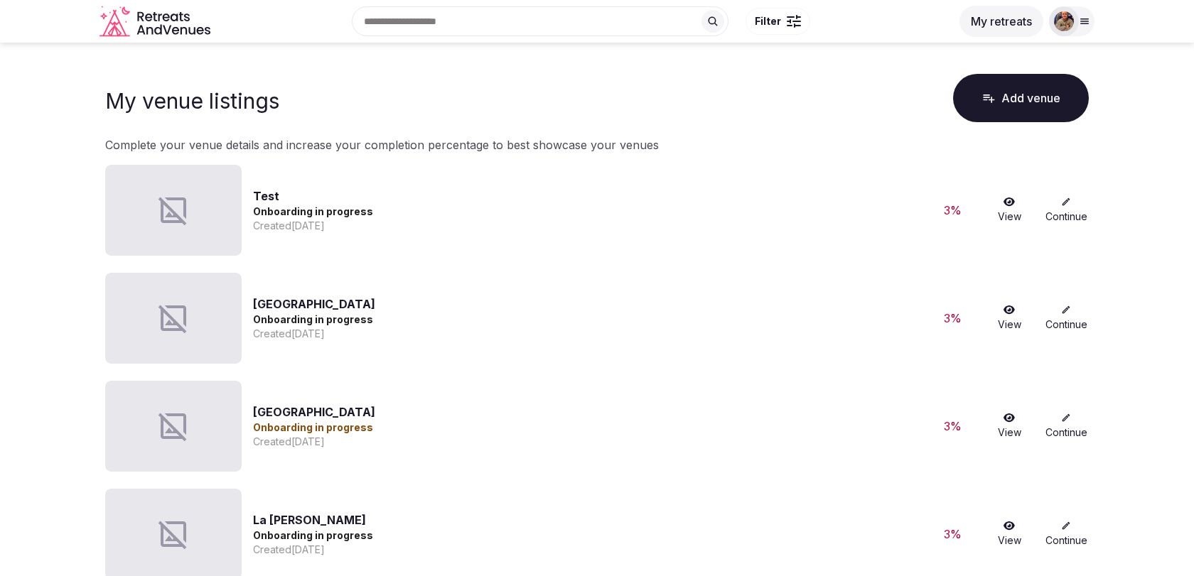
click at [1078, 25] on div at bounding box center [1084, 21] width 20 height 11
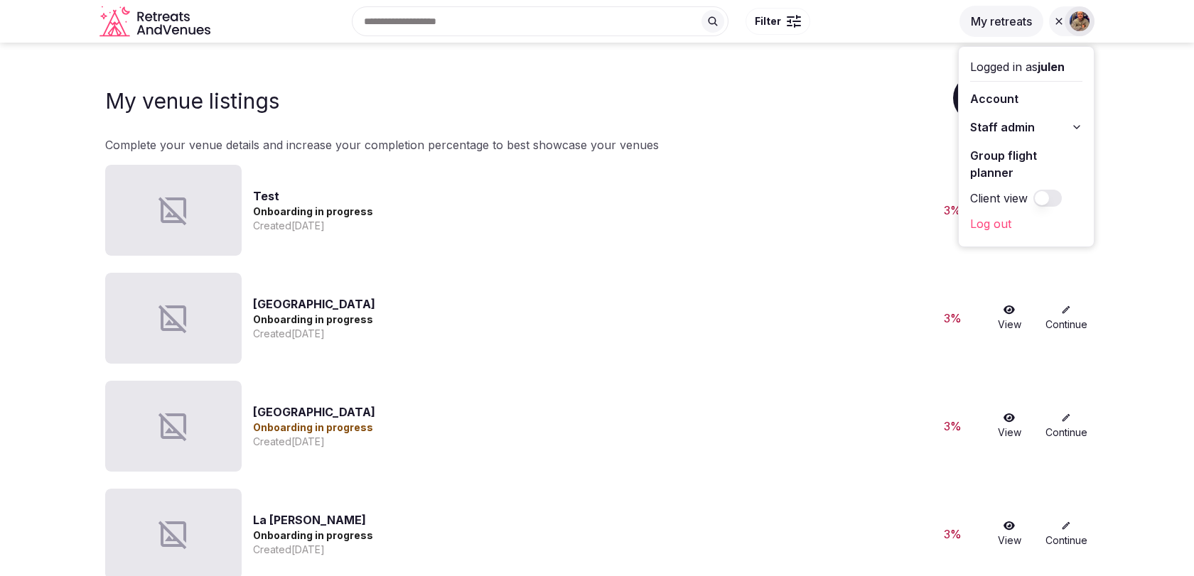
click at [1019, 129] on span "Staff admin" at bounding box center [1002, 127] width 65 height 17
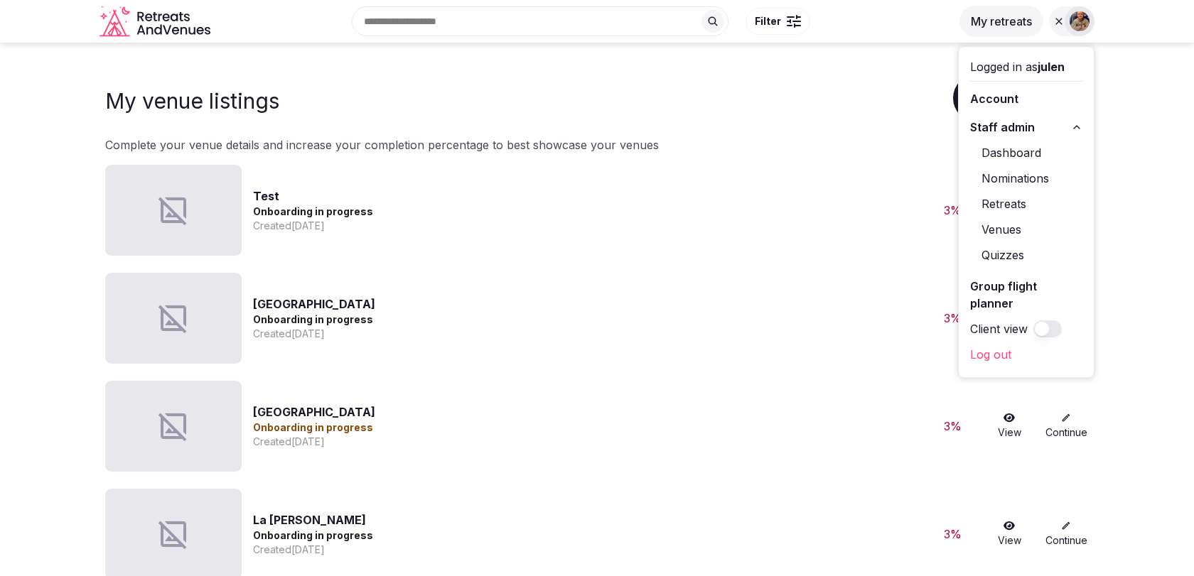
click at [996, 232] on link "Venues" at bounding box center [1026, 229] width 112 height 23
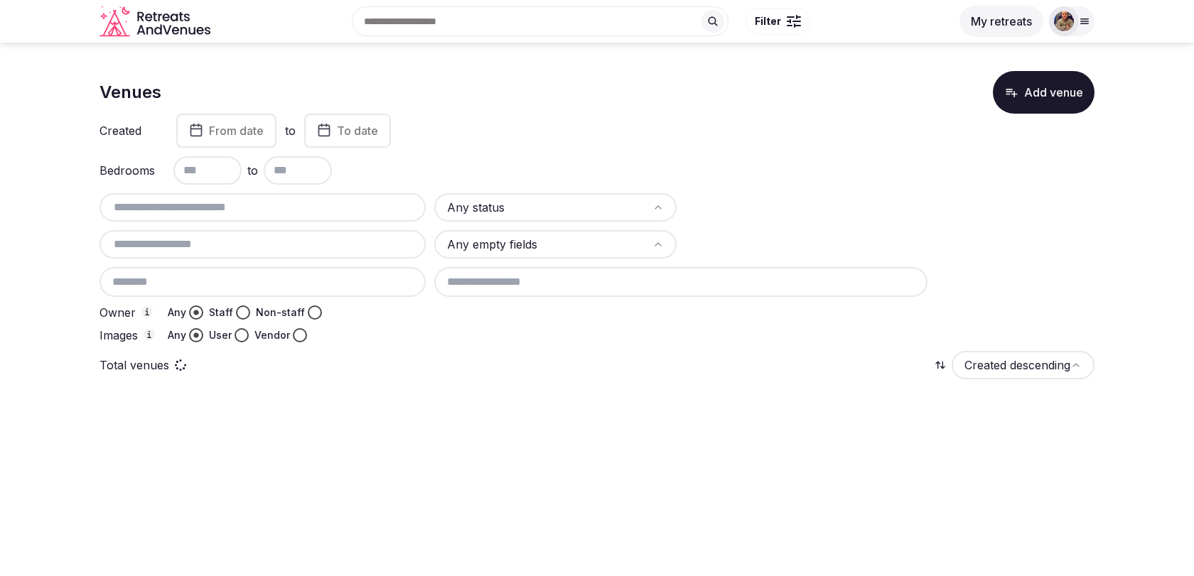
click at [257, 219] on div at bounding box center [262, 207] width 326 height 28
click at [260, 205] on input "text" at bounding box center [262, 207] width 315 height 17
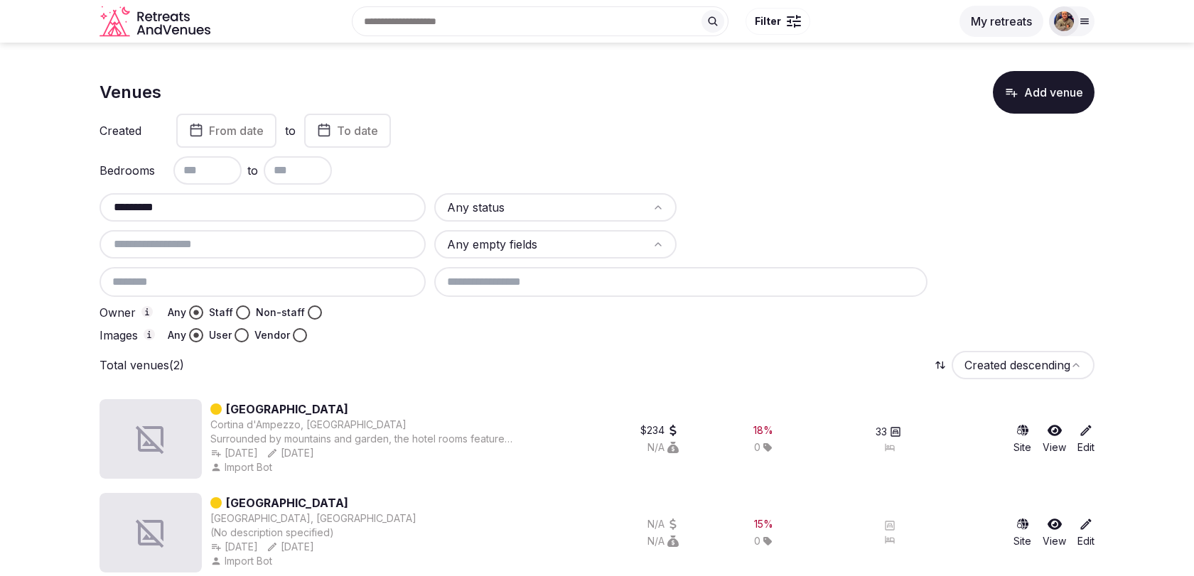
scroll to position [12, 0]
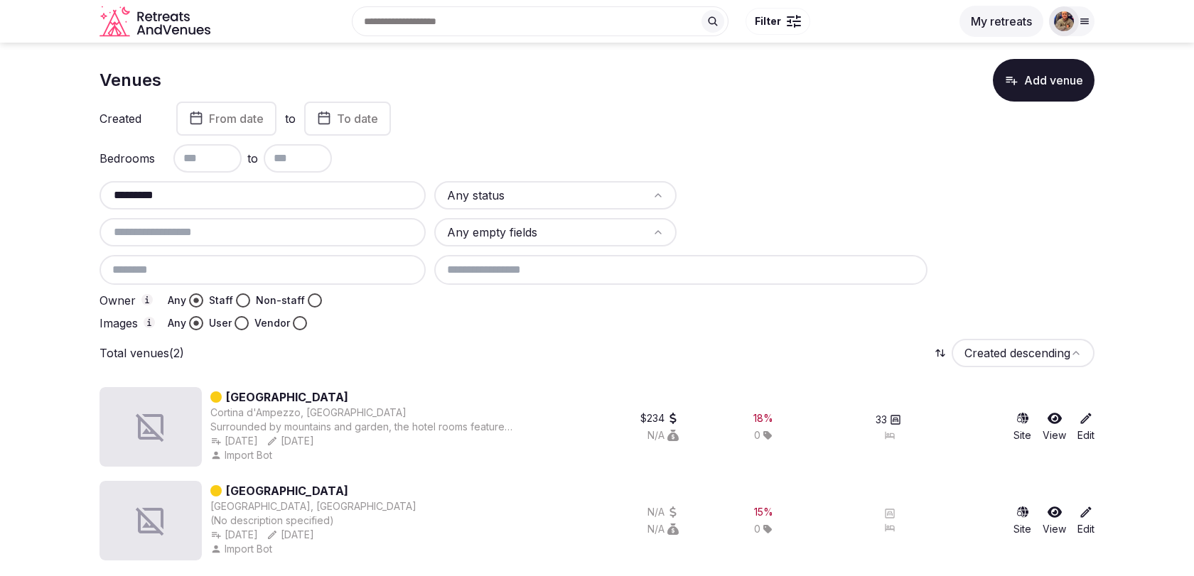
type input "*********"
click at [323, 396] on link "Rosapetra Spa Resort" at bounding box center [287, 397] width 122 height 17
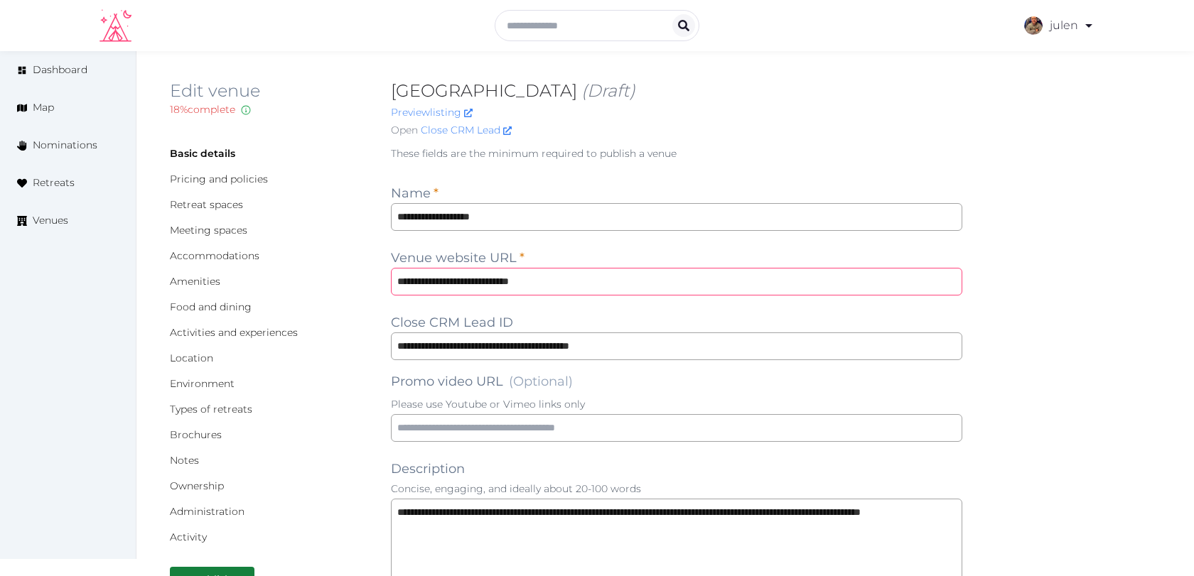
click at [418, 278] on input "**********" at bounding box center [676, 282] width 571 height 28
type input "**********"
click at [357, 347] on div "Basic details Pricing and policies Retreat spaces Meeting spaces Accommodations…" at bounding box center [269, 345] width 198 height 398
